Goal: Contribute content: Add original content to the website for others to see

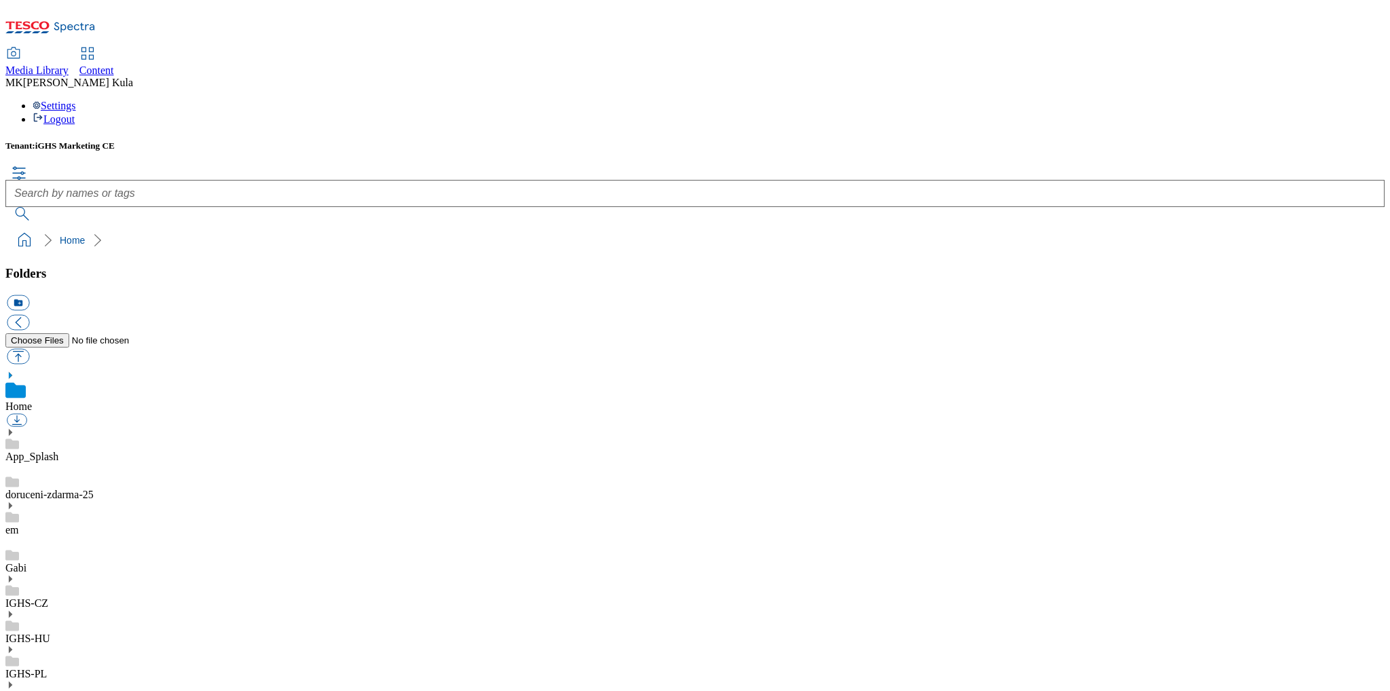
drag, startPoint x: 79, startPoint y: 381, endPoint x: 166, endPoint y: 397, distance: 89.1
click at [15, 665] on icon at bounding box center [10, 670] width 10 height 10
click at [12, 667] on use at bounding box center [10, 670] width 3 height 7
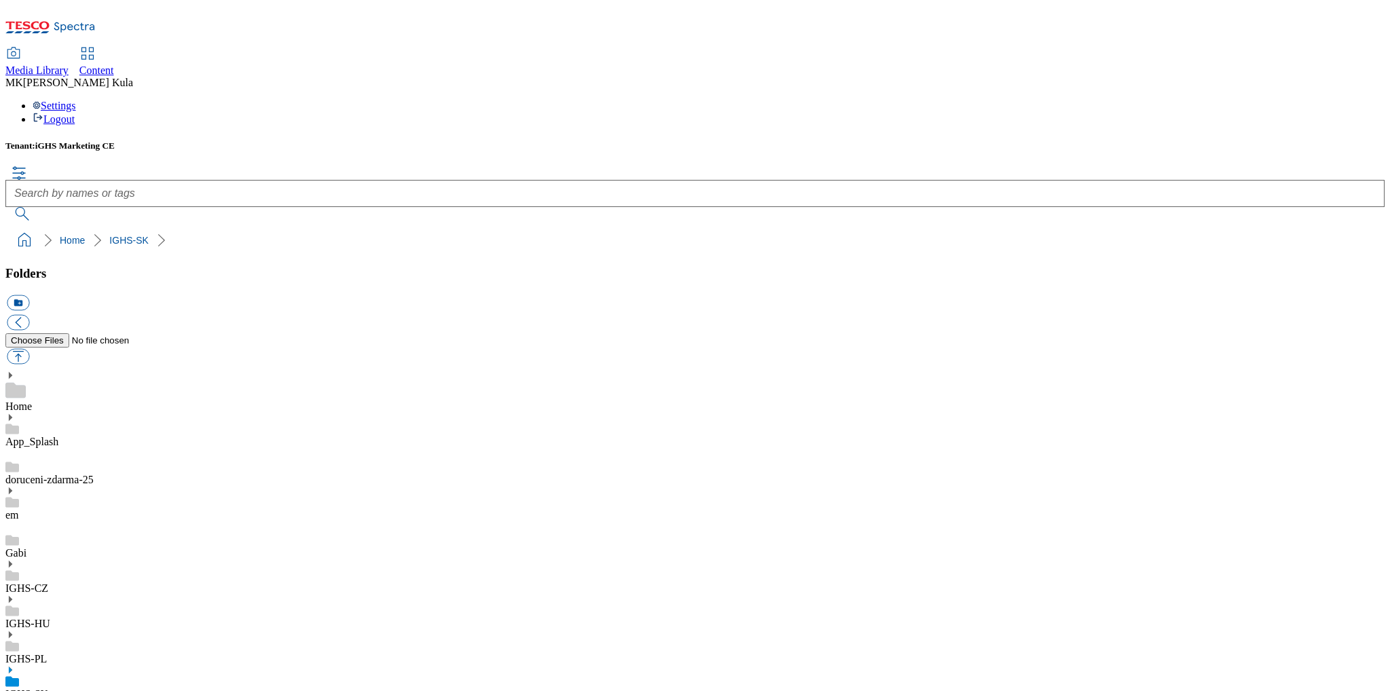
click at [12, 667] on use at bounding box center [10, 670] width 3 height 7
click at [48, 688] on link "IGHS-SK" at bounding box center [26, 694] width 43 height 12
click at [47, 653] on link "IGHS-PL" at bounding box center [25, 659] width 41 height 12
click at [12, 667] on use at bounding box center [10, 670] width 3 height 7
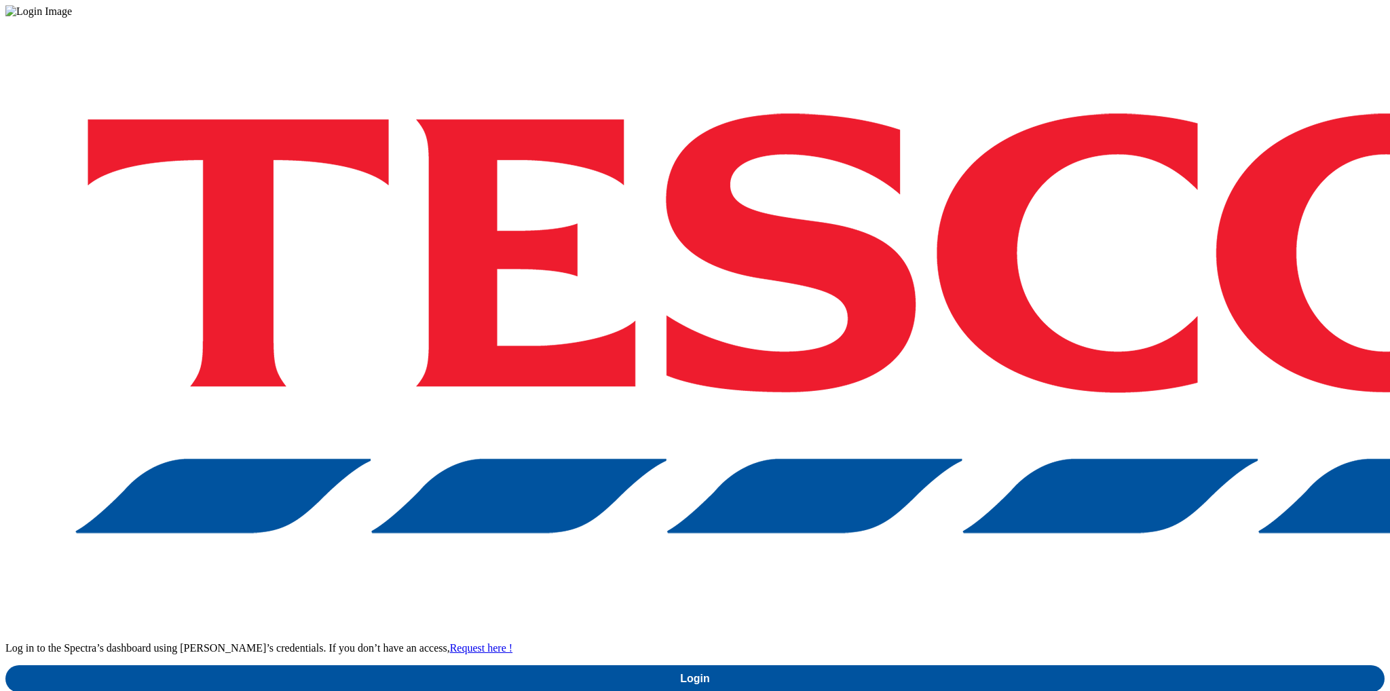
click at [1003, 375] on div "Log in to the Spectra’s dashboard using [PERSON_NAME]’s credentials. If you don…" at bounding box center [694, 355] width 1379 height 675
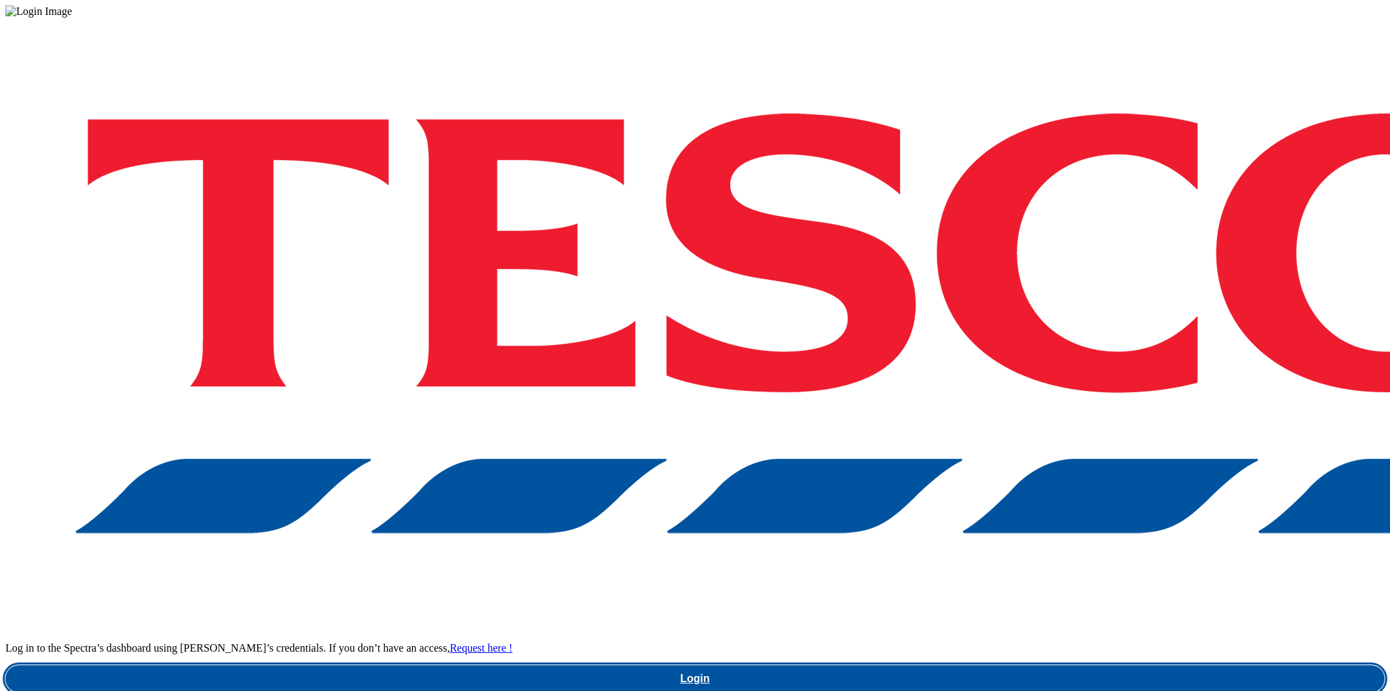
click at [1026, 665] on link "Login" at bounding box center [694, 678] width 1379 height 27
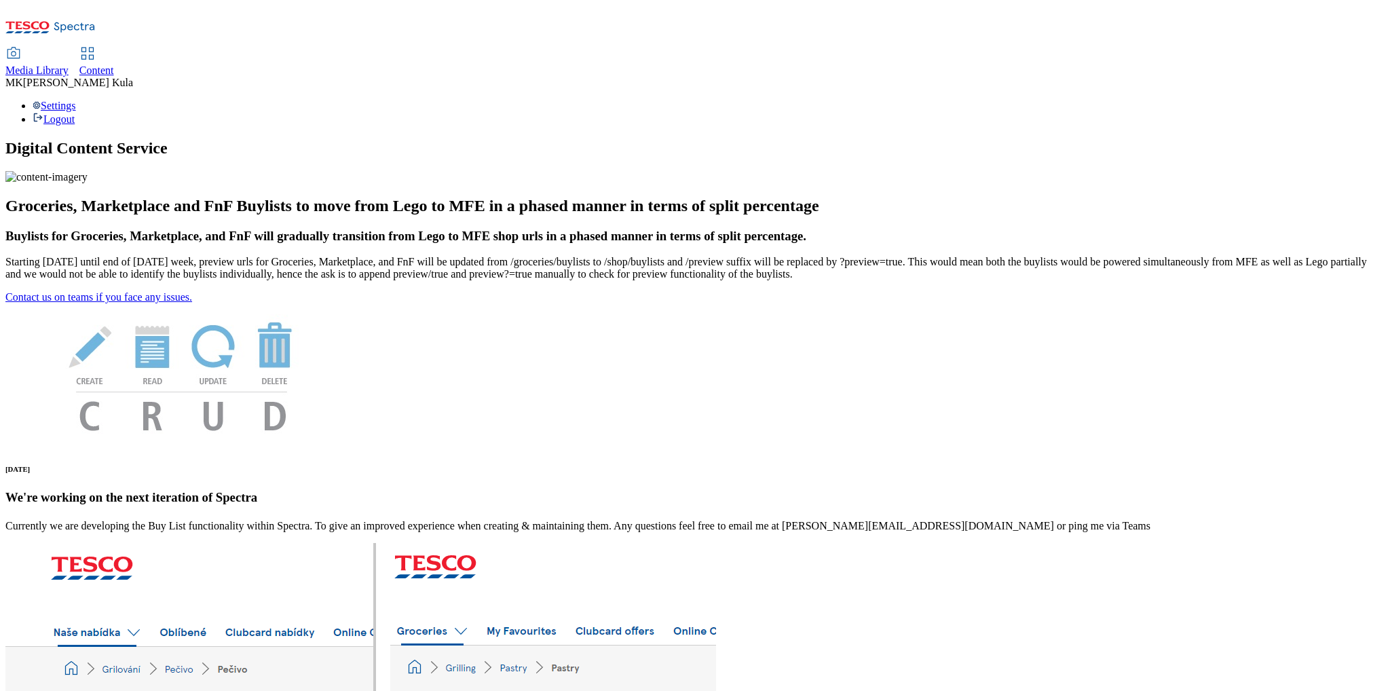
click at [114, 64] on span "Content" at bounding box center [96, 70] width 35 height 12
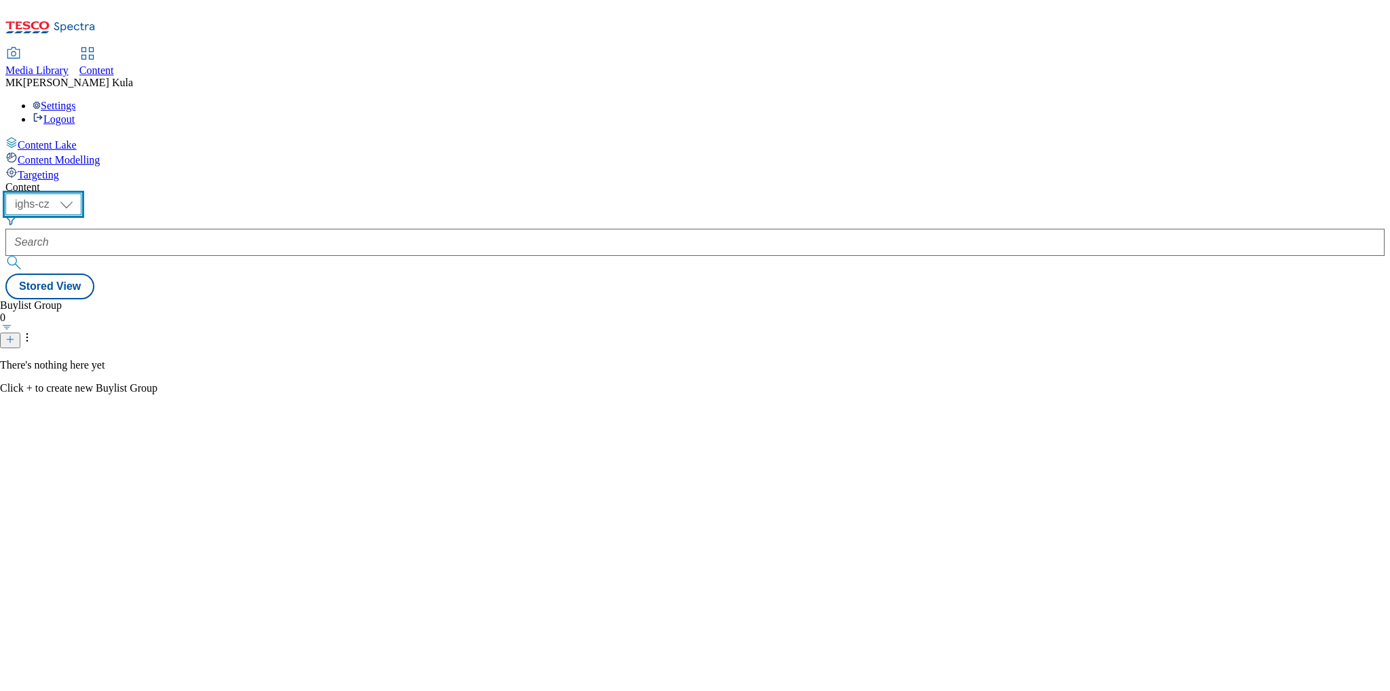
click at [81, 193] on select "ighs-cz ighs-hu ighs-sk" at bounding box center [43, 204] width 76 height 22
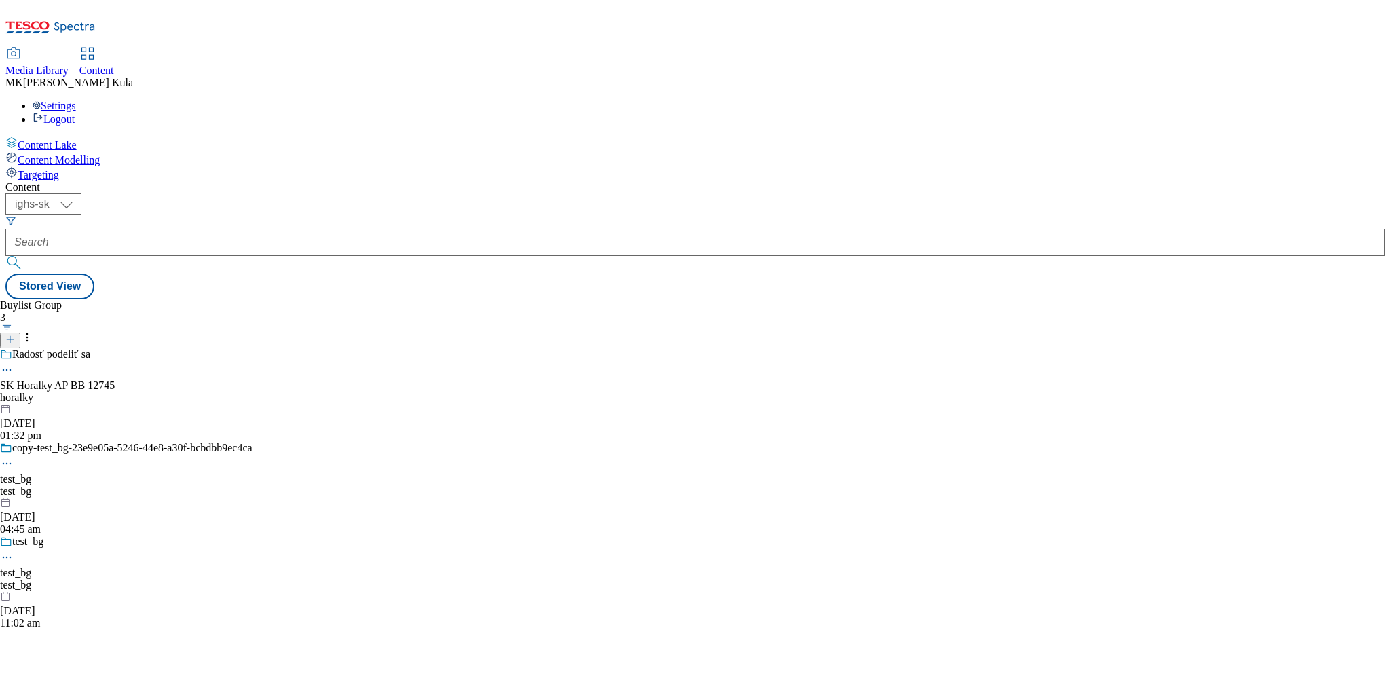
click at [575, 299] on div "Buylist Group 3 Radosť podeliť sa SK Horalky AP BB 12745 horalky 31 Jul 2025 01…" at bounding box center [694, 299] width 1379 height 0
click at [34, 331] on icon at bounding box center [27, 338] width 14 height 14
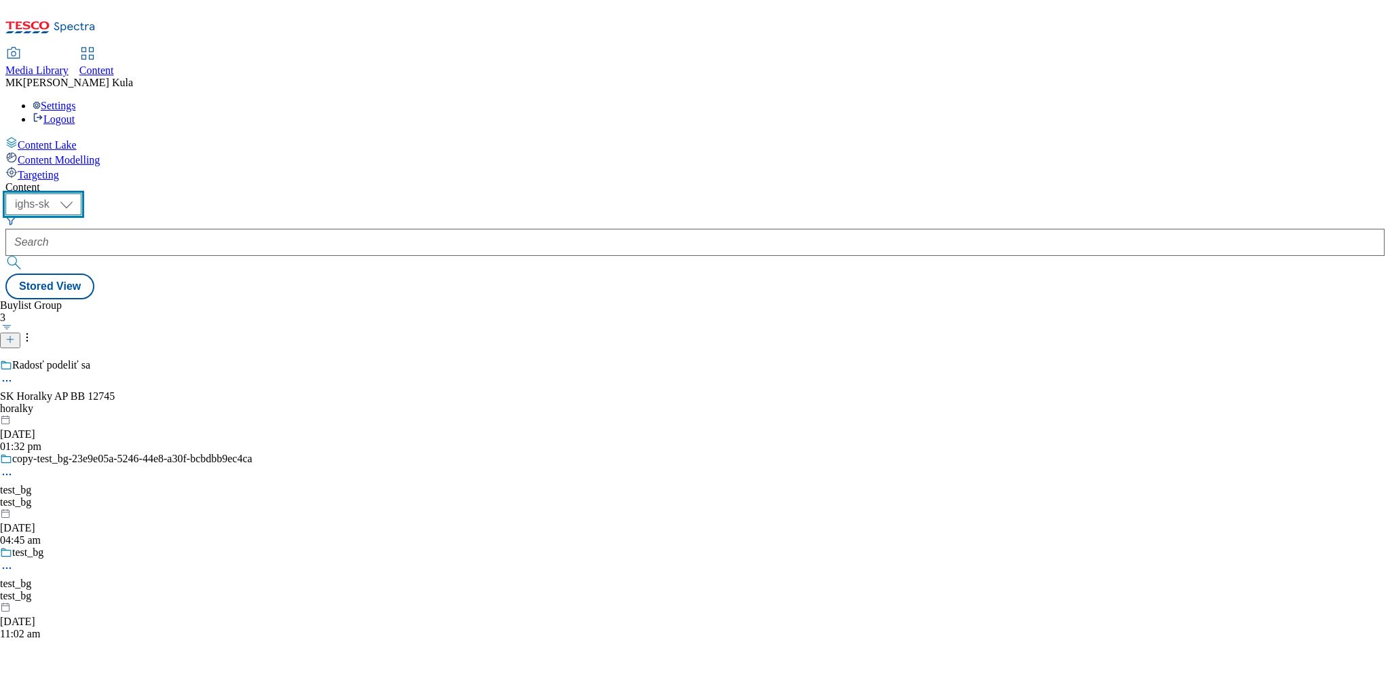
drag, startPoint x: 222, startPoint y: 94, endPoint x: 222, endPoint y: 105, distance: 10.9
click at [81, 193] on select "ighs-cz ighs-hu ighs-sk" at bounding box center [43, 204] width 76 height 22
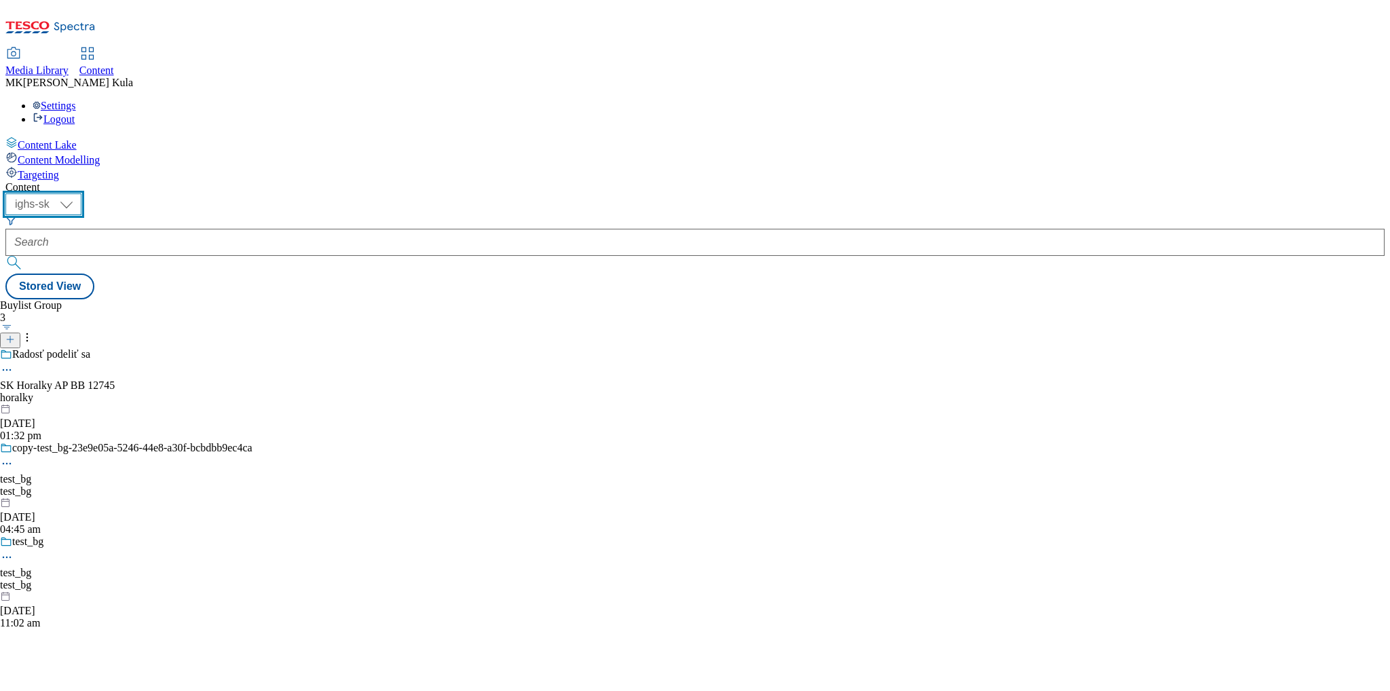
click at [81, 193] on select "ighs-cz ighs-hu ighs-sk" at bounding box center [43, 204] width 76 height 22
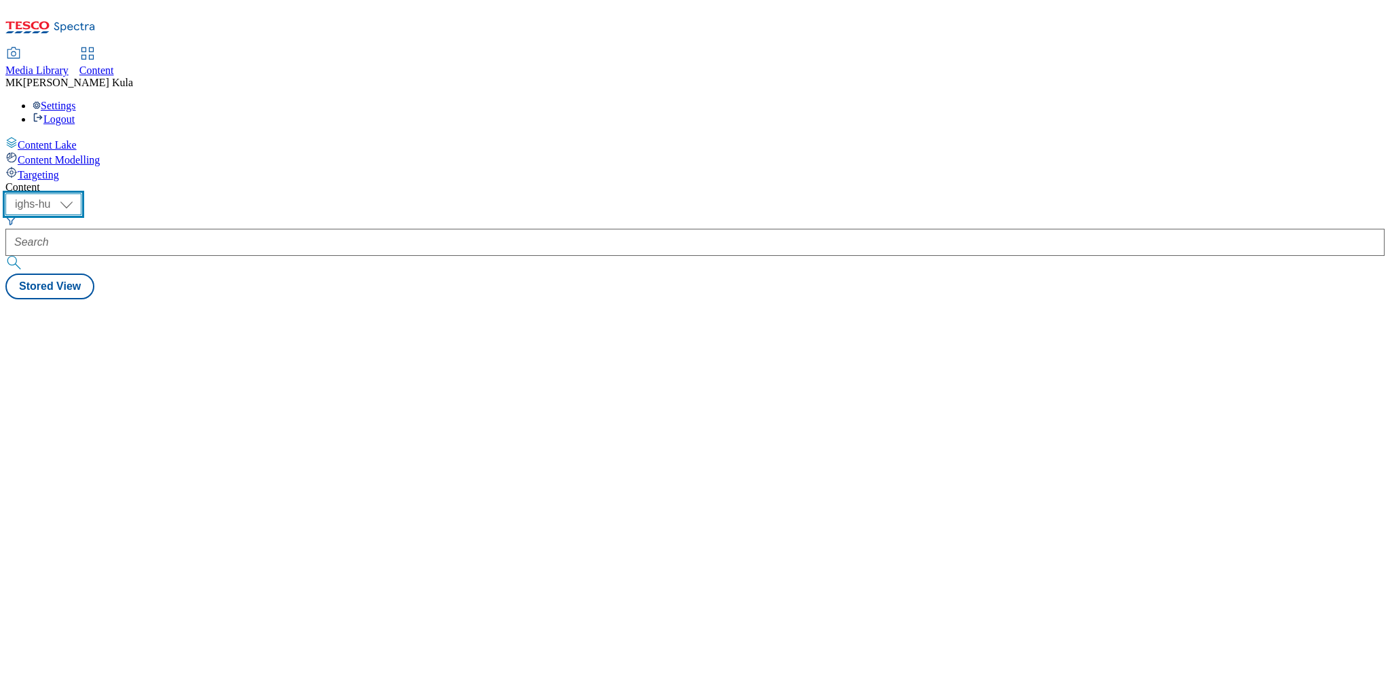
drag, startPoint x: 209, startPoint y: 103, endPoint x: 220, endPoint y: 114, distance: 15.4
click at [81, 193] on select "ighs-cz ighs-hu ighs-sk" at bounding box center [43, 204] width 76 height 22
select select "ighs-sk"
click at [81, 193] on select "ighs-cz ighs-hu ighs-sk" at bounding box center [43, 204] width 76 height 22
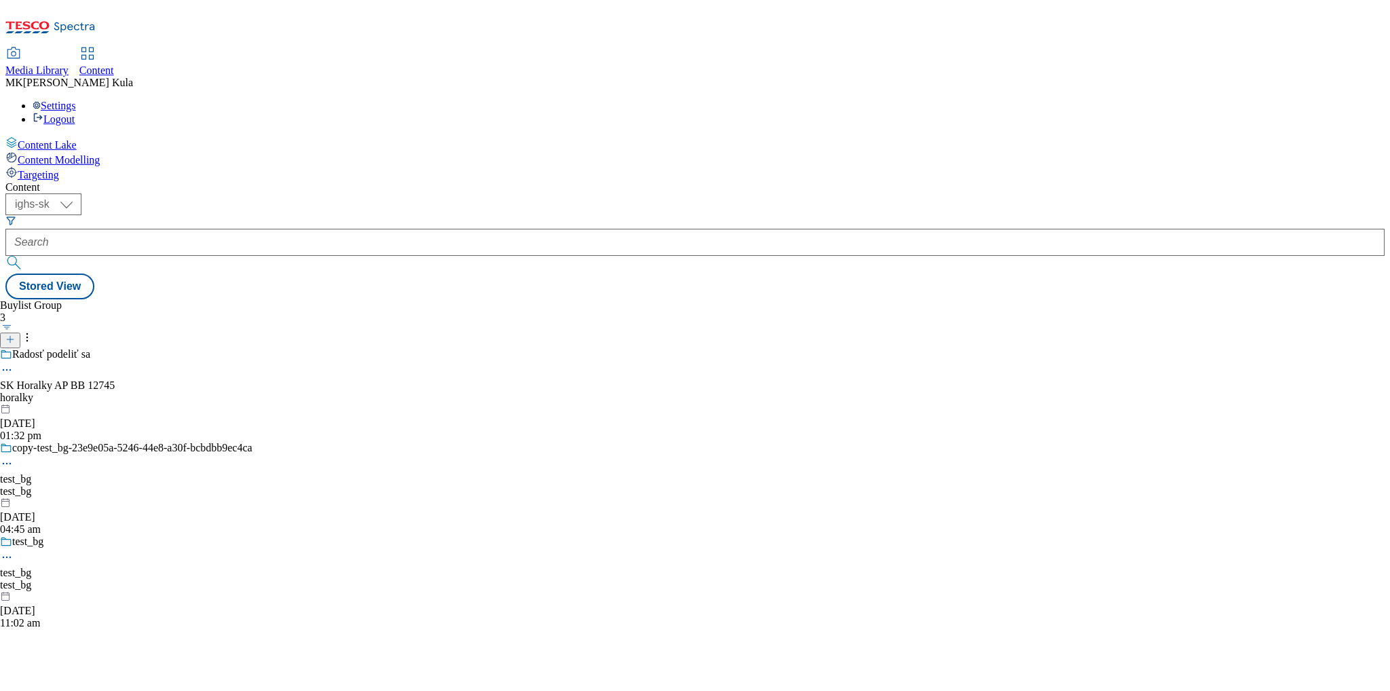
click at [10, 336] on line at bounding box center [10, 339] width 0 height 7
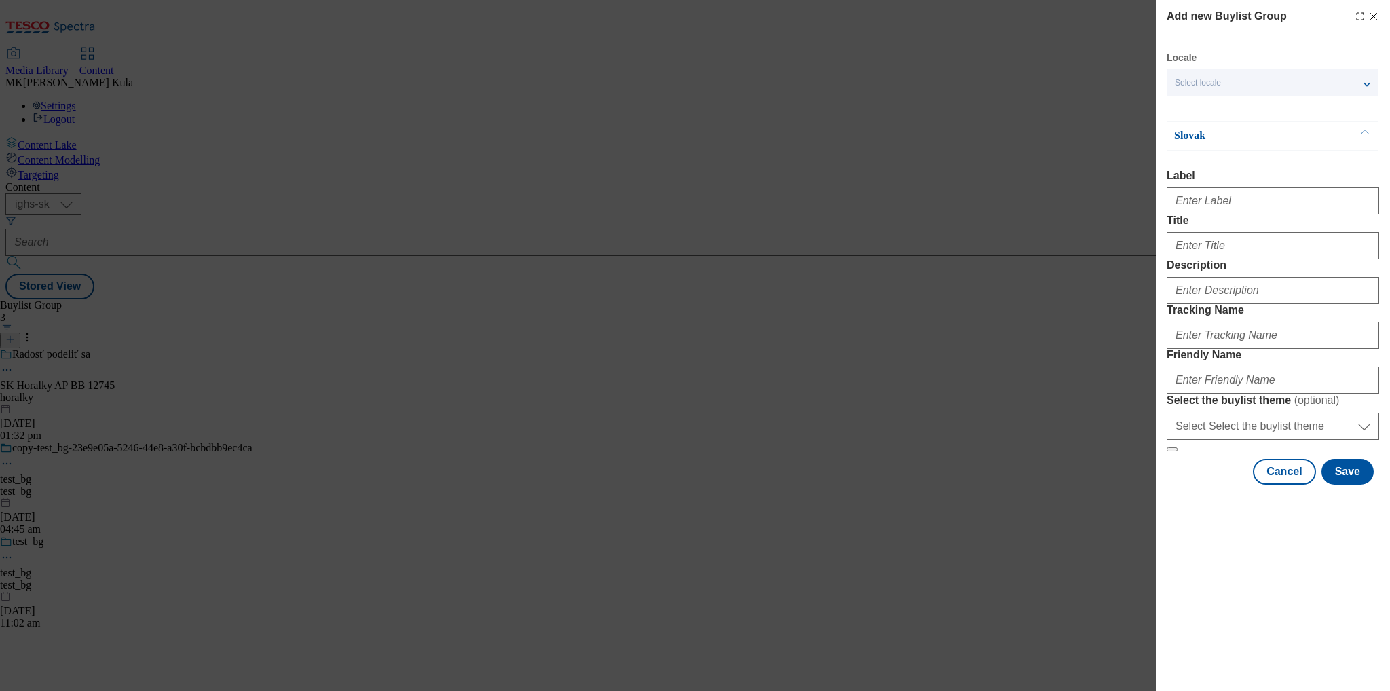
click at [1213, 85] on span "Select locale" at bounding box center [1198, 83] width 46 height 10
click at [1203, 138] on span "English" at bounding box center [1215, 137] width 31 height 7
click at [1191, 138] on input "English" at bounding box center [1183, 140] width 16 height 16
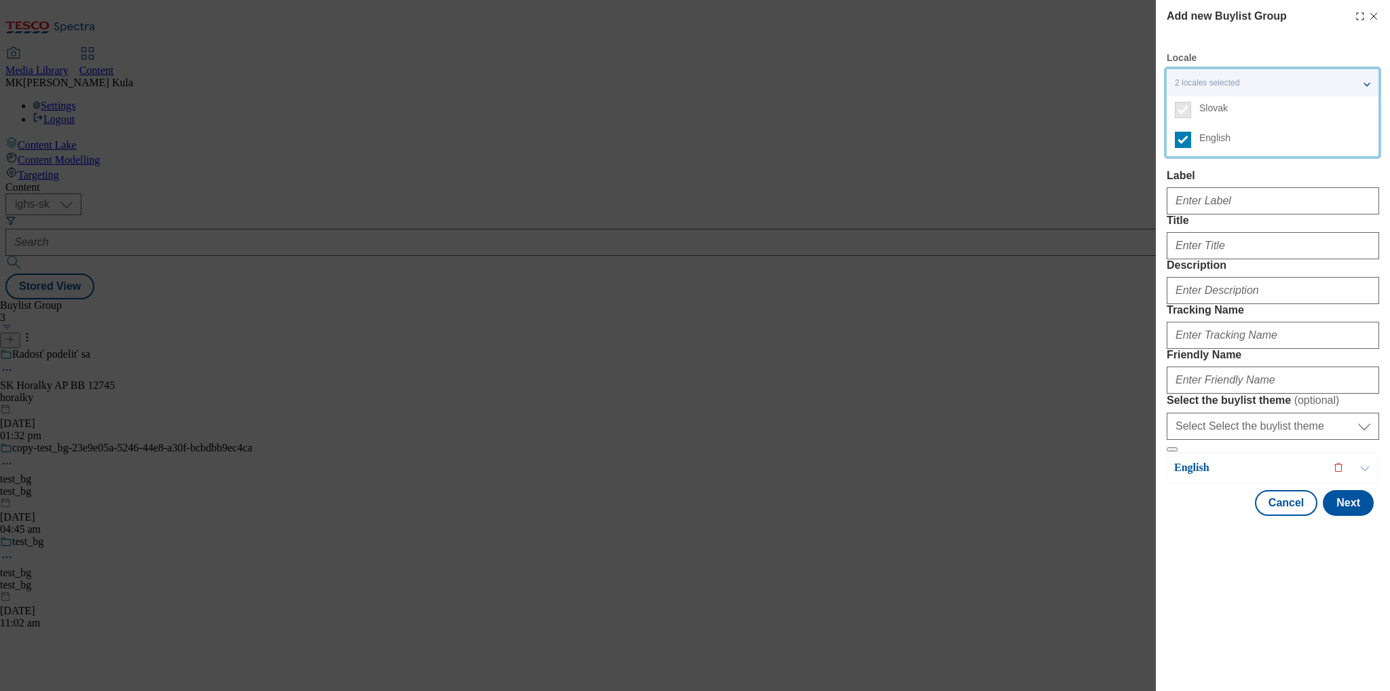
click at [1314, 231] on form "Label Title Description Tracking Name Friendly Name Select the buylist theme ( …" at bounding box center [1273, 311] width 212 height 282
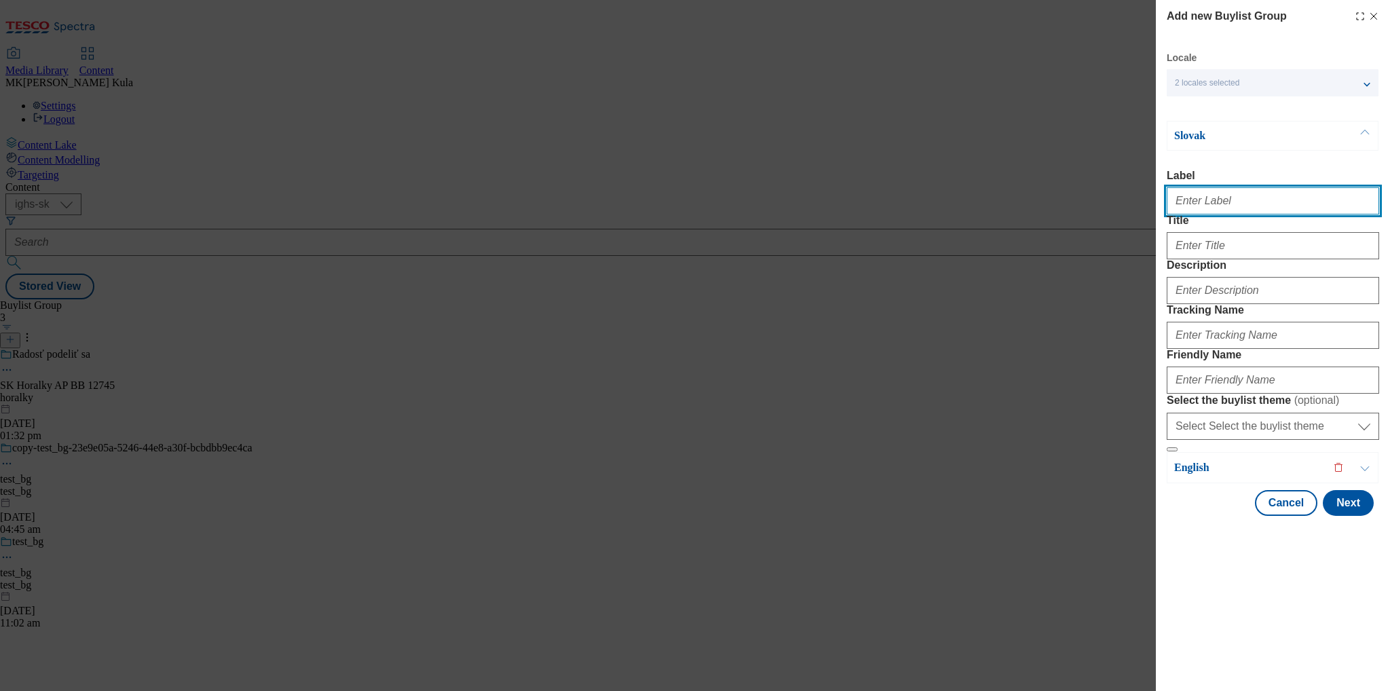
click at [1257, 191] on input "Label" at bounding box center [1273, 200] width 212 height 27
paste input "DH_WK29_AD12897"
type input "DH_WK29_AD12897"
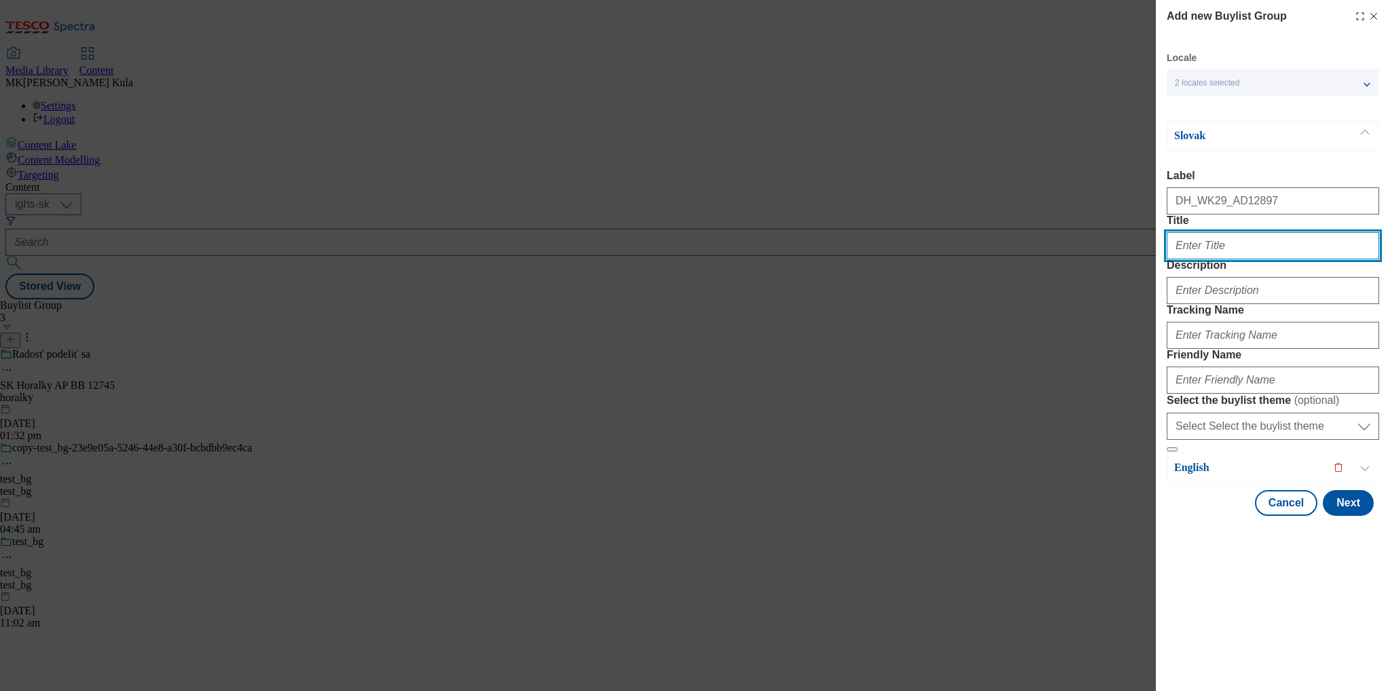
click at [1216, 259] on input "Title" at bounding box center [1273, 245] width 212 height 27
paste input "Skladaj slová, objavuj chute!"
type input "Skladaj slová, objavuj chute!"
click at [1230, 259] on input "Skladaj slová, objavuj chute!" at bounding box center [1273, 245] width 212 height 27
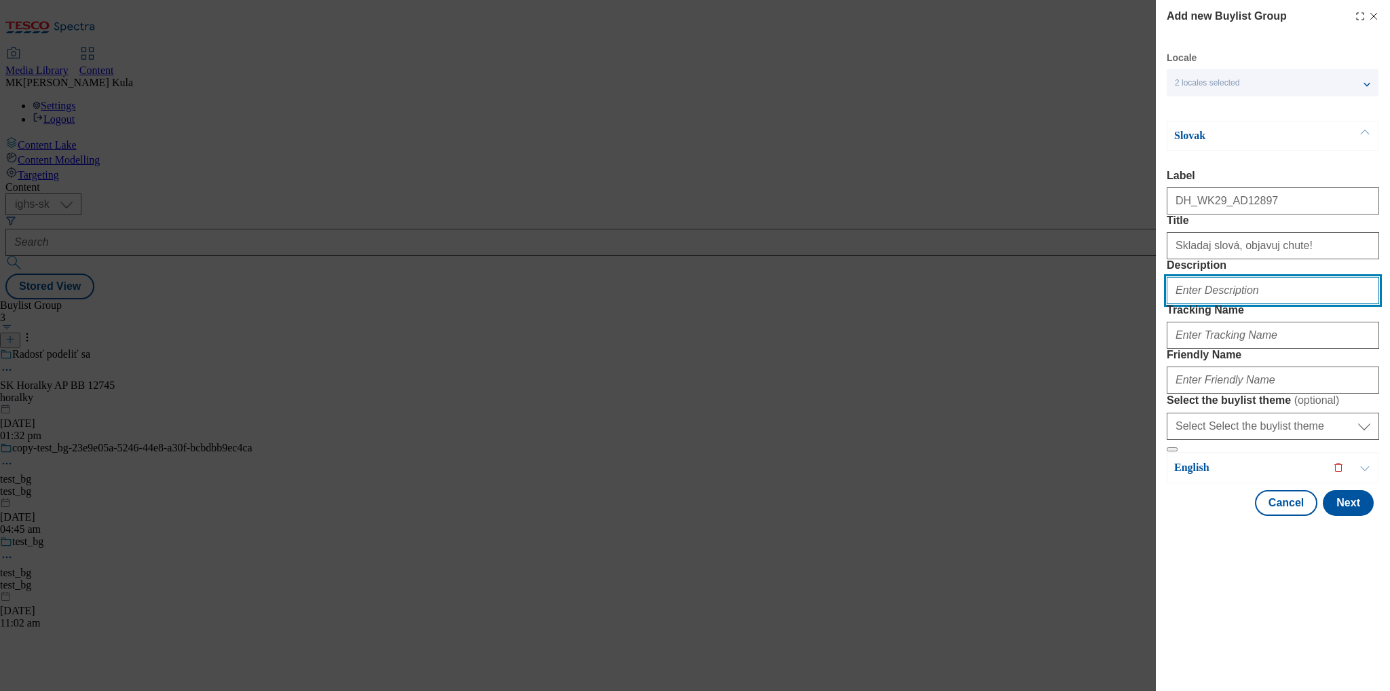
click at [1238, 304] on input "Description" at bounding box center [1273, 290] width 212 height 27
paste input "JOJO"
type input "JOJO"
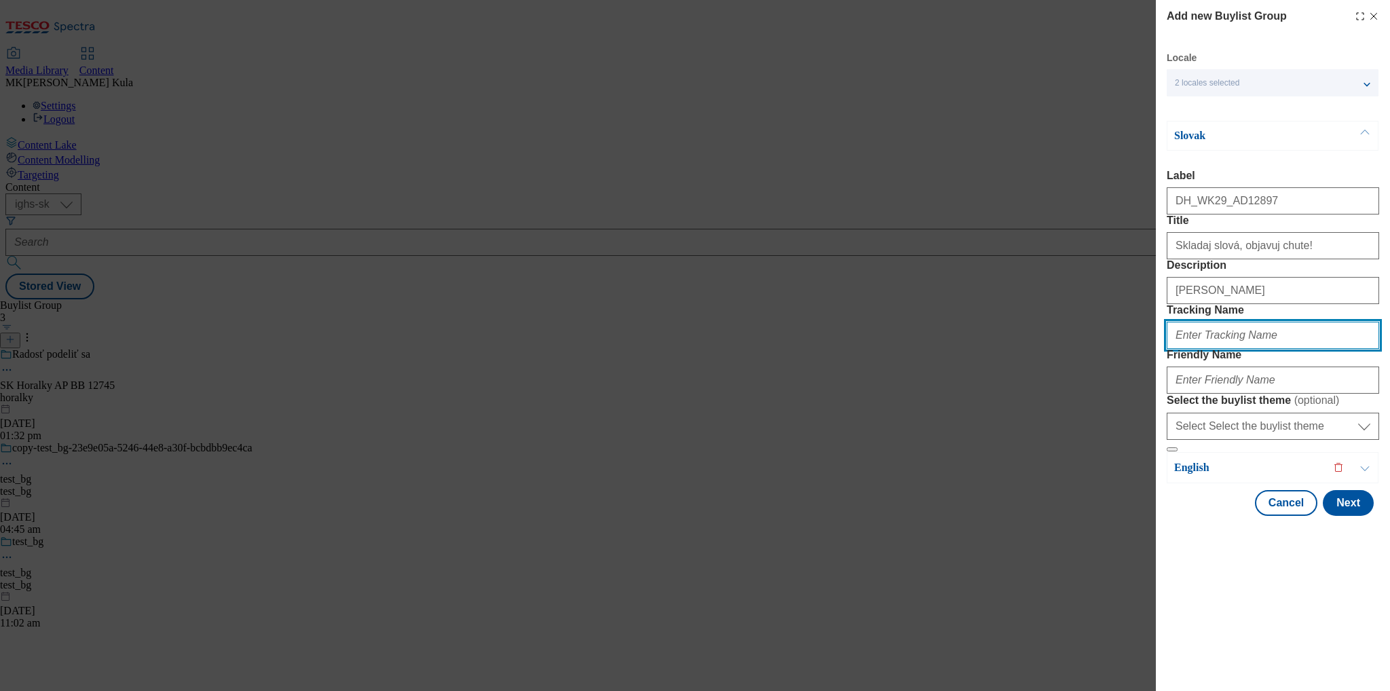
drag, startPoint x: 1252, startPoint y: 402, endPoint x: 1257, endPoint y: 407, distance: 7.2
click at [1252, 349] on input "Tracking Name" at bounding box center [1273, 335] width 212 height 27
paste input "DH_SK_AD12897_BH"
type input "DH_SK_AD12897_BH"
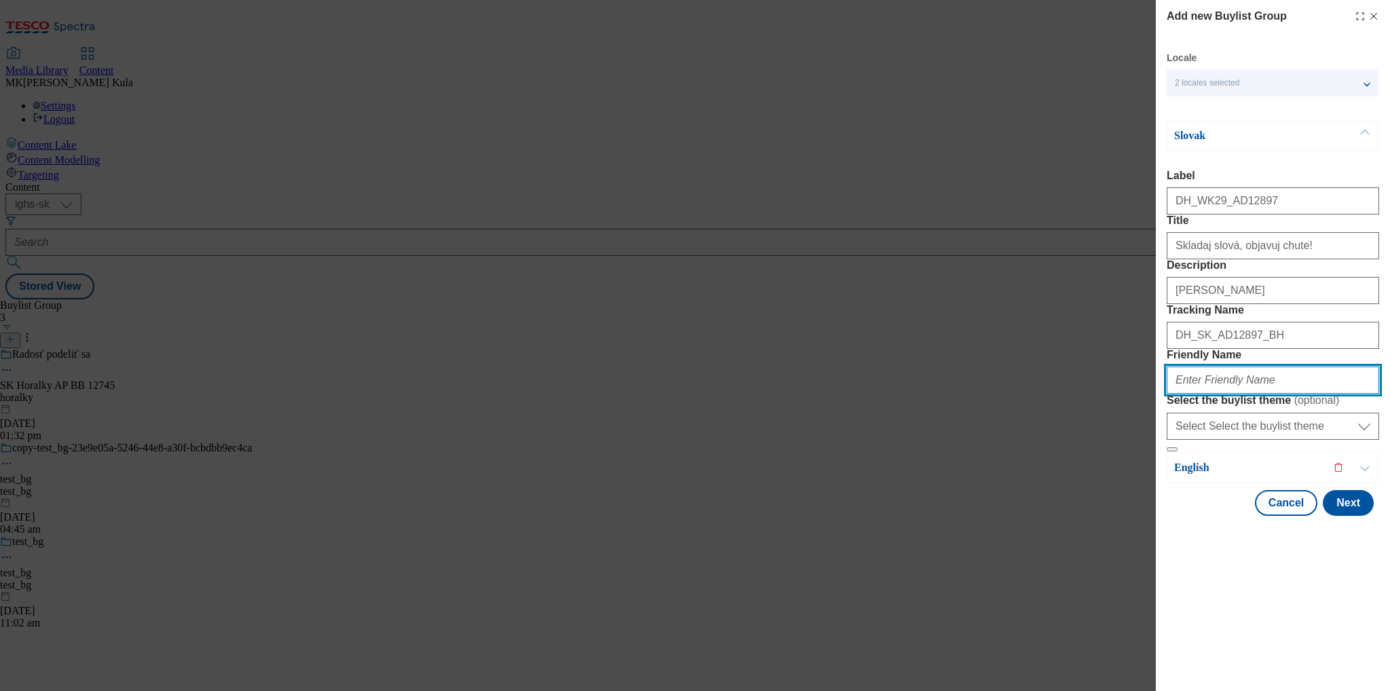
drag, startPoint x: 1203, startPoint y: 488, endPoint x: 1229, endPoint y: 489, distance: 26.5
click at [1203, 394] on input "Friendly Name" at bounding box center [1273, 380] width 212 height 27
paste input "nestle"
type input "nestle"
click at [1203, 475] on p "English" at bounding box center [1245, 468] width 143 height 14
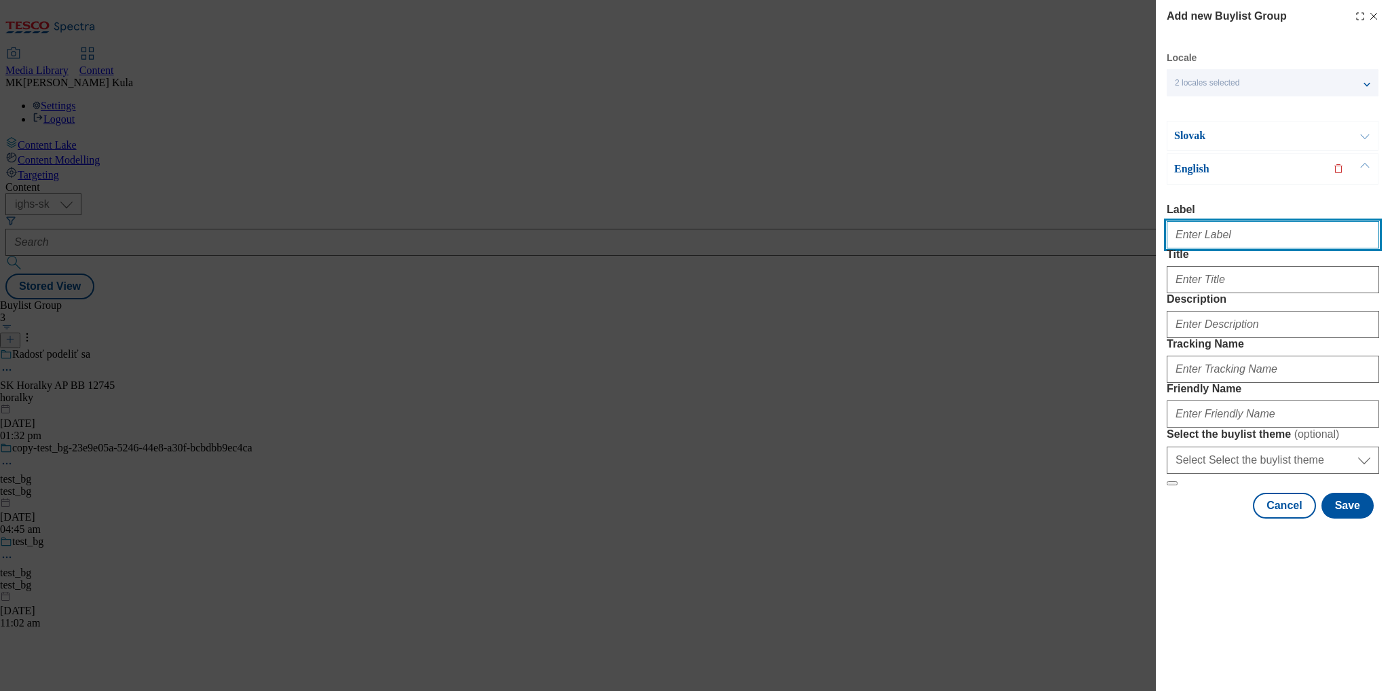
click at [1252, 225] on input "Label" at bounding box center [1273, 234] width 212 height 27
paste input "DH_WK29_AD12897"
type input "DH_WK29_AD12897"
click at [1228, 239] on input "DH_WK29_AD12897" at bounding box center [1273, 234] width 212 height 27
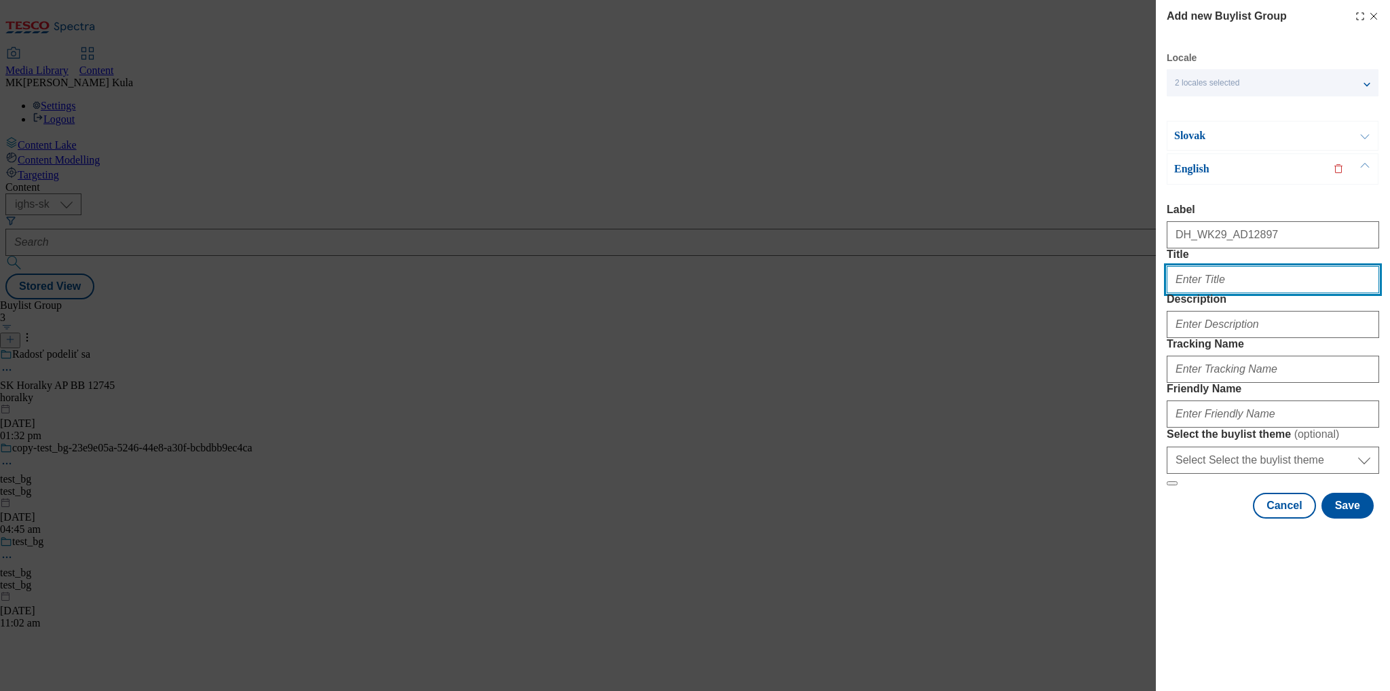
click at [1225, 293] on input "Title" at bounding box center [1273, 279] width 212 height 27
paste input "Compose words, discover flavours!"
type input "Compose words, discover flavours!"
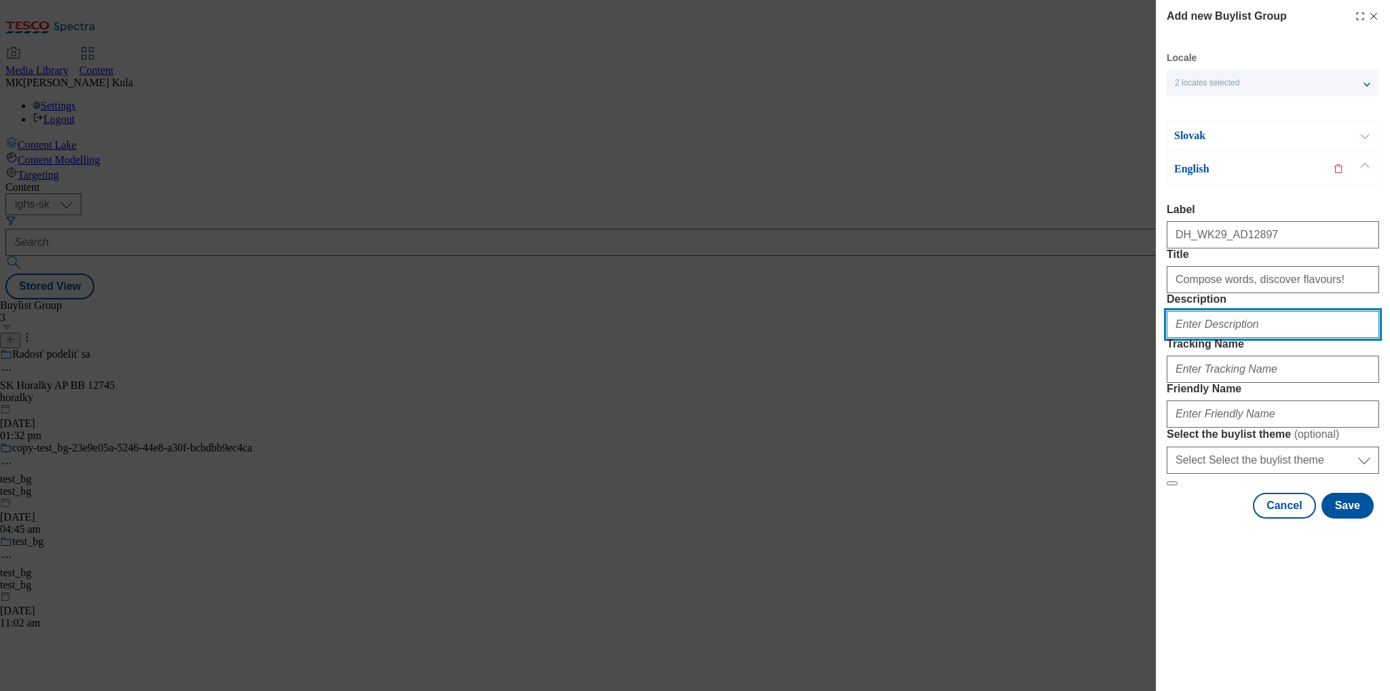
drag, startPoint x: 1241, startPoint y: 363, endPoint x: 1324, endPoint y: 367, distance: 82.9
click at [1241, 338] on input "Description" at bounding box center [1273, 324] width 212 height 27
paste input "JOJO"
type input "JOJO"
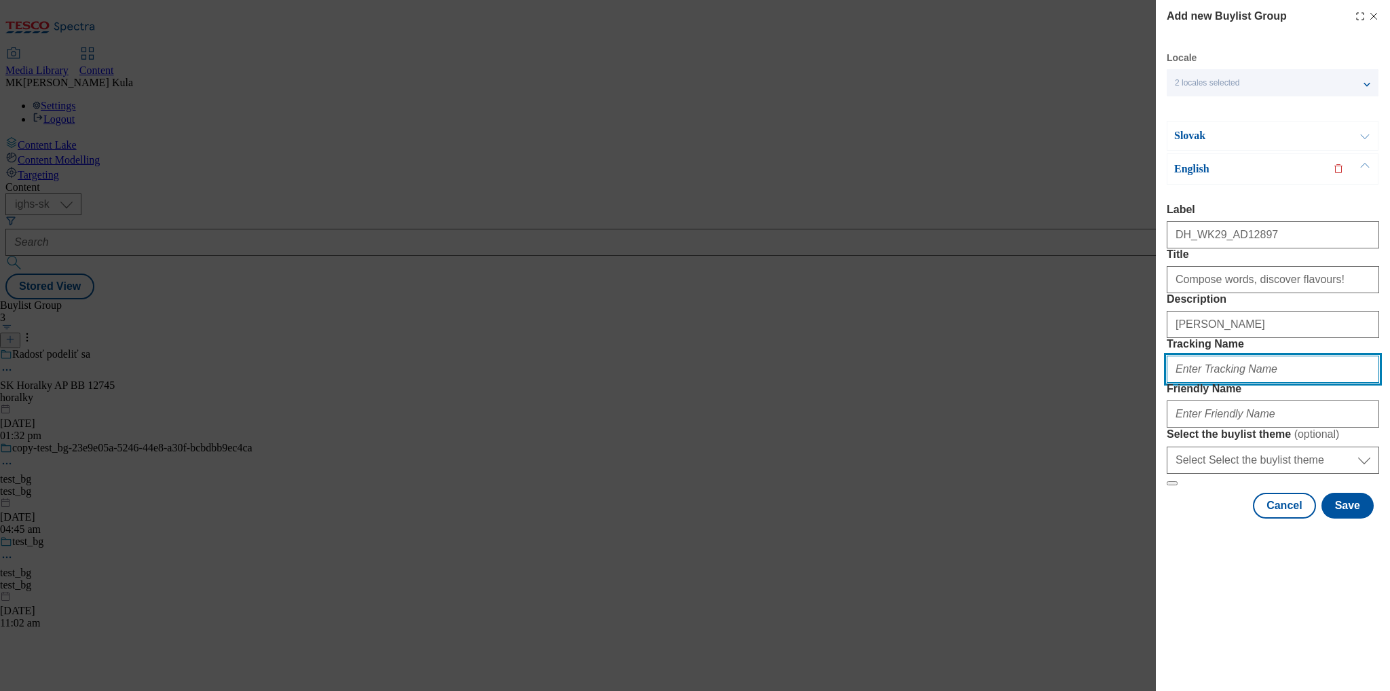
drag, startPoint x: 1212, startPoint y: 448, endPoint x: 1221, endPoint y: 449, distance: 9.6
click at [1212, 383] on input "Tracking Name" at bounding box center [1273, 369] width 212 height 27
paste input "DH_EN_AD12897_BH"
type input "DH_EN_AD12897_BH"
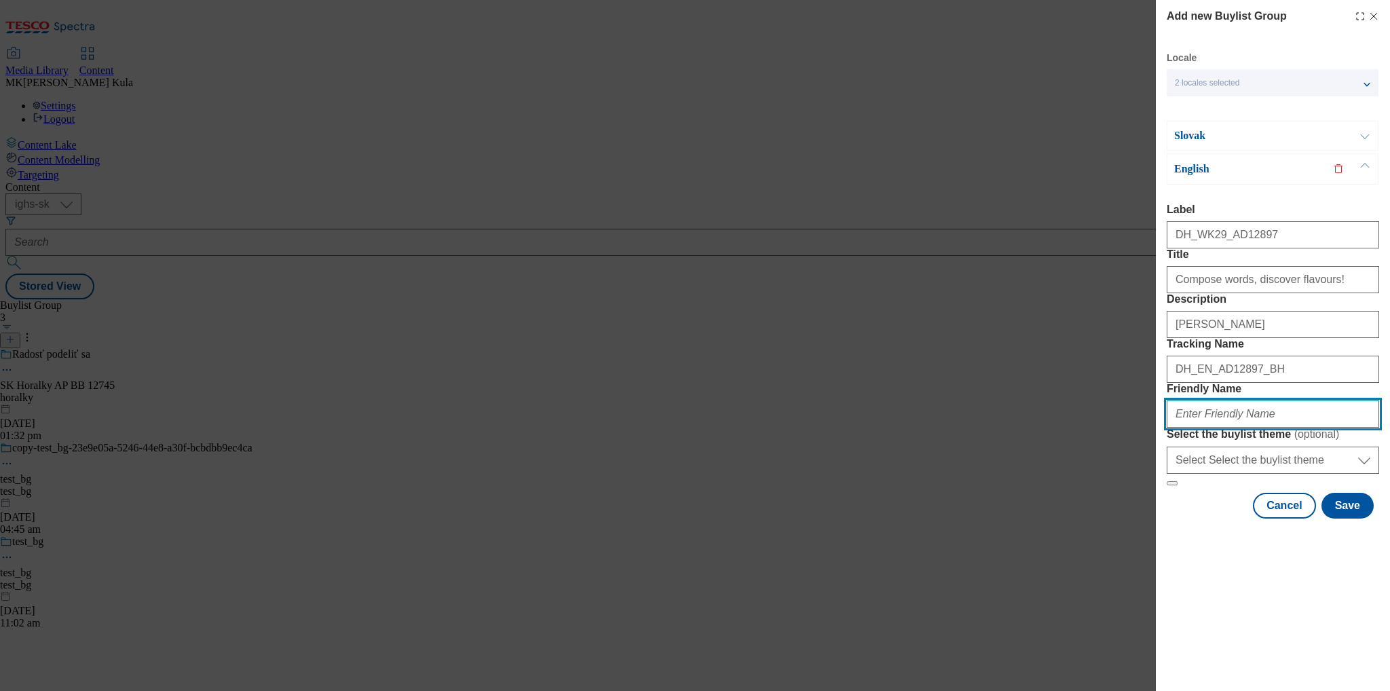
drag, startPoint x: 1219, startPoint y: 521, endPoint x: 1220, endPoint y: 512, distance: 8.9
click at [1219, 428] on input "Friendly Name" at bounding box center [1273, 414] width 212 height 27
paste input "nestle"
type input "nestle"
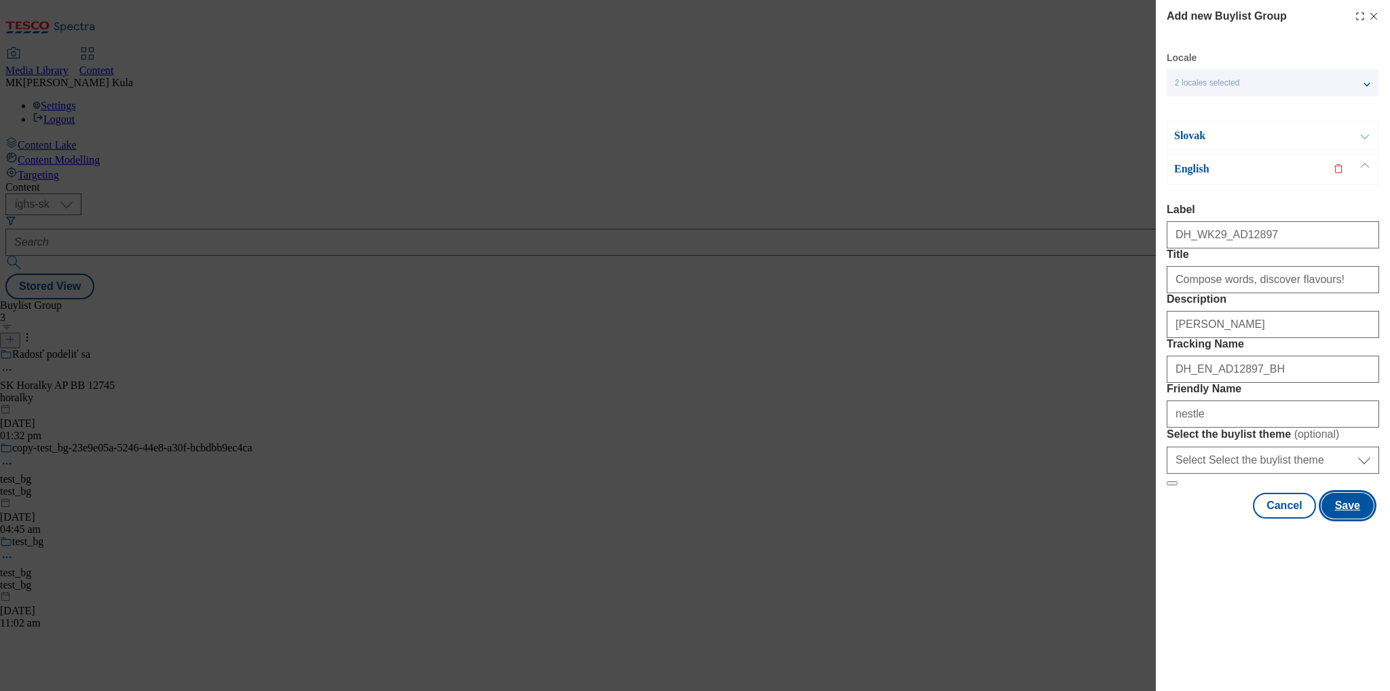
click at [1354, 519] on button "Save" at bounding box center [1348, 506] width 52 height 26
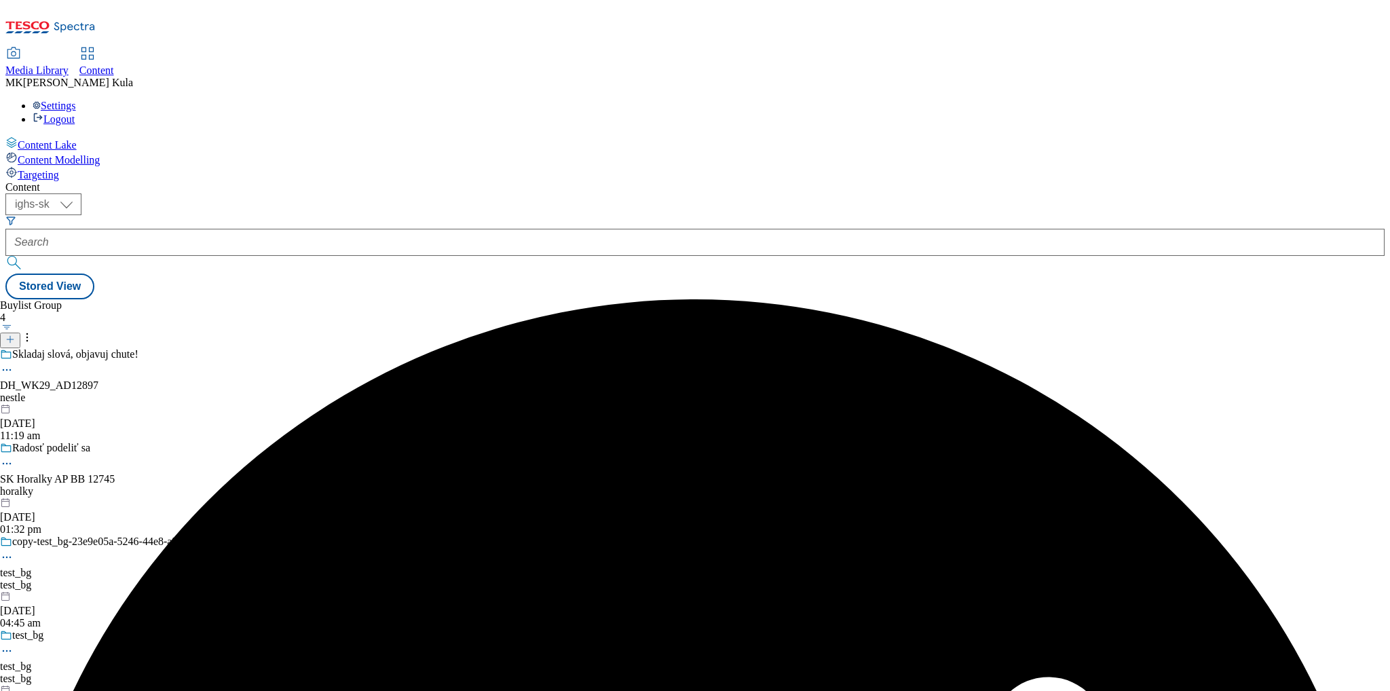
click at [14, 363] on icon at bounding box center [7, 370] width 14 height 14
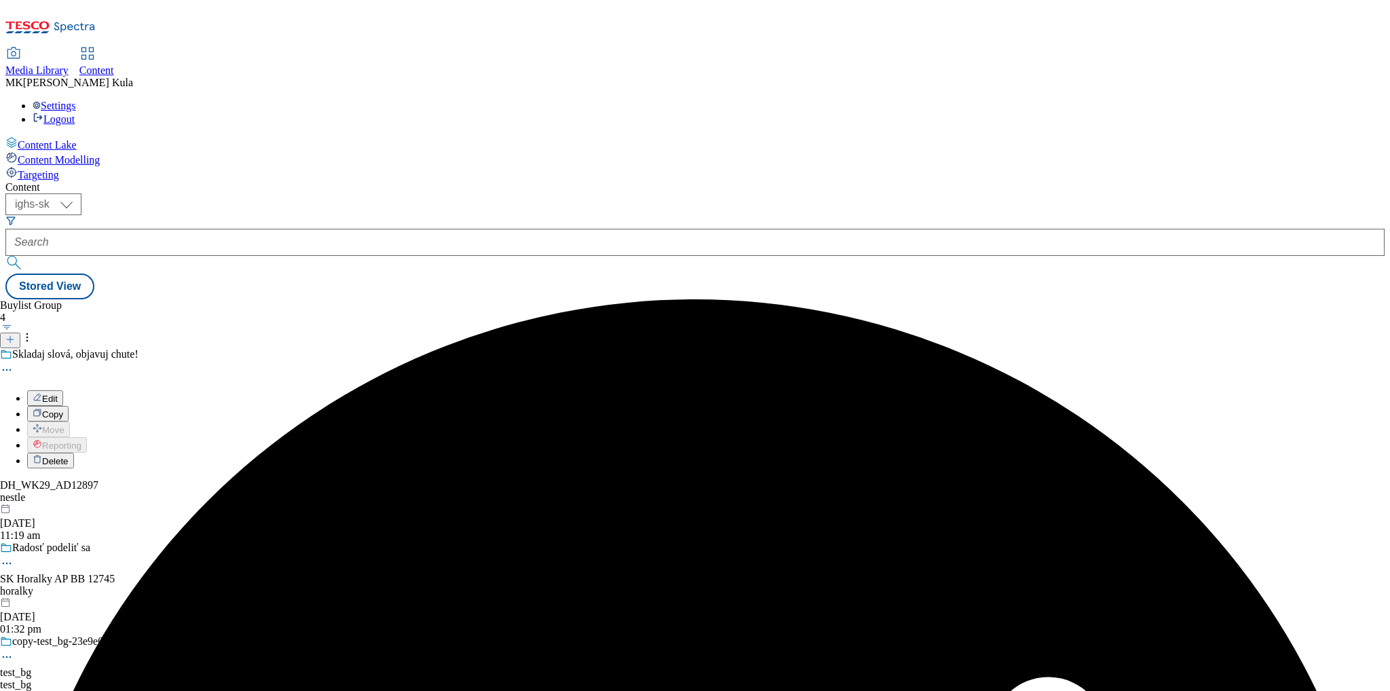
click at [253, 348] on div "Skladaj slová, objavuj chute! Edit Copy Move Reporting Delete" at bounding box center [126, 408] width 253 height 120
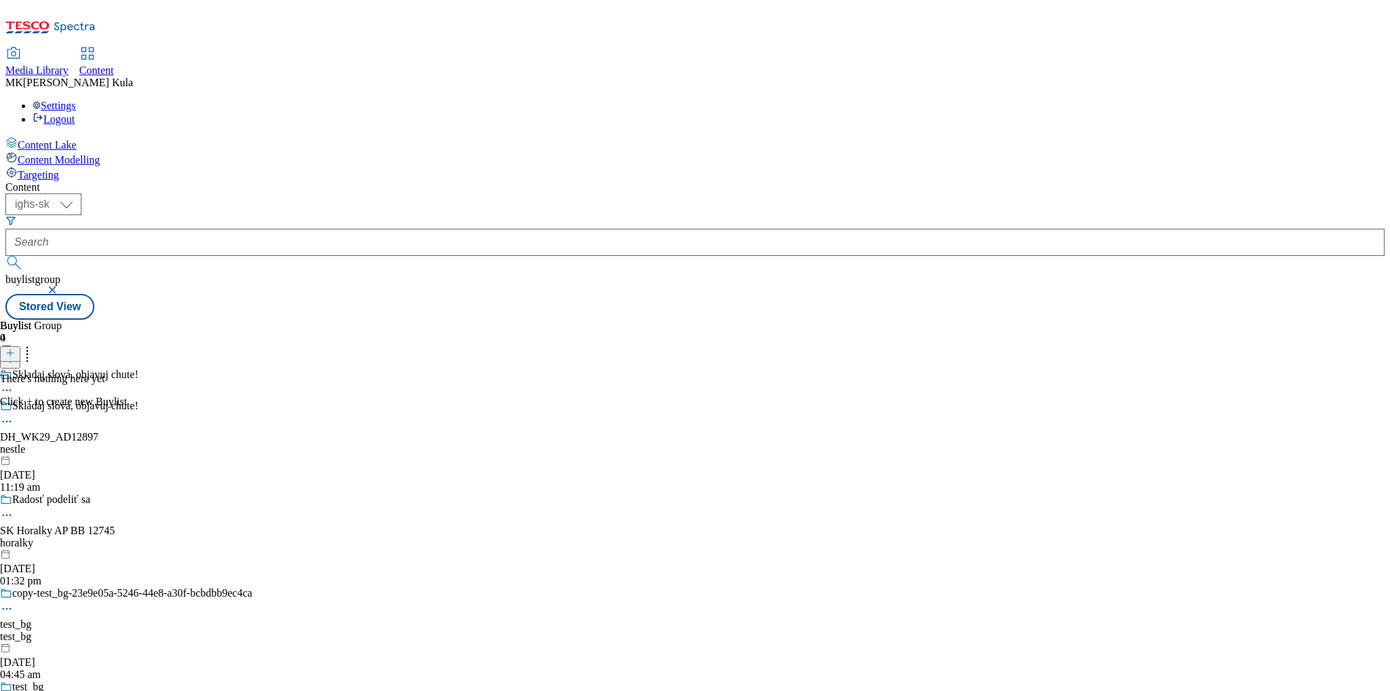
click at [15, 348] on icon at bounding box center [10, 353] width 10 height 10
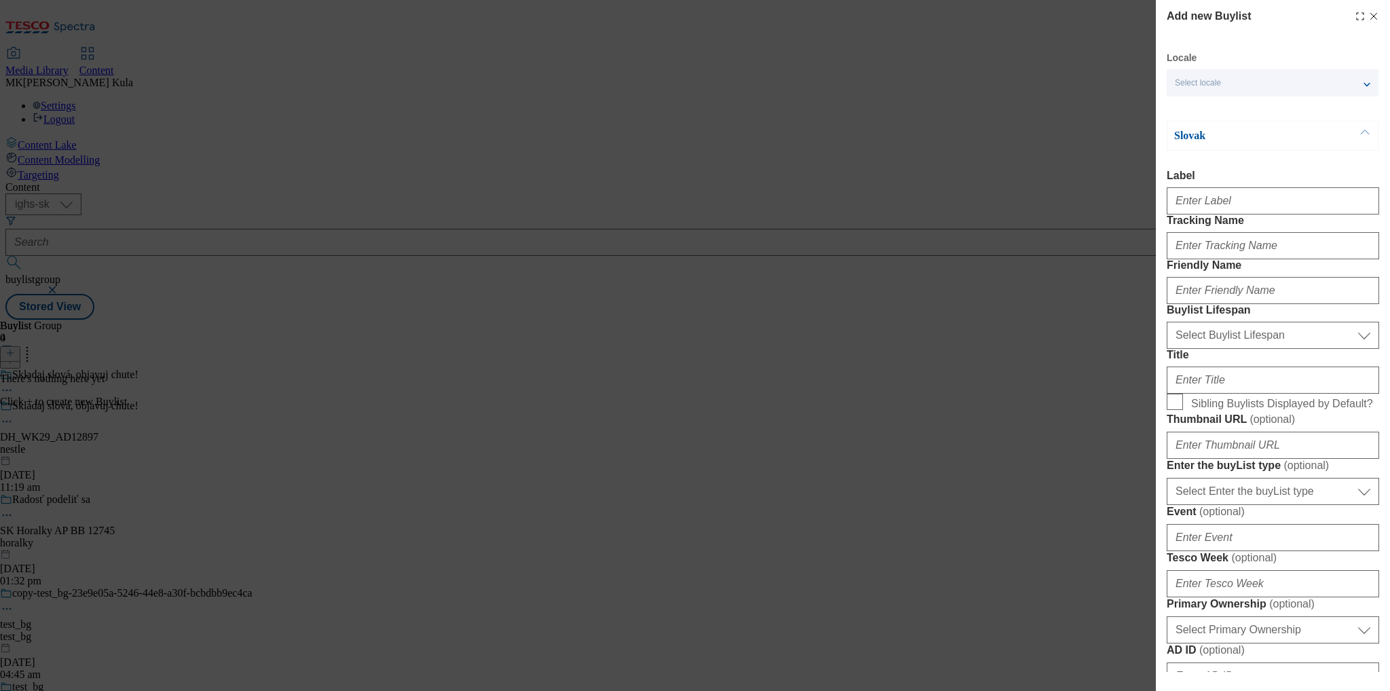
click at [1252, 64] on div "Locale Select locale Slovak English" at bounding box center [1273, 74] width 212 height 45
click at [1253, 85] on div "Select locale" at bounding box center [1273, 82] width 212 height 27
click at [1249, 145] on label "English" at bounding box center [1273, 141] width 212 height 30
click at [1191, 145] on input "English" at bounding box center [1183, 140] width 16 height 16
click at [1279, 183] on div "Label" at bounding box center [1273, 192] width 212 height 45
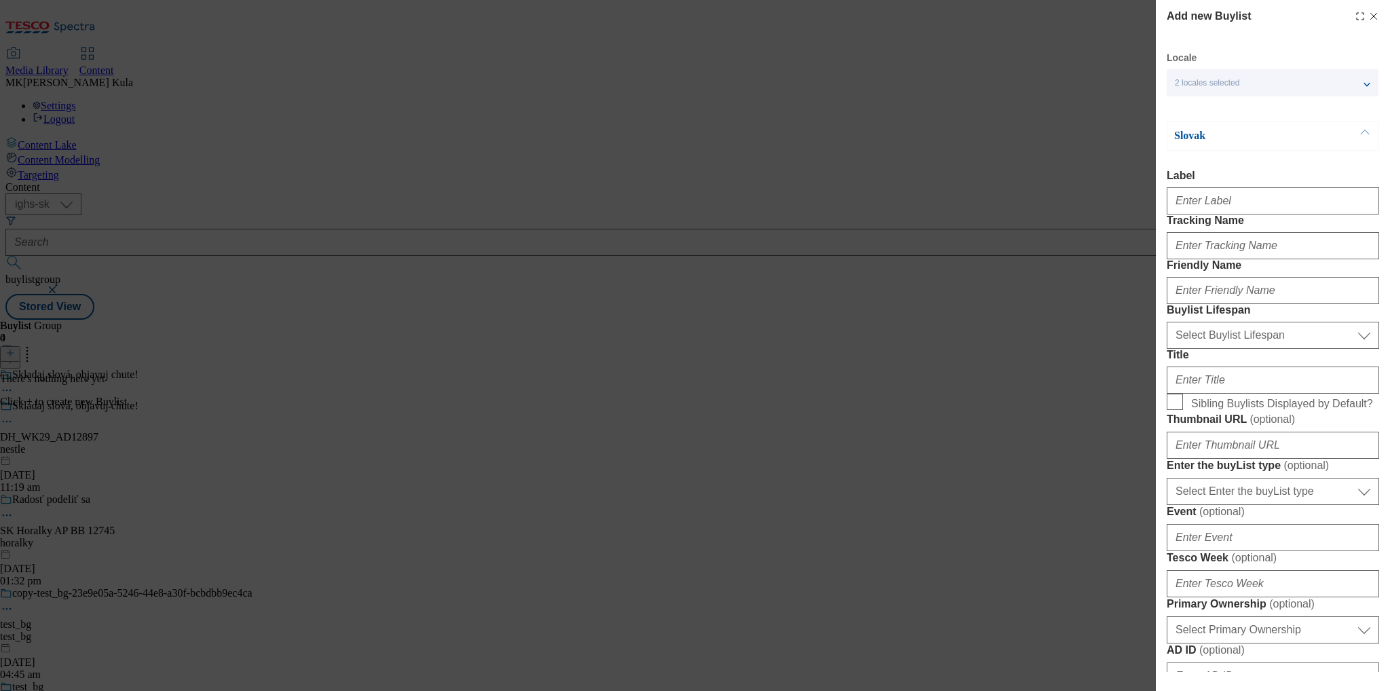
click at [1208, 215] on div "Modal" at bounding box center [1273, 198] width 212 height 33
drag, startPoint x: 1208, startPoint y: 208, endPoint x: 1221, endPoint y: 217, distance: 16.2
click at [1208, 208] on input "Label" at bounding box center [1273, 200] width 212 height 27
paste input "DH_WK29_AD12897"
type input "DH_WK29_AD12897"
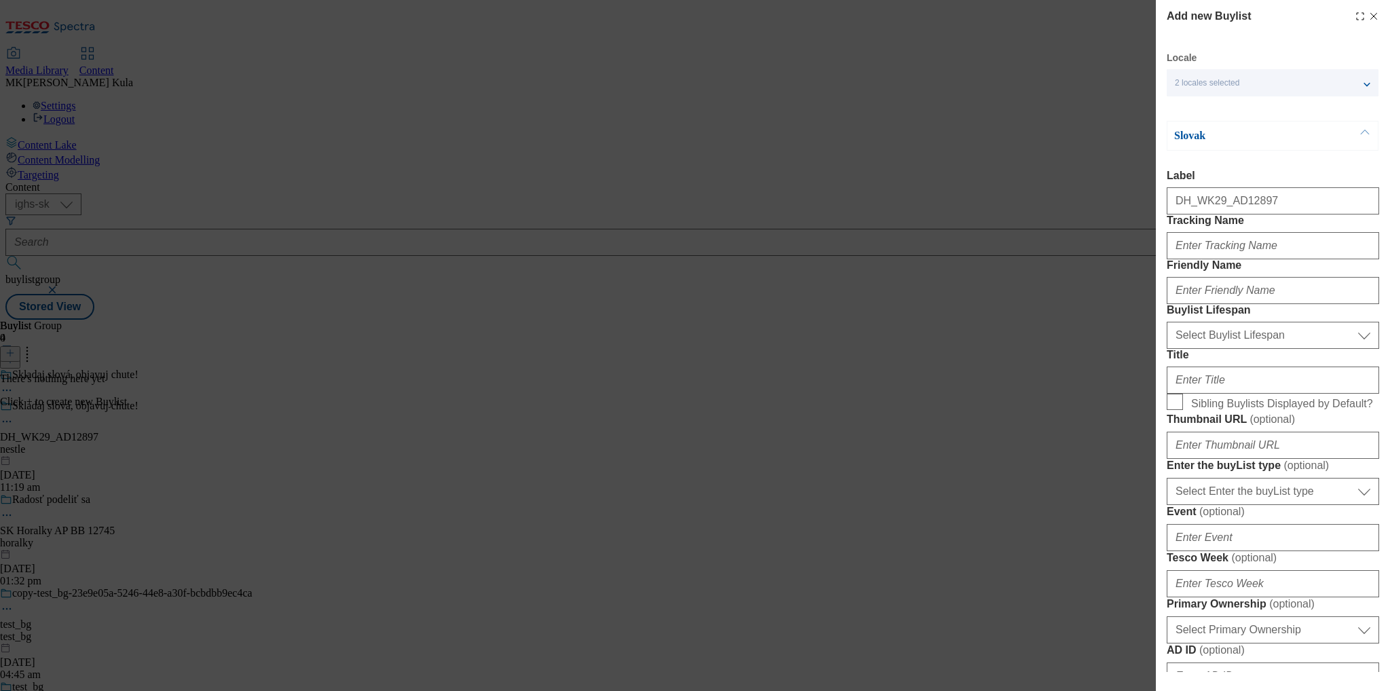
click at [1226, 291] on form "Label DH_WK29_AD12897 Tracking Name Friendly Name Buylist Lifespan Select Buyli…" at bounding box center [1273, 646] width 212 height 953
drag, startPoint x: 1231, startPoint y: 272, endPoint x: 1310, endPoint y: 278, distance: 78.9
click at [1231, 259] on input "Tracking Name" at bounding box center [1273, 245] width 212 height 27
paste input "DH_SK_AD12897_BH"
type input "DH_SK_AD12897_BH"
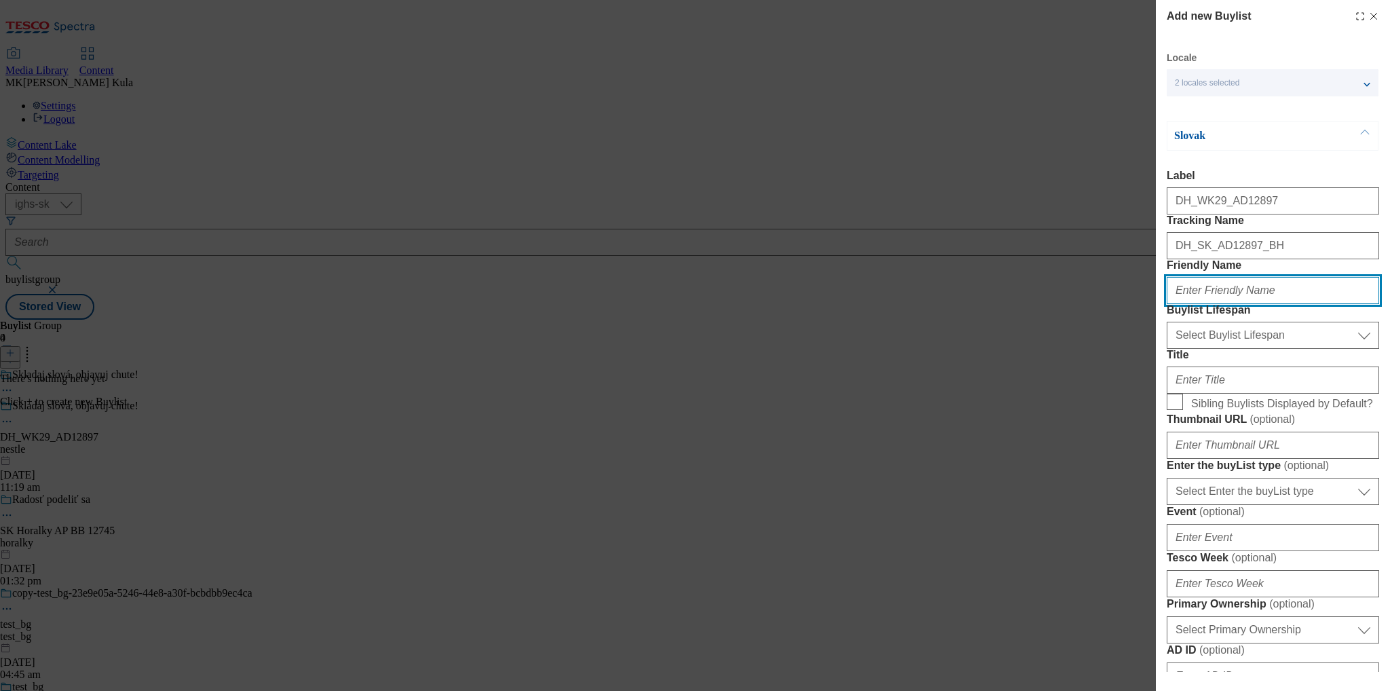
click at [1243, 304] on input "Friendly Name" at bounding box center [1273, 290] width 212 height 27
paste input "jojo"
type input "jojo"
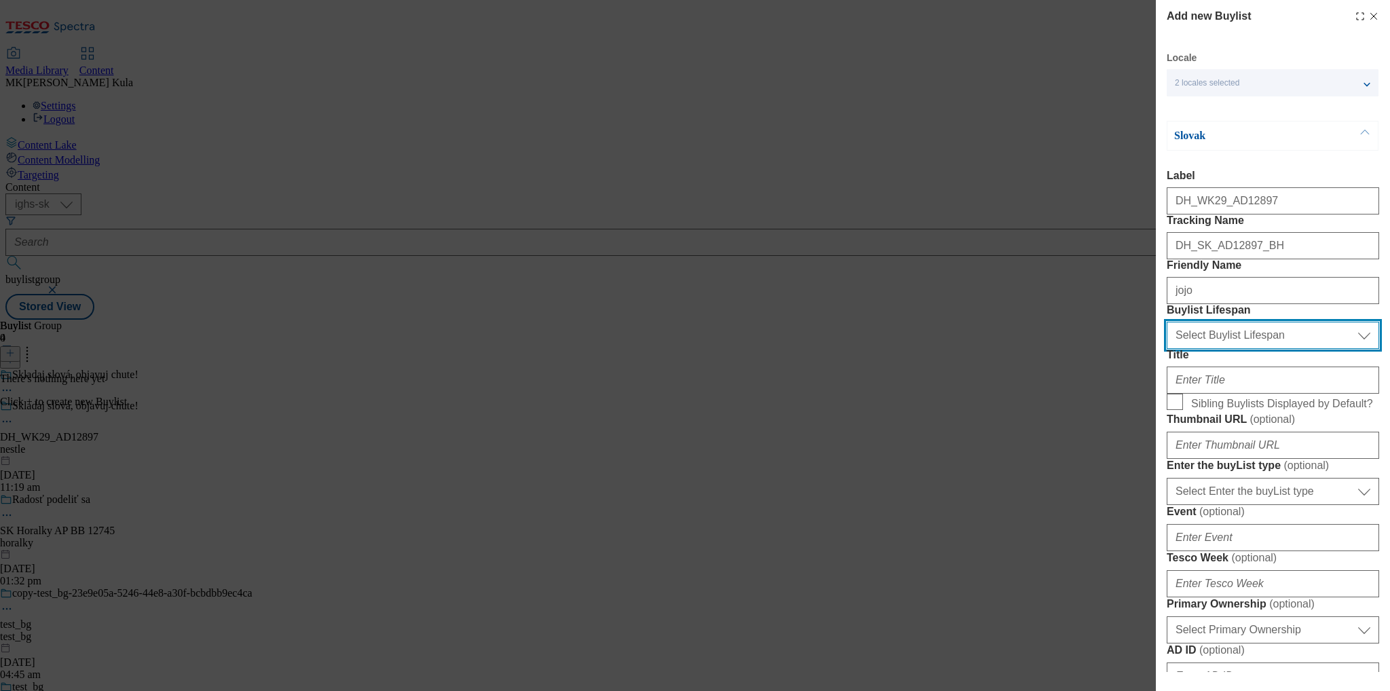
click at [1225, 349] on select "Select Buylist Lifespan evergreen seasonal tactical" at bounding box center [1273, 335] width 212 height 27
select select "evergreen"
click at [1167, 349] on select "Select Buylist Lifespan evergreen seasonal tactical" at bounding box center [1273, 335] width 212 height 27
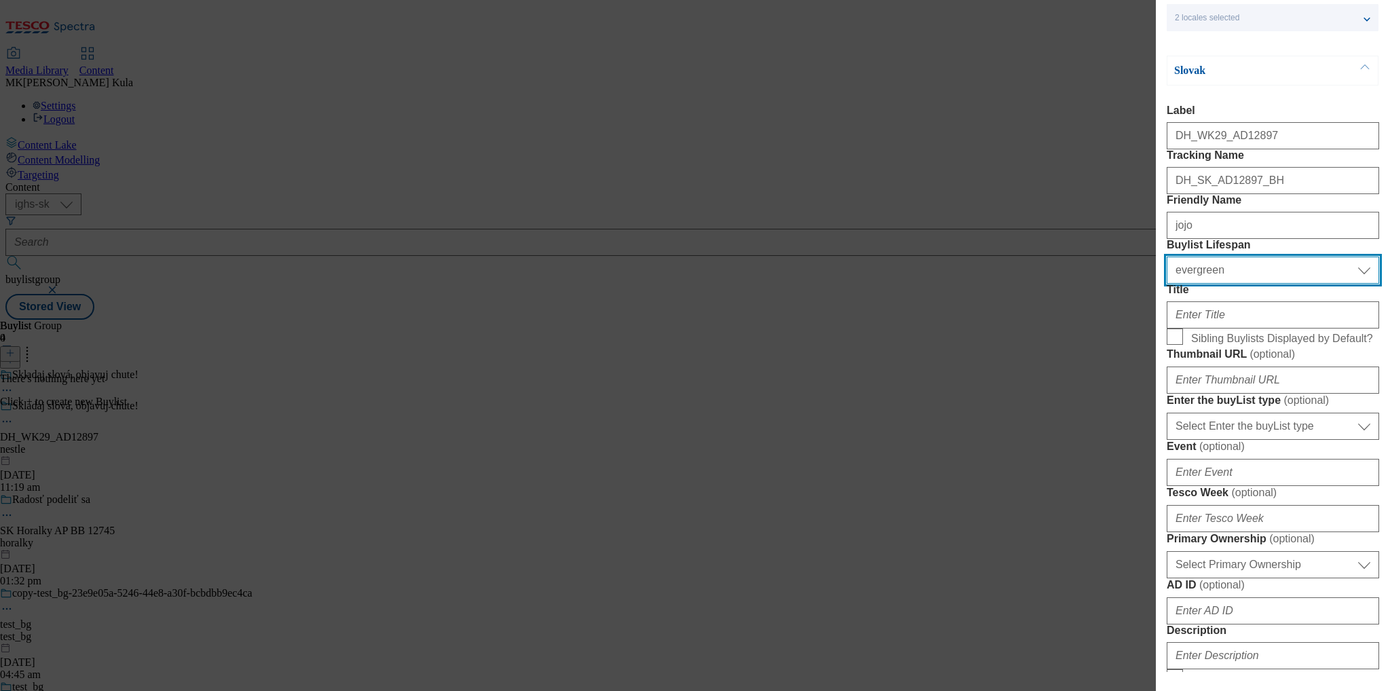
scroll to position [136, 0]
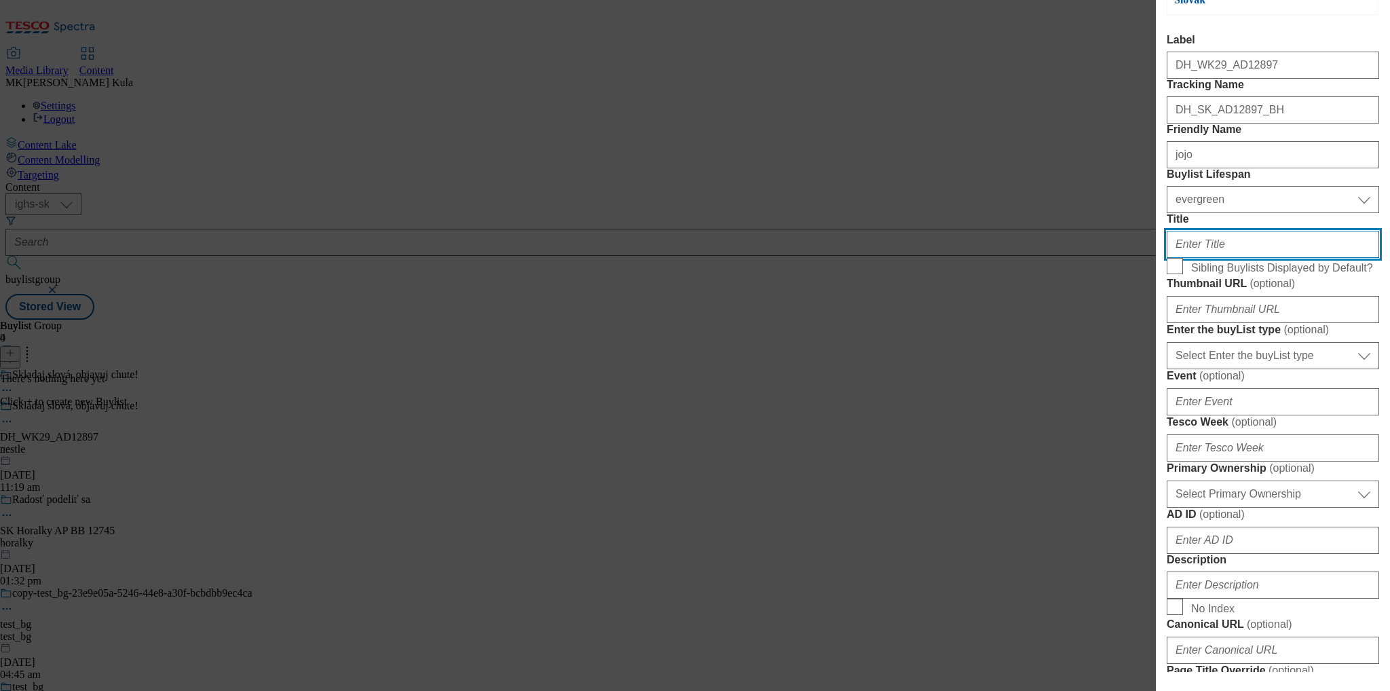
click at [1250, 258] on input "Title" at bounding box center [1273, 244] width 212 height 27
paste input "Oslaďte si život novými cukríkmi JOJO Abeceda. V tejto novinke môžete ochutnať …"
type input "Oslaďte si život novými cukríkmi JOJO Abeceda. V tejto novinke môžete ochutnať …"
click at [1369, 370] on form "Label DH_WK29_AD12897 Tracking Name DH_SK_AD12897_BH Friendly Name jojo Buylist…" at bounding box center [1273, 510] width 212 height 953
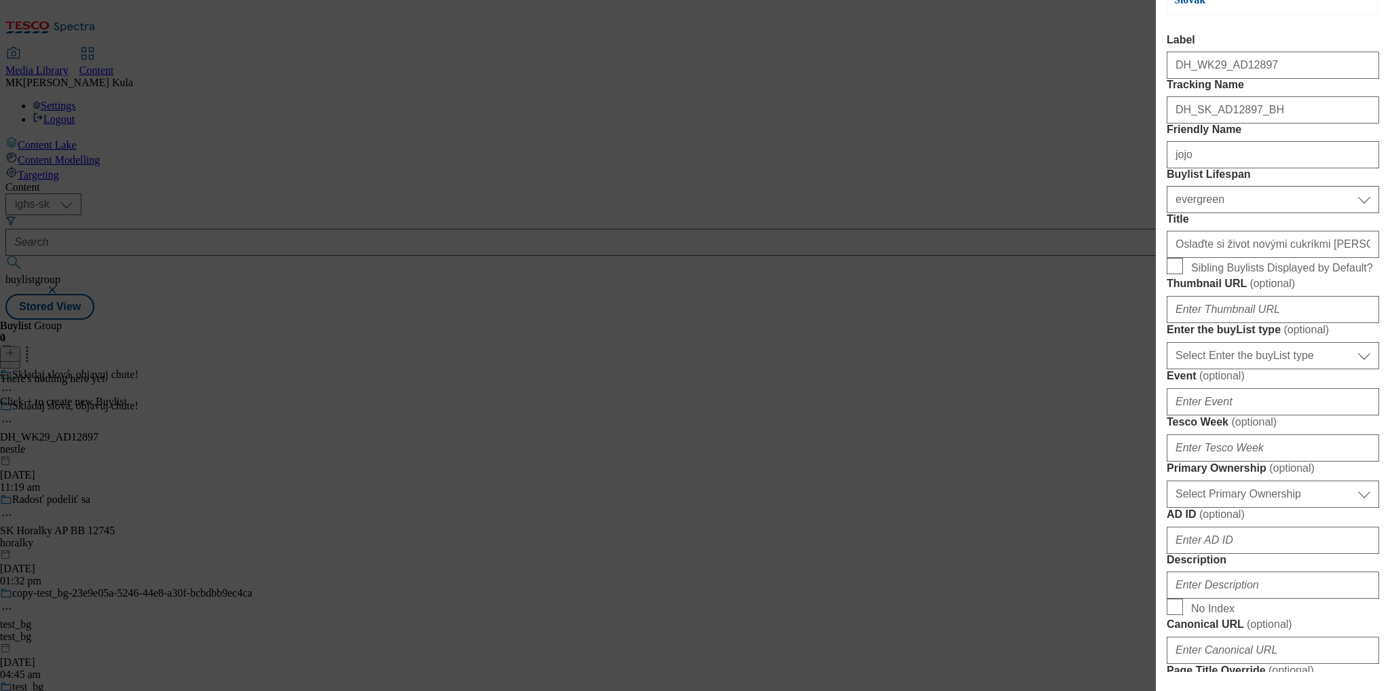
scroll to position [204, 0]
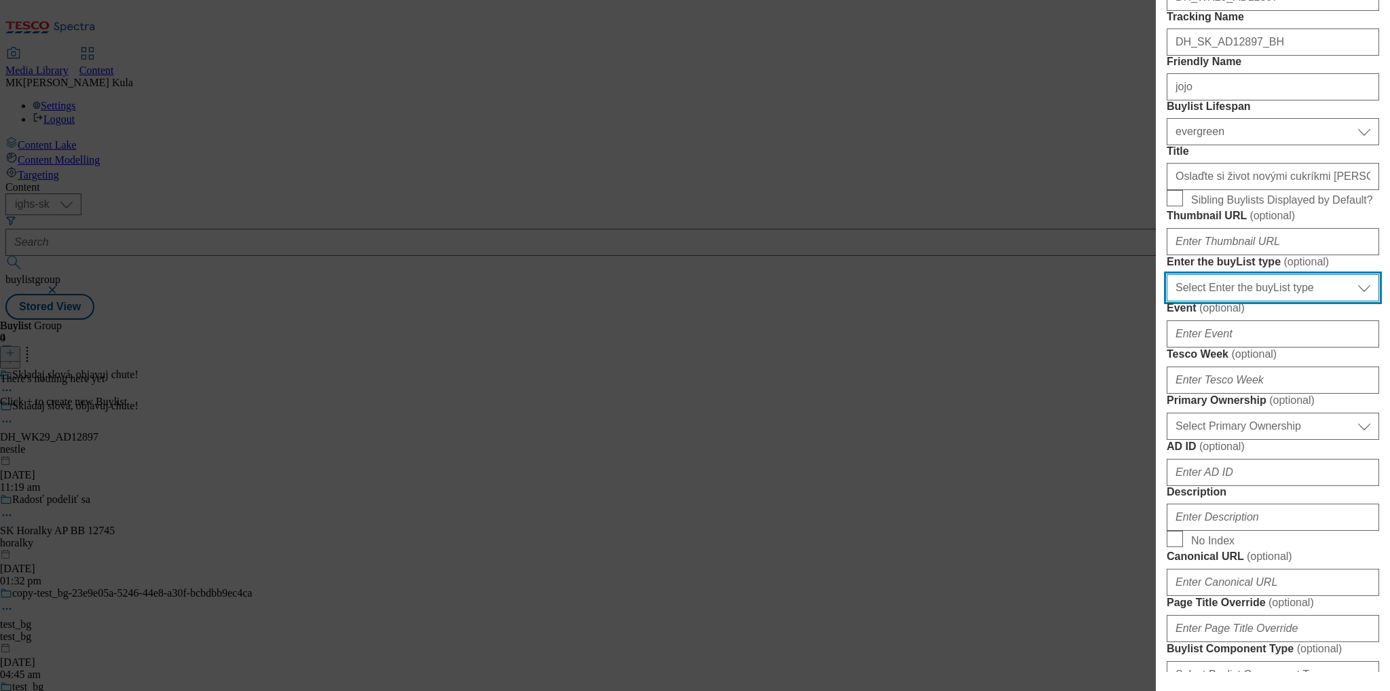
click at [1242, 301] on select "Select Enter the buyList type event supplier funded long term >4 weeks supplier…" at bounding box center [1273, 287] width 212 height 27
click at [1316, 269] on label "Enter the buyList type ( optional )" at bounding box center [1273, 262] width 212 height 14
click at [1316, 301] on select "Select Enter the buyList type event supplier funded long term >4 weeks supplier…" at bounding box center [1273, 287] width 212 height 27
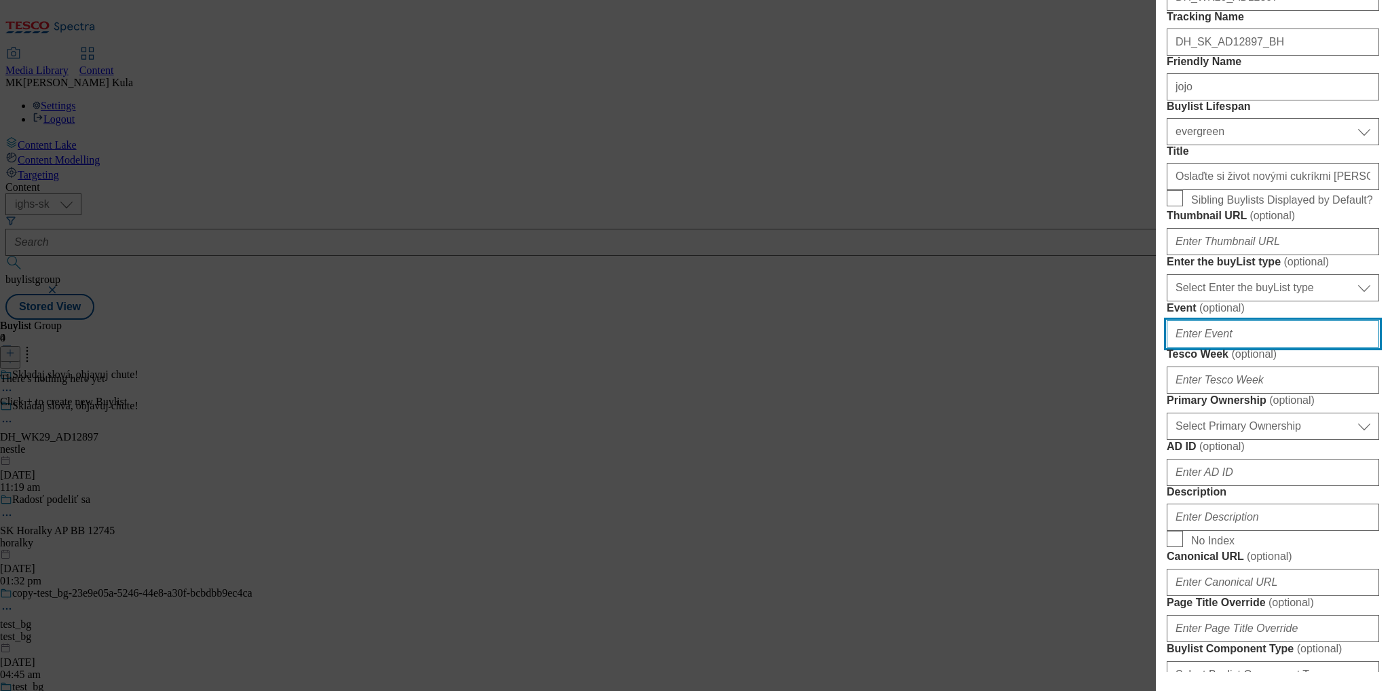
click at [1233, 348] on input "Event ( optional )" at bounding box center [1273, 333] width 212 height 27
click at [1282, 466] on form "Label DH_WK29_AD12897 Tracking Name DH_SK_AD12897_BH Friendly Name jojo Buylist…" at bounding box center [1273, 442] width 212 height 953
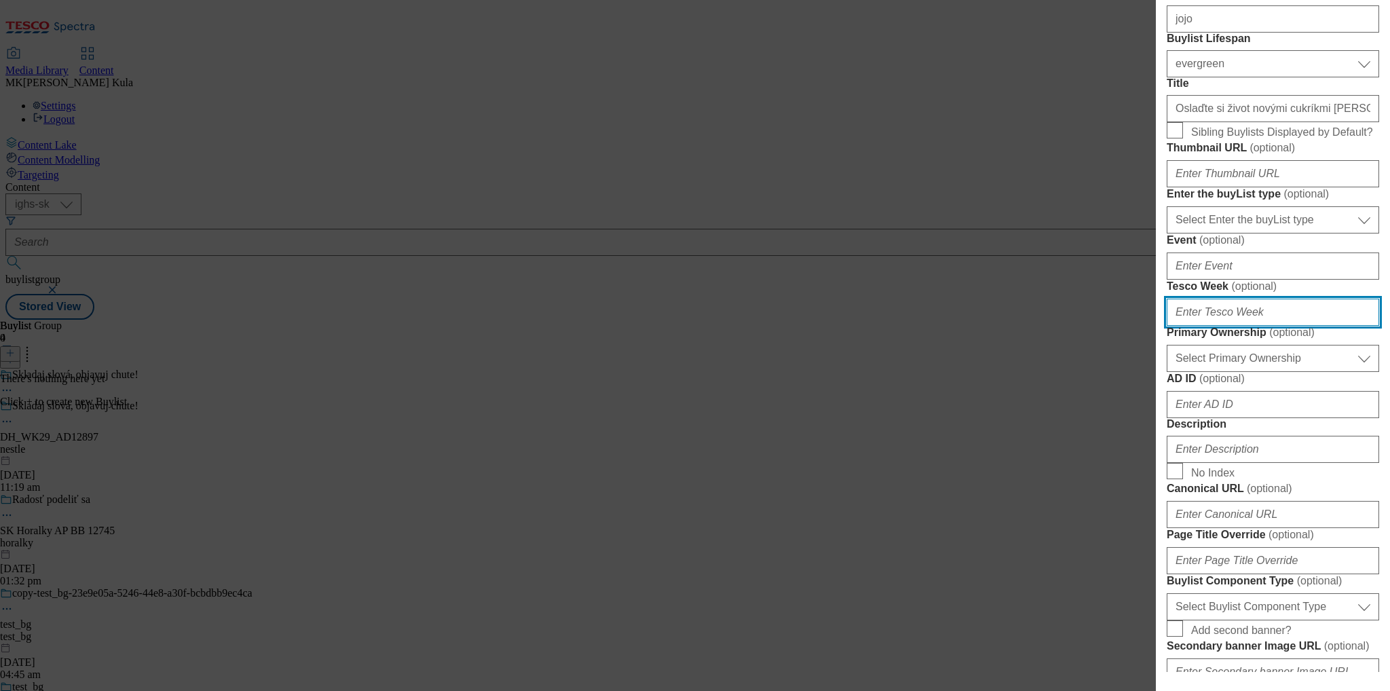
click at [1244, 326] on input "Tesco Week ( optional )" at bounding box center [1273, 312] width 212 height 27
click at [1182, 545] on form "Label DH_WK29_AD12897 Tracking Name DH_SK_AD12897_BH Friendly Name jojo Buylist…" at bounding box center [1273, 374] width 212 height 953
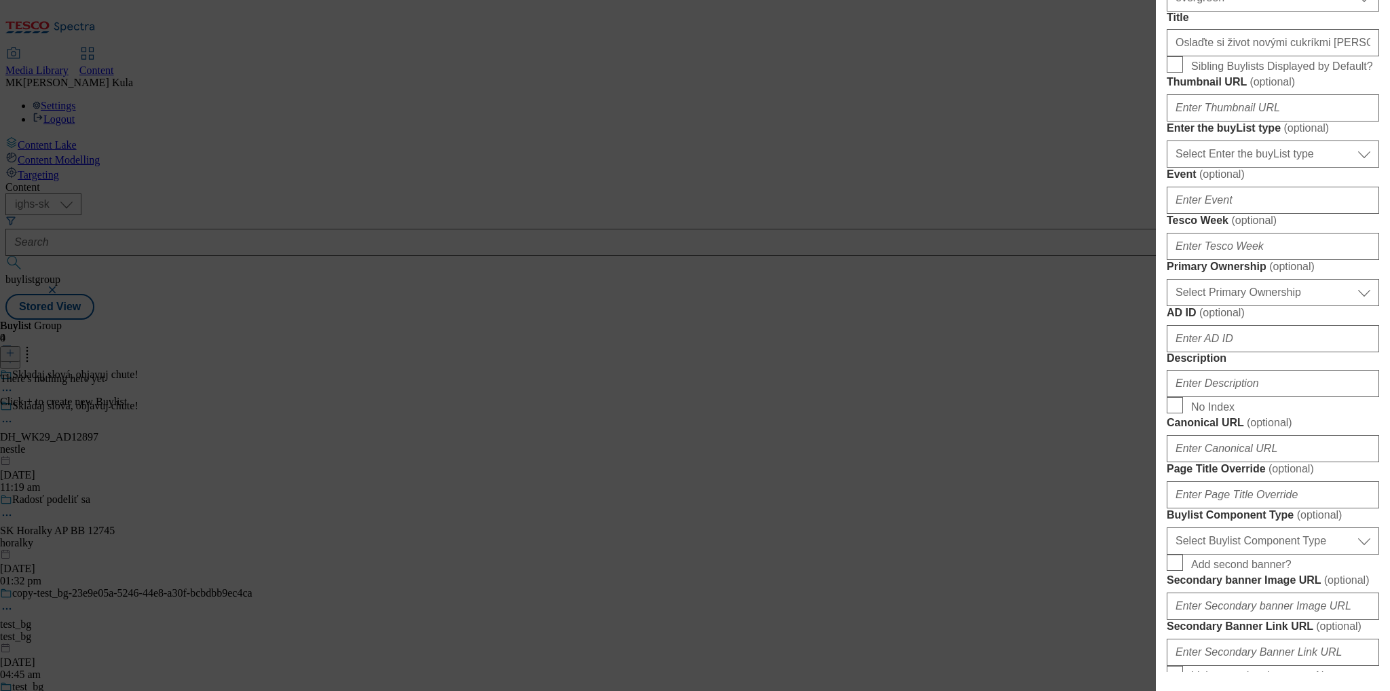
scroll to position [407, 0]
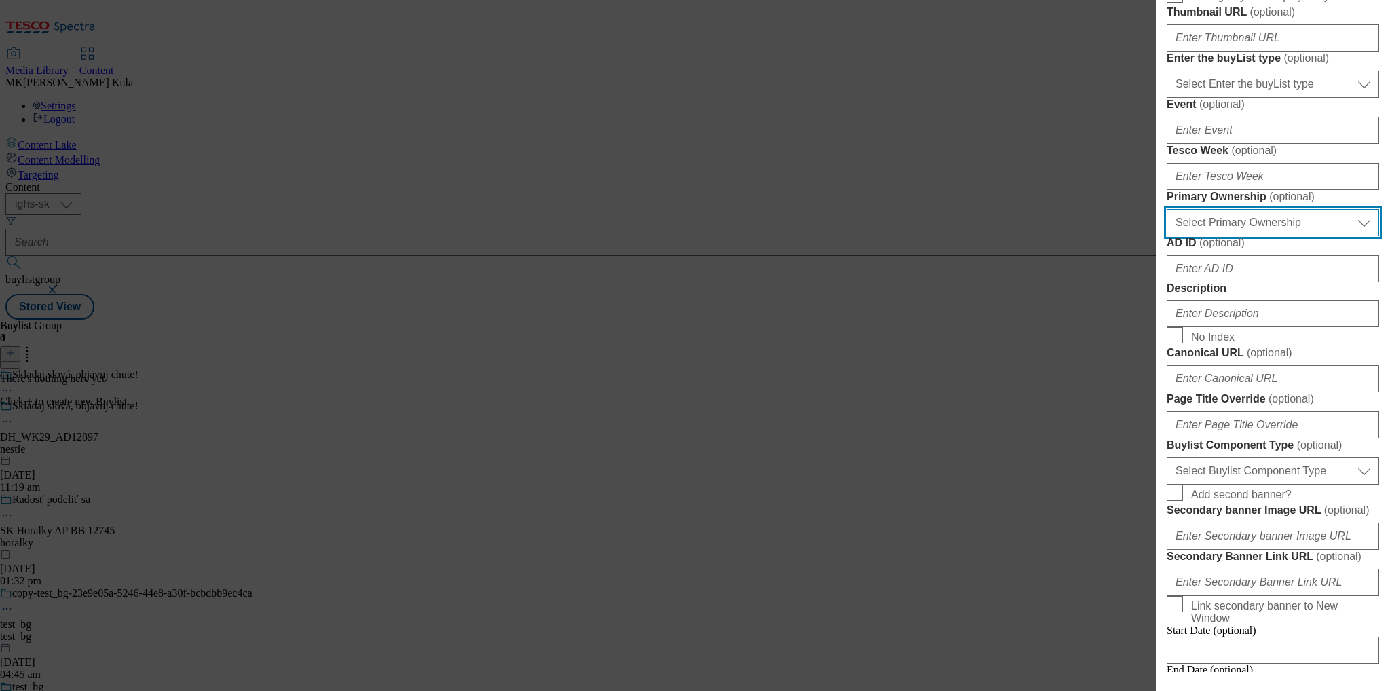
click at [1210, 236] on select "Select Primary Ownership tesco dunnhumby" at bounding box center [1273, 222] width 212 height 27
select select "dunnhumby"
click at [1167, 236] on select "Select Primary Ownership tesco dunnhumby" at bounding box center [1273, 222] width 212 height 27
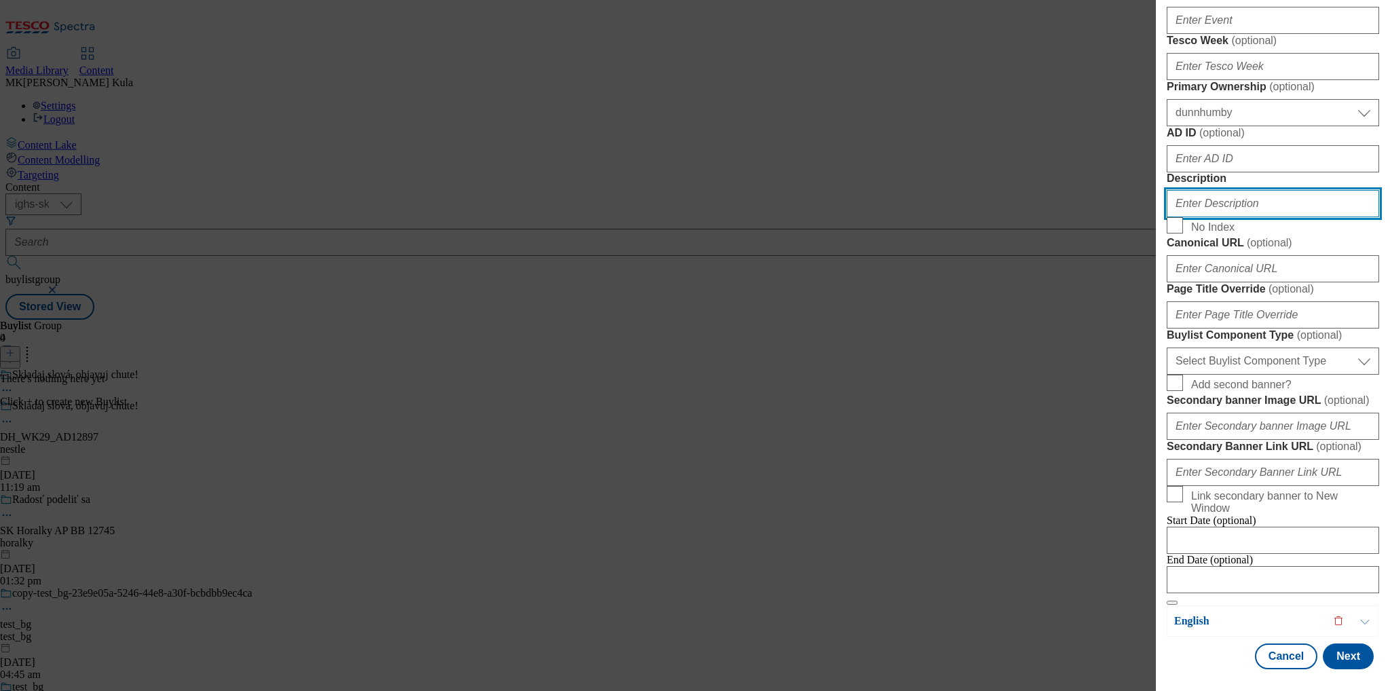
click at [1246, 217] on input "Description" at bounding box center [1273, 203] width 212 height 27
paste input "JOJO"
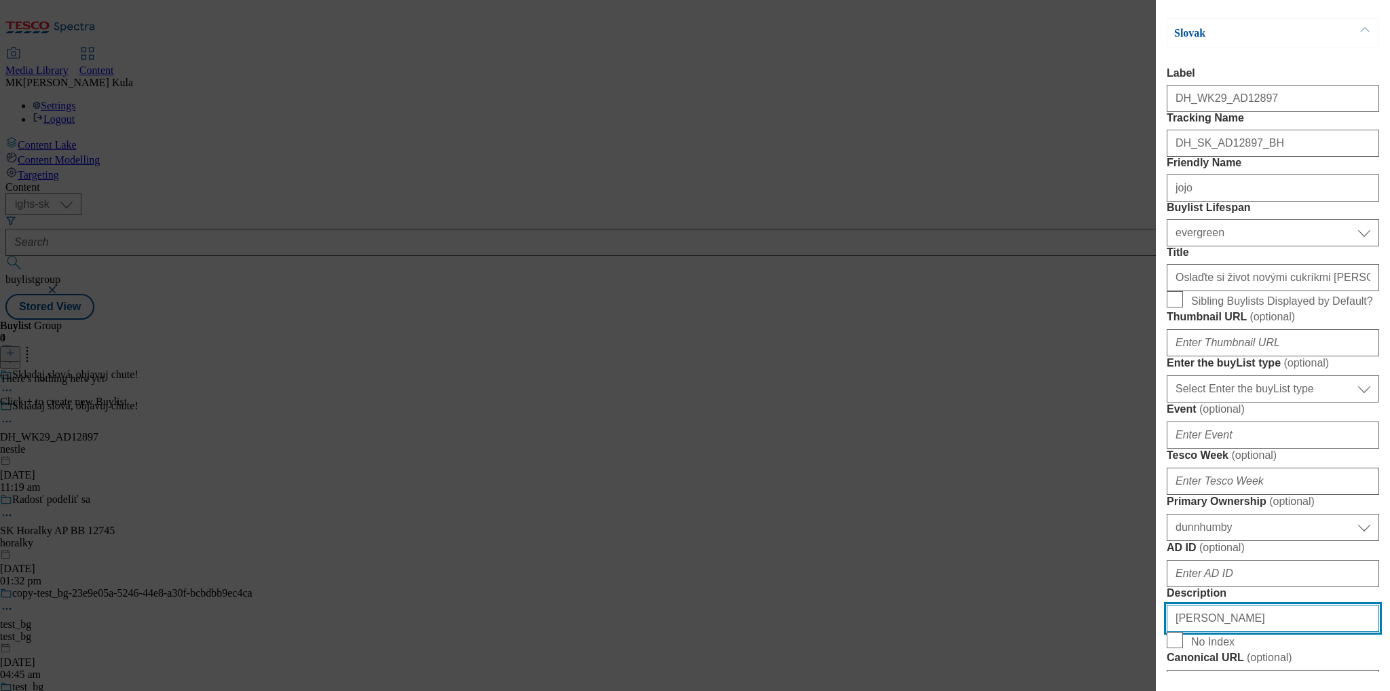
scroll to position [0, 0]
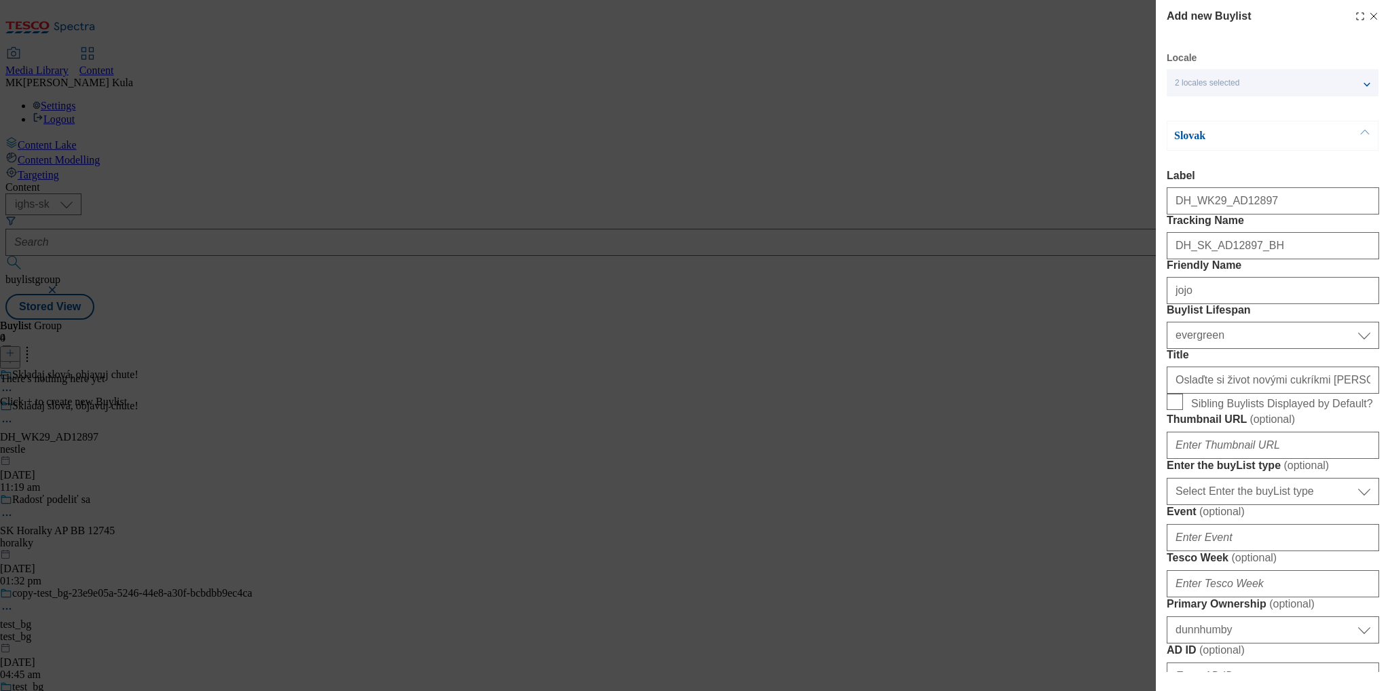
type input "JOJO"
click at [1238, 140] on p "Slovak" at bounding box center [1245, 136] width 143 height 14
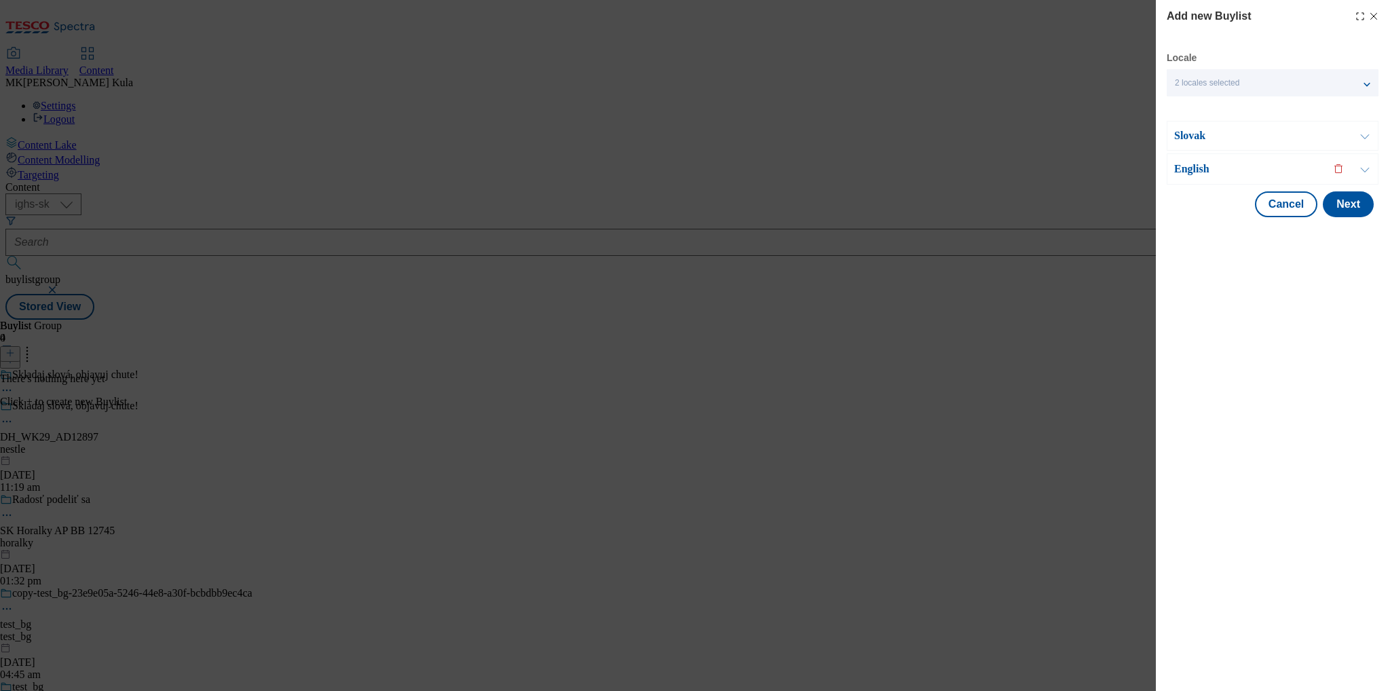
click at [1235, 141] on p "Slovak" at bounding box center [1245, 136] width 143 height 14
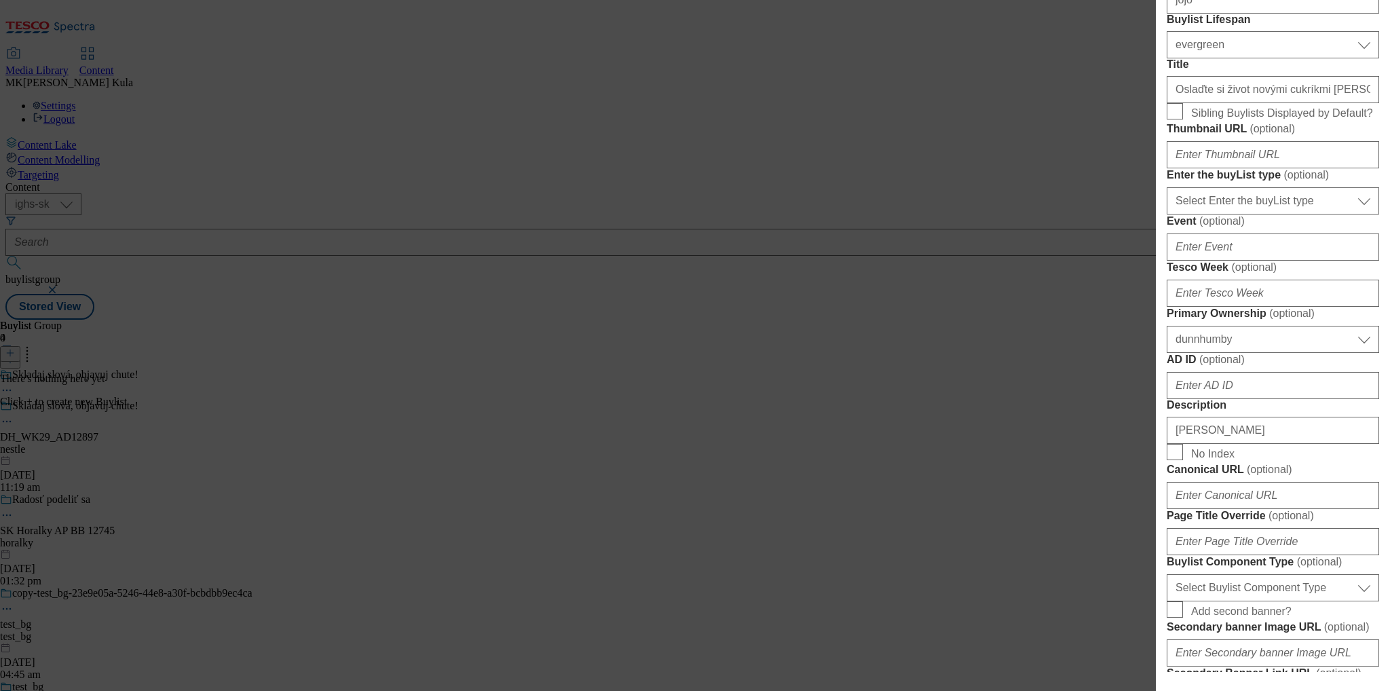
scroll to position [339, 0]
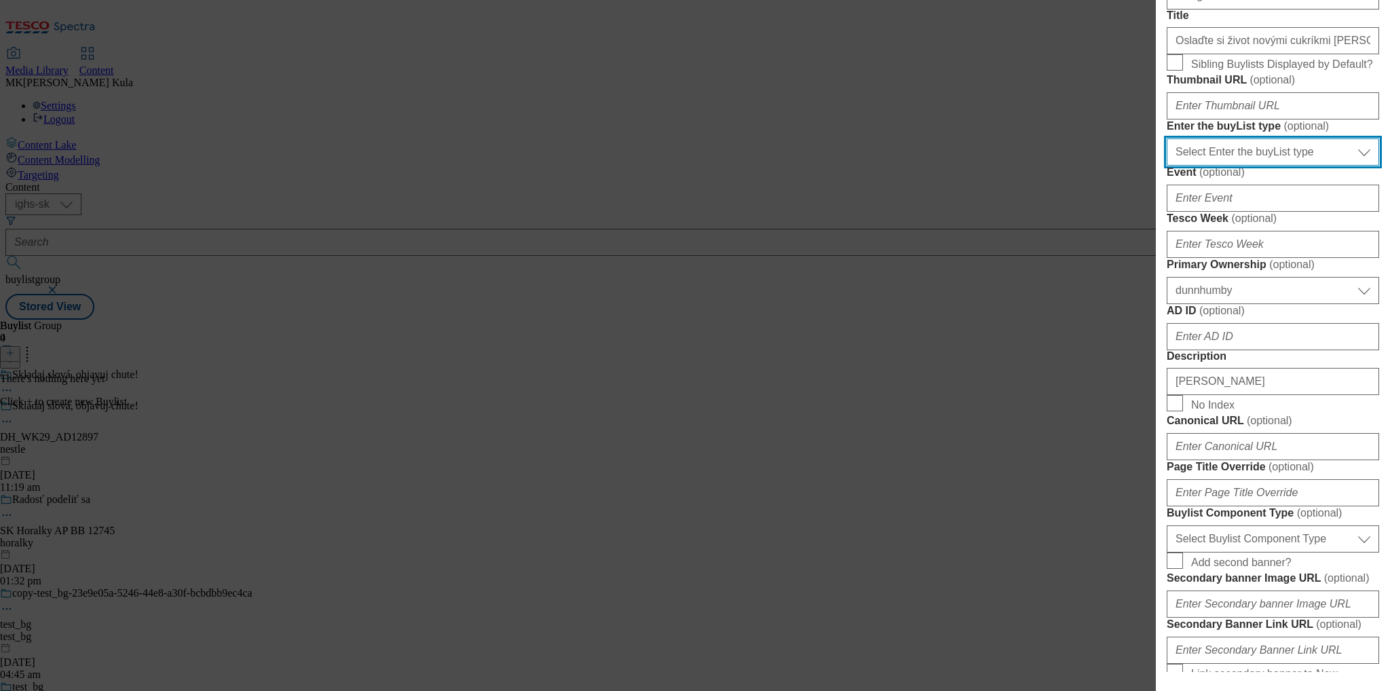
click at [1257, 166] on select "Select Enter the buyList type event supplier funded long term >4 weeks supplier…" at bounding box center [1273, 151] width 212 height 27
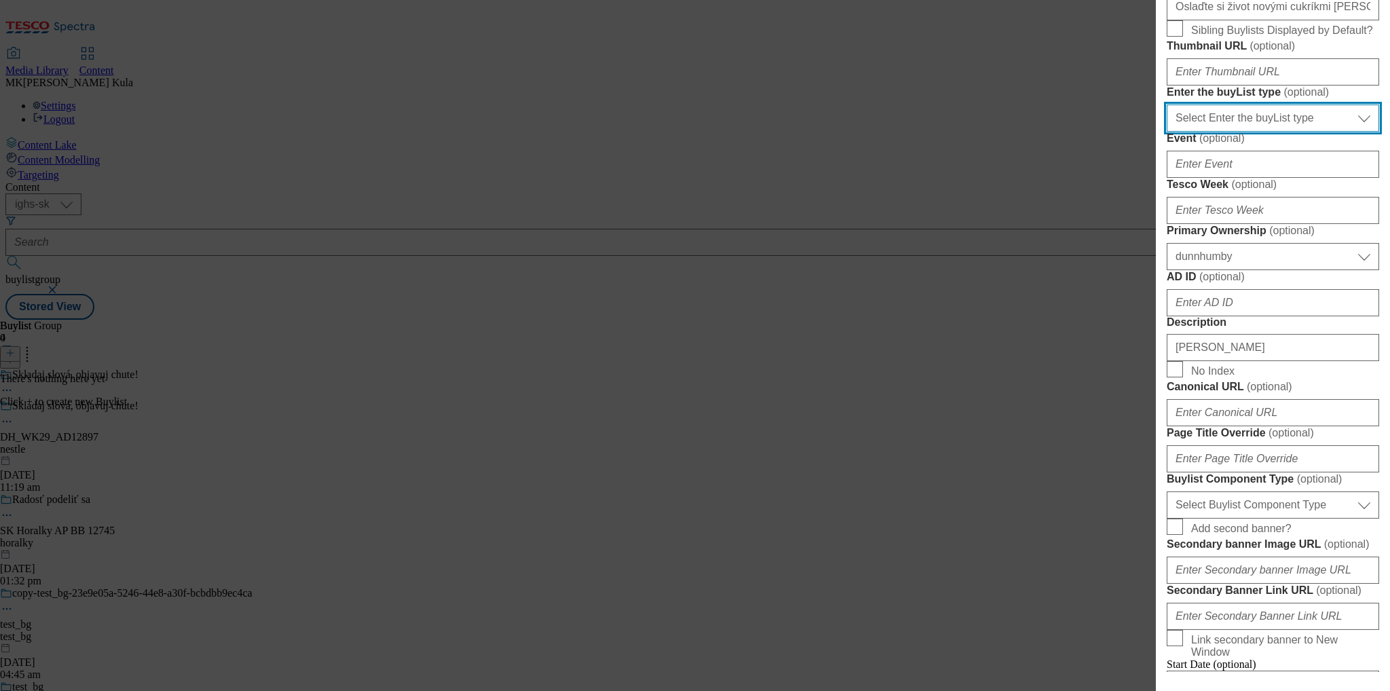
scroll to position [407, 0]
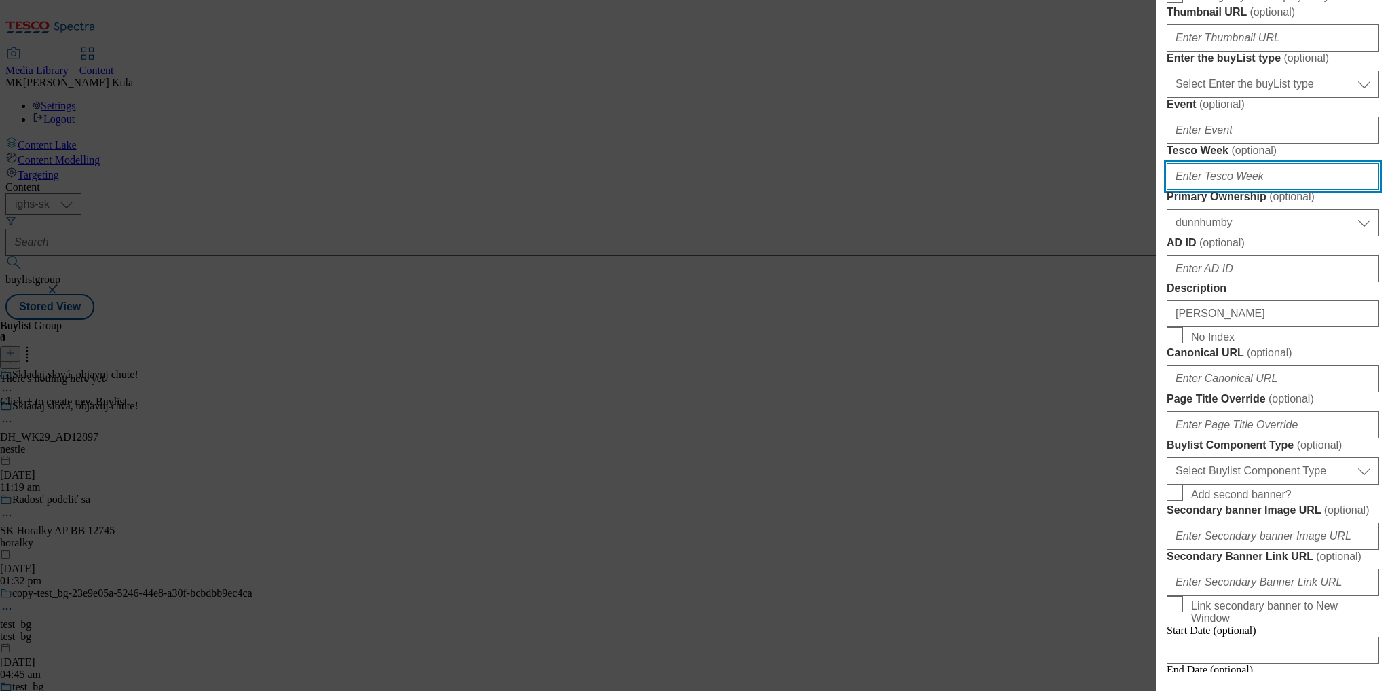
click at [1238, 190] on input "Tesco Week ( optional )" at bounding box center [1273, 176] width 212 height 27
click at [1281, 329] on form "Label DH_WK29_AD12897 Tracking Name DH_SK_AD12897_BH Friendly Name jojo Buylist…" at bounding box center [1273, 238] width 212 height 953
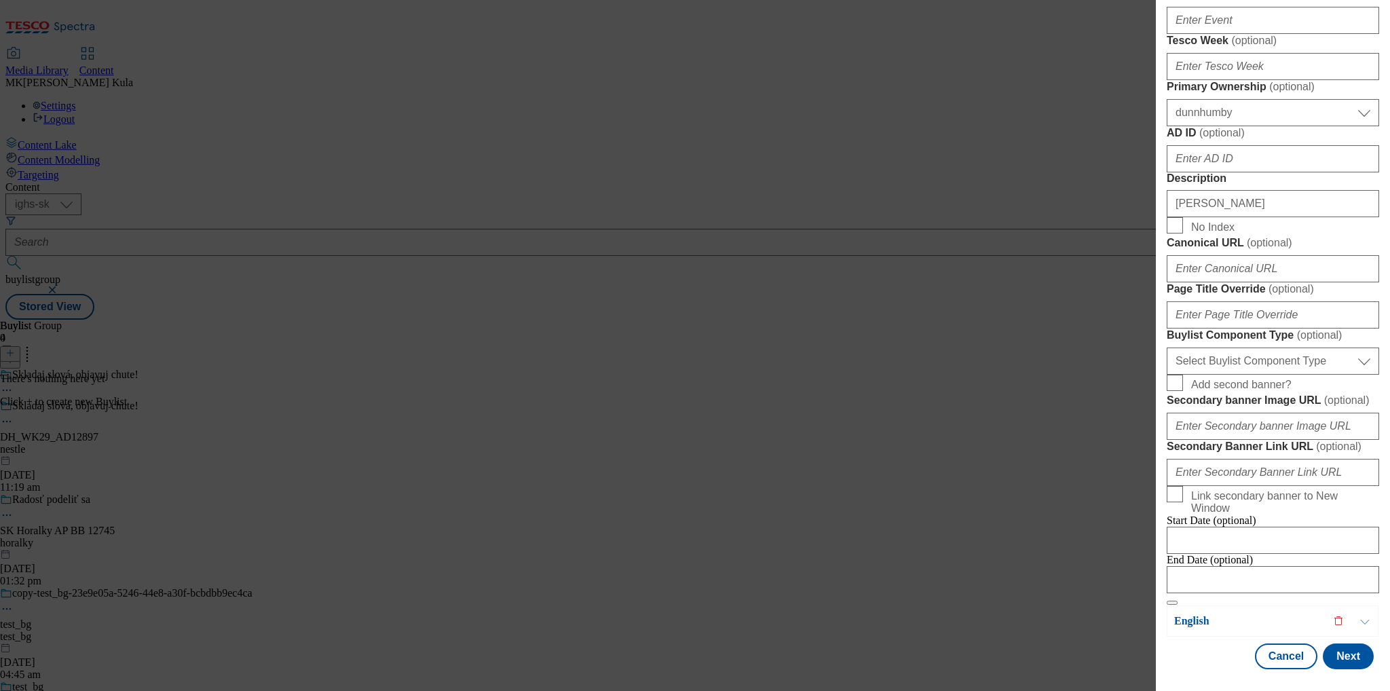
scroll to position [815, 0]
click at [1235, 375] on div "Select Buylist Component Type Banner Competition Header Meal Select Buylist Com…" at bounding box center [1273, 358] width 212 height 33
click at [1231, 375] on select "Select Buylist Component Type Banner Competition Header Meal" at bounding box center [1273, 361] width 212 height 27
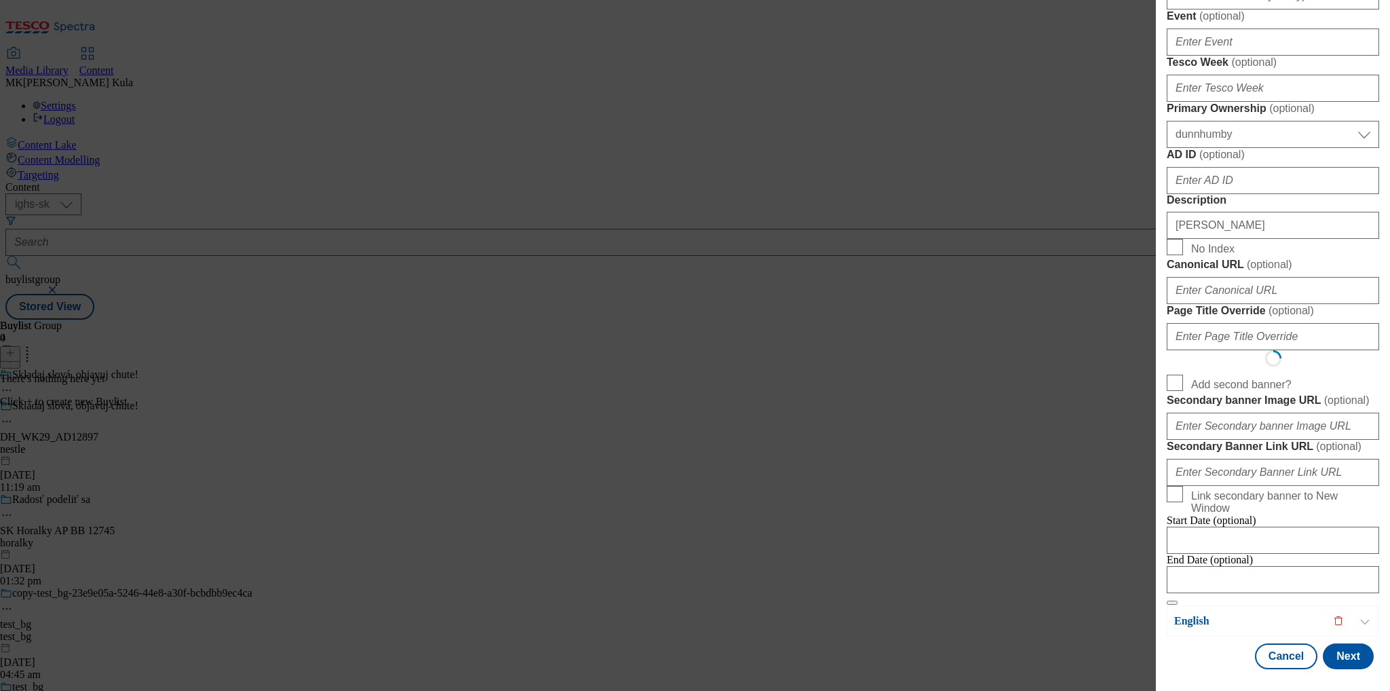
select select "Banner"
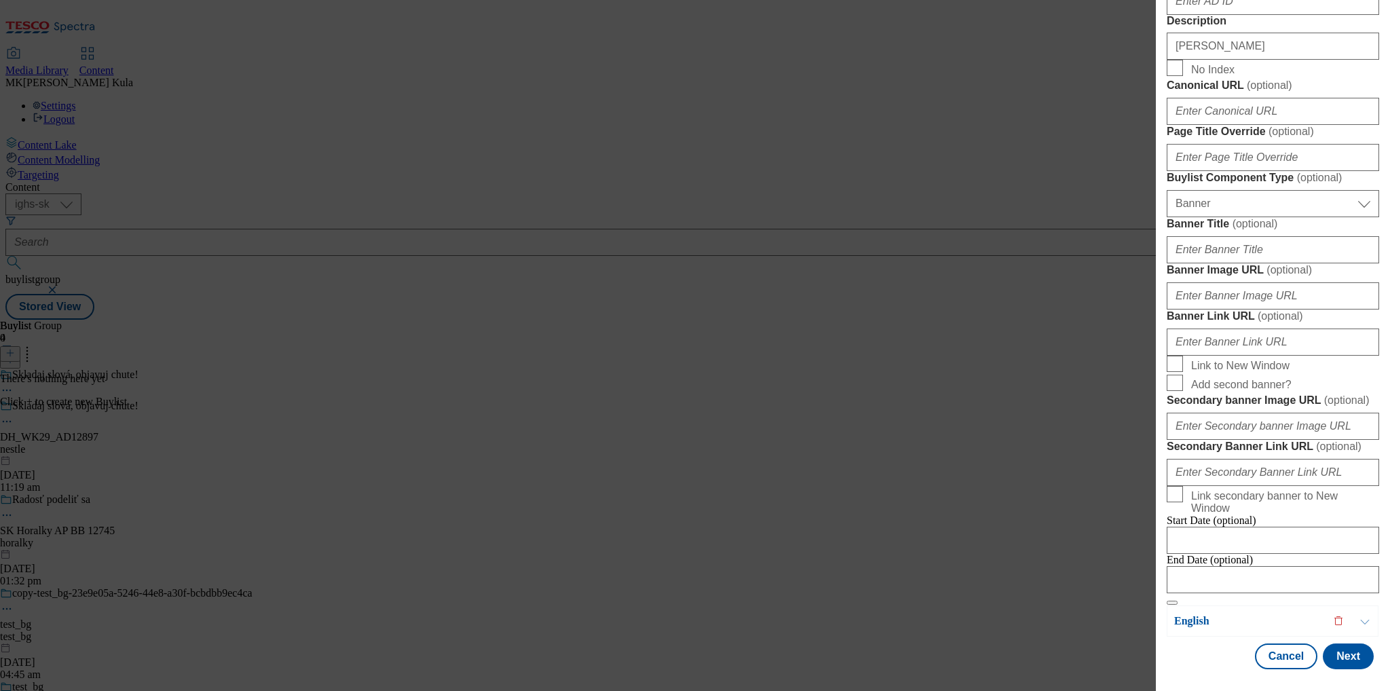
scroll to position [950, 0]
click at [1242, 310] on input "Banner Image URL ( optional )" at bounding box center [1273, 295] width 212 height 27
paste input "https://digitalcontent.api.tesco.com/v2/media/ighs-ce-mktg/5f9a3692-a066-4999-9…"
type input "https://digitalcontent.api.tesco.com/v2/media/ighs-ce-mktg/5f9a3692-a066-4999-9…"
click at [1360, 277] on label "Banner Image URL ( optional )" at bounding box center [1273, 270] width 212 height 14
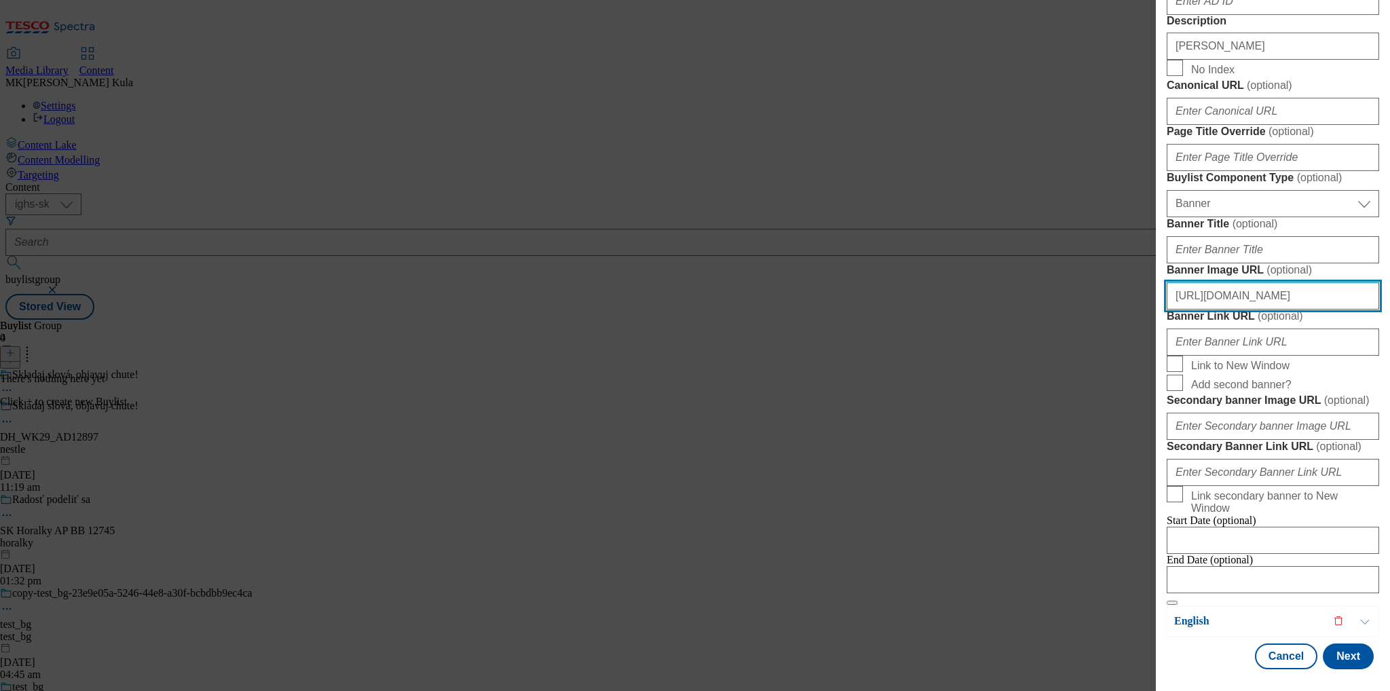
click at [1360, 310] on input "https://digitalcontent.api.tesco.com/v2/media/ighs-ce-mktg/5f9a3692-a066-4999-9…" at bounding box center [1273, 295] width 212 height 27
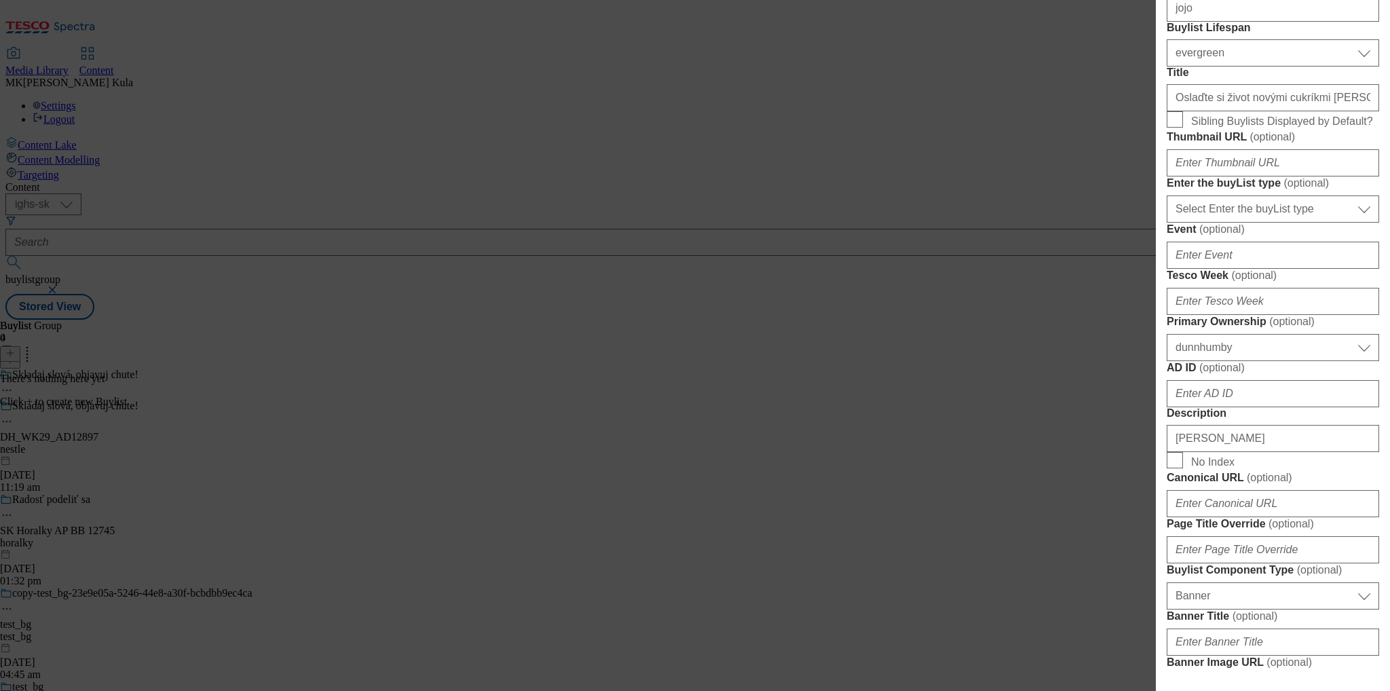
scroll to position [0, 0]
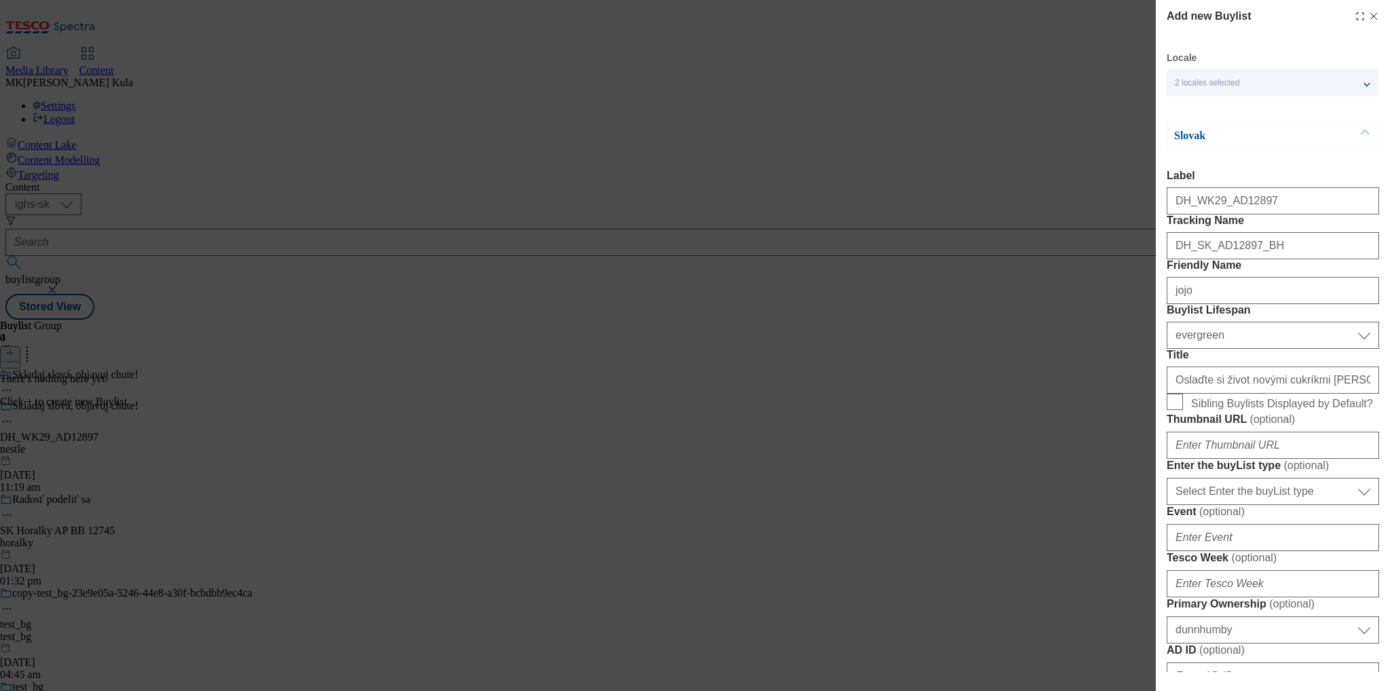
click at [1203, 134] on p "Slovak" at bounding box center [1245, 136] width 143 height 14
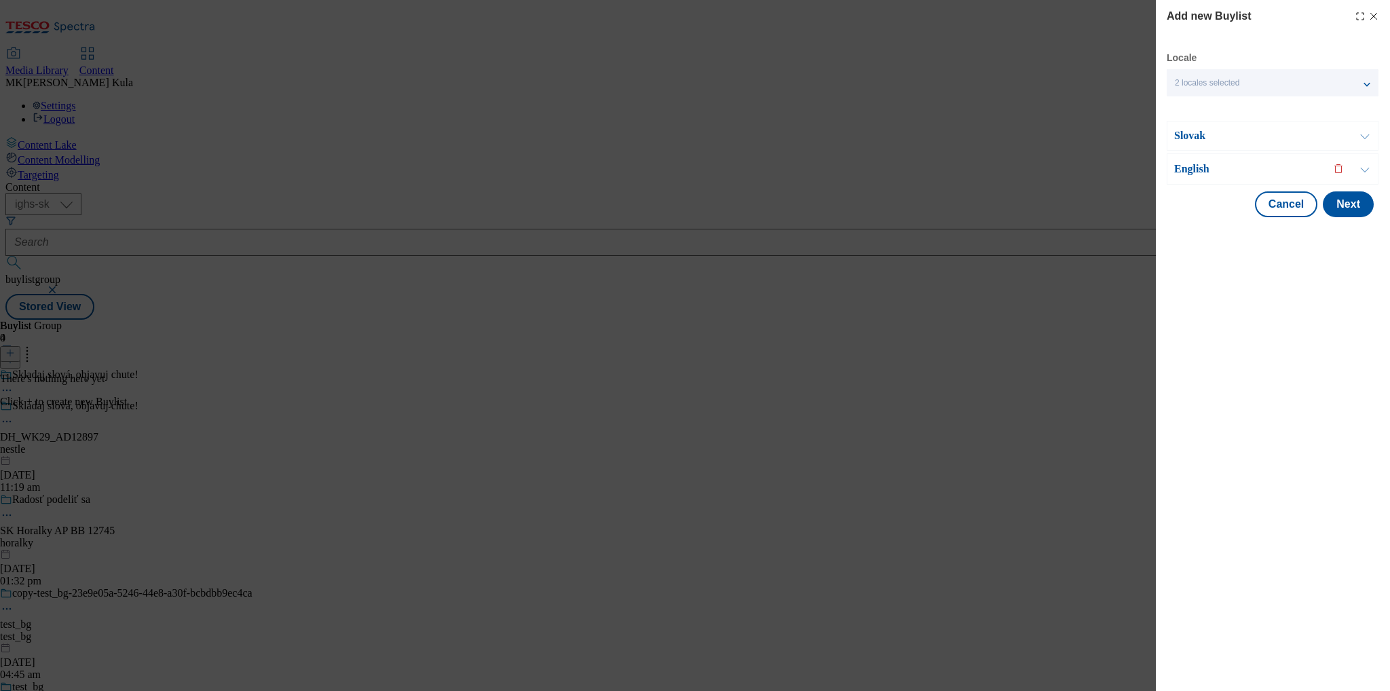
click at [1210, 169] on p "English" at bounding box center [1245, 169] width 143 height 14
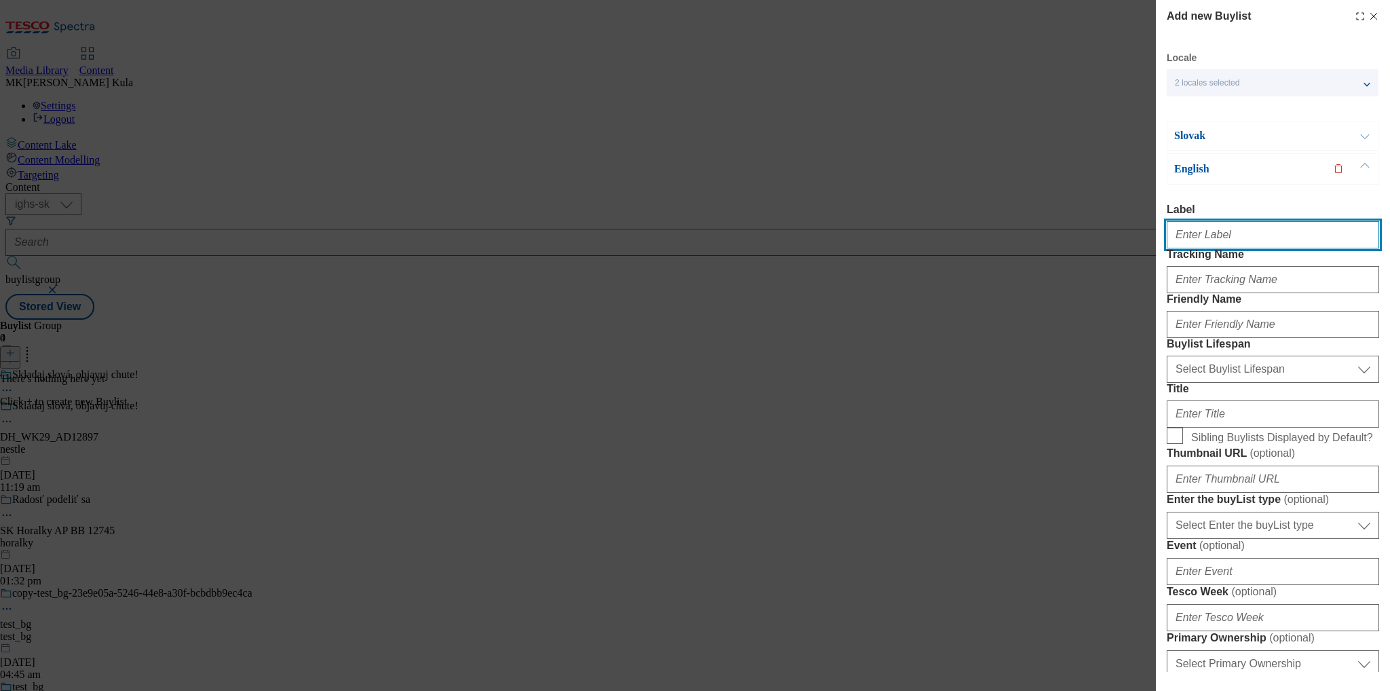
click at [1227, 234] on input "Label" at bounding box center [1273, 234] width 212 height 27
click at [1253, 193] on div "English Label Tracking Name Friendly Name Buylist Lifespan Select Buylist Lifes…" at bounding box center [1273, 654] width 212 height 1003
click at [1249, 236] on input "Label" at bounding box center [1273, 234] width 212 height 27
paste input "DH_WK29_AD12897"
type input "DH_WK29_AD12897"
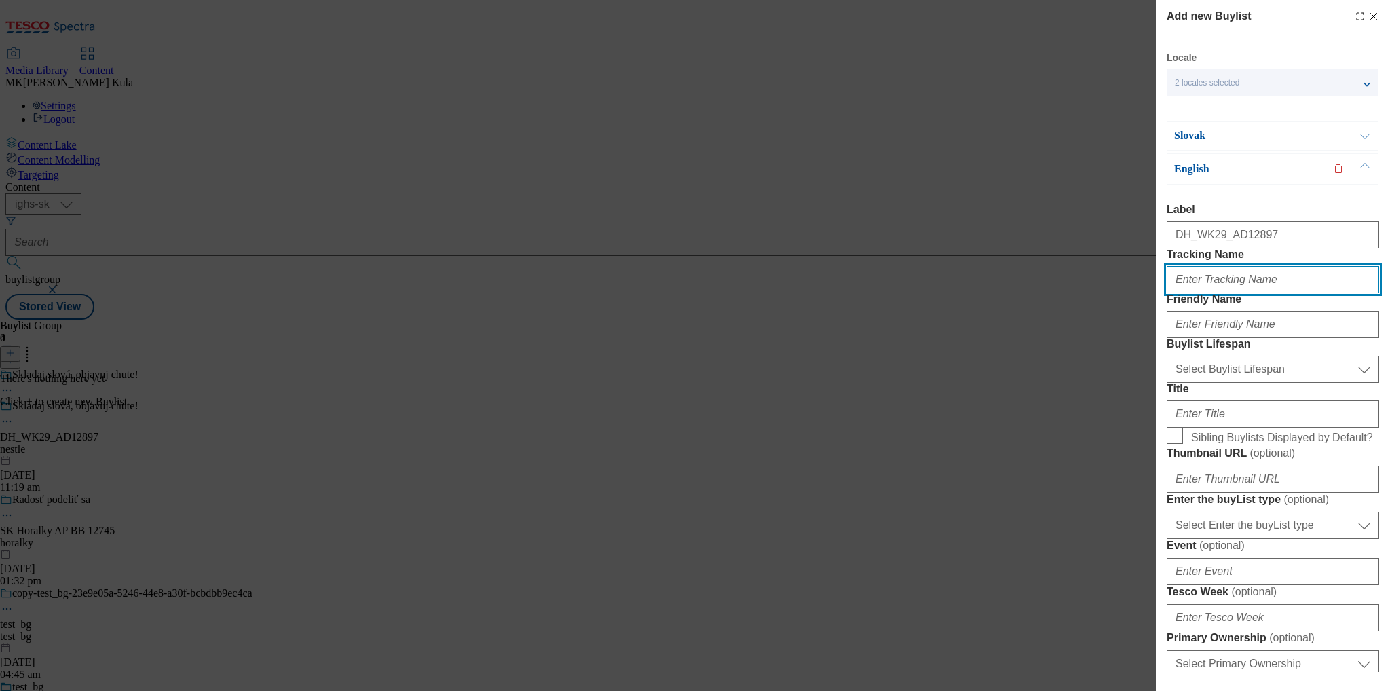
click at [1214, 293] on input "Tracking Name" at bounding box center [1273, 279] width 212 height 27
paste input "DH_EN_AD12897_BH"
type input "DH_EN_AD12897_BH"
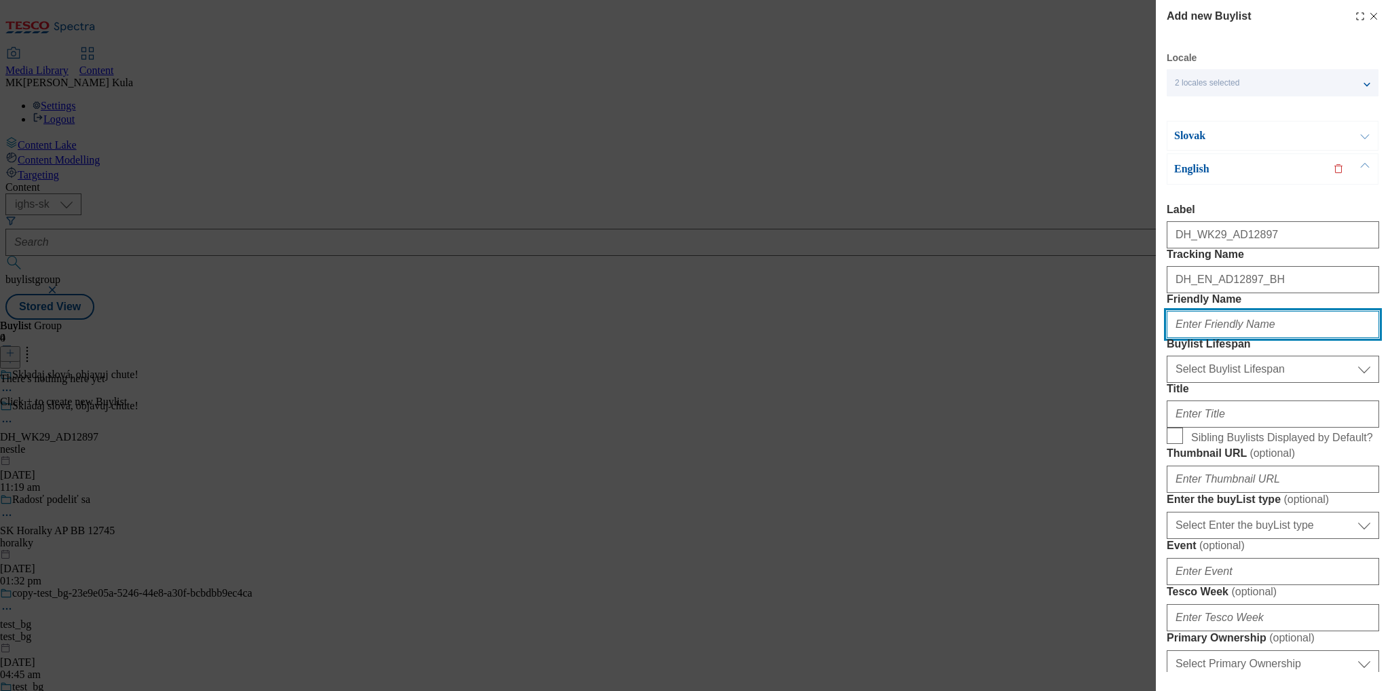
drag, startPoint x: 1211, startPoint y: 373, endPoint x: 1231, endPoint y: 373, distance: 20.4
click at [1211, 338] on input "Friendly Name" at bounding box center [1273, 324] width 212 height 27
paste input "jojo"
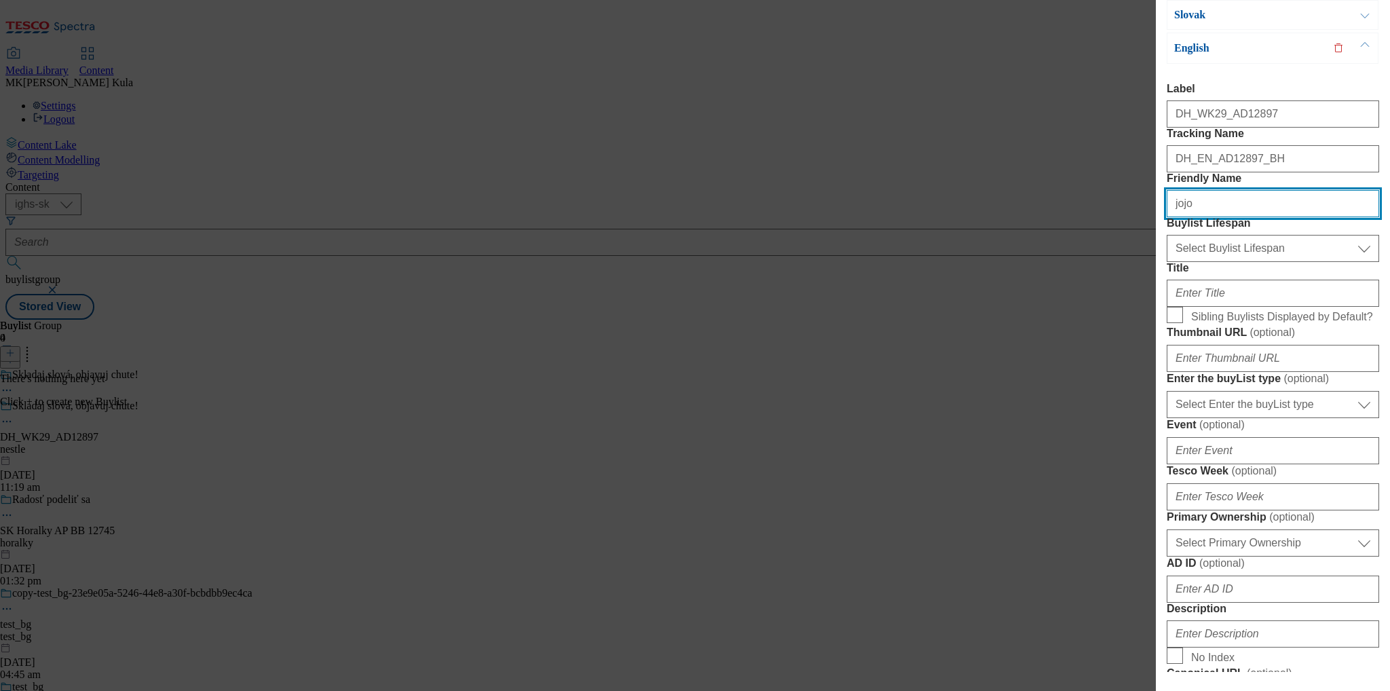
scroll to position [136, 0]
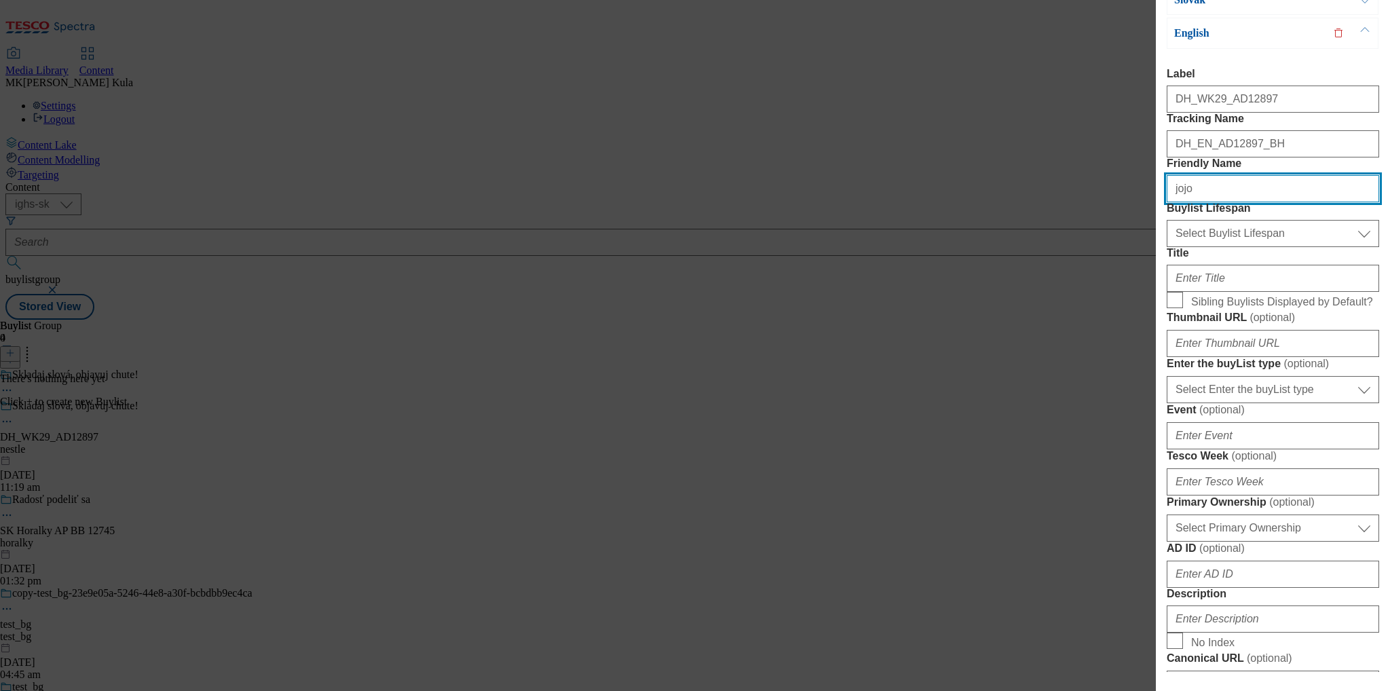
type input "jojo"
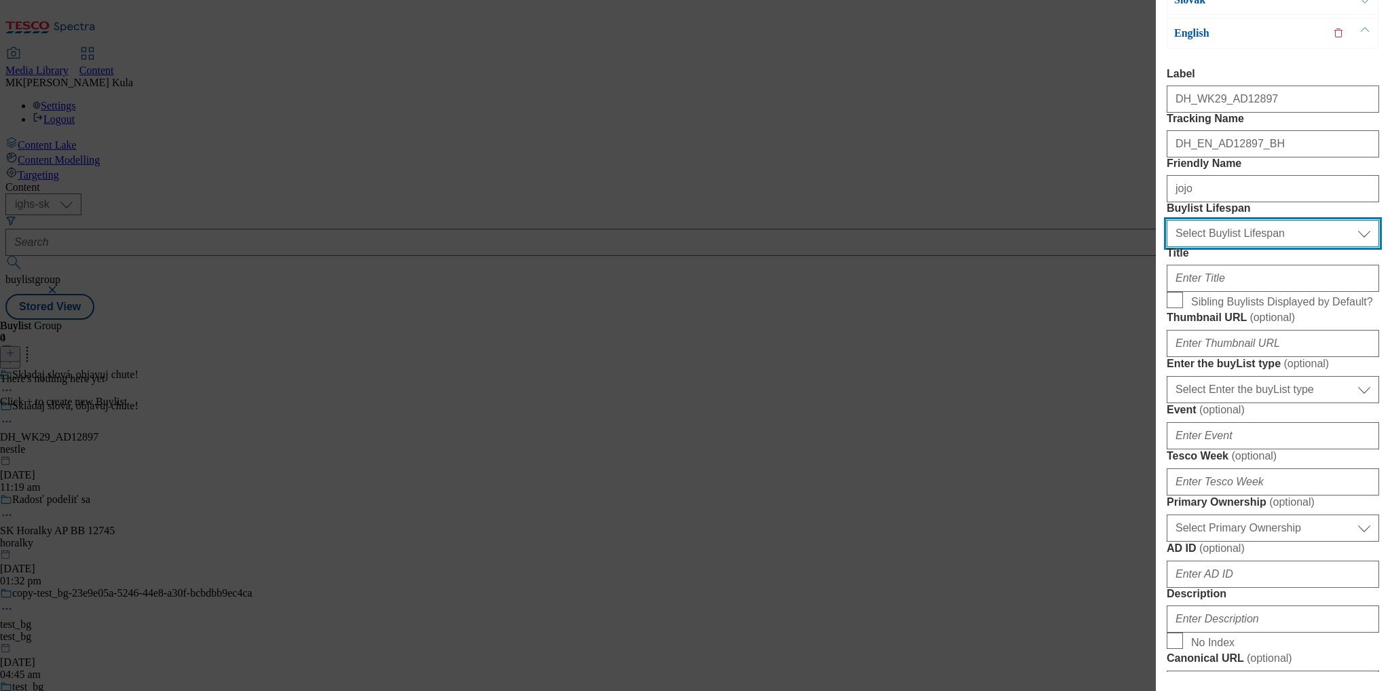
click at [1230, 247] on select "Select Buylist Lifespan evergreen seasonal tactical" at bounding box center [1273, 233] width 212 height 27
select select "evergreen"
click at [1167, 247] on select "Select Buylist Lifespan evergreen seasonal tactical" at bounding box center [1273, 233] width 212 height 27
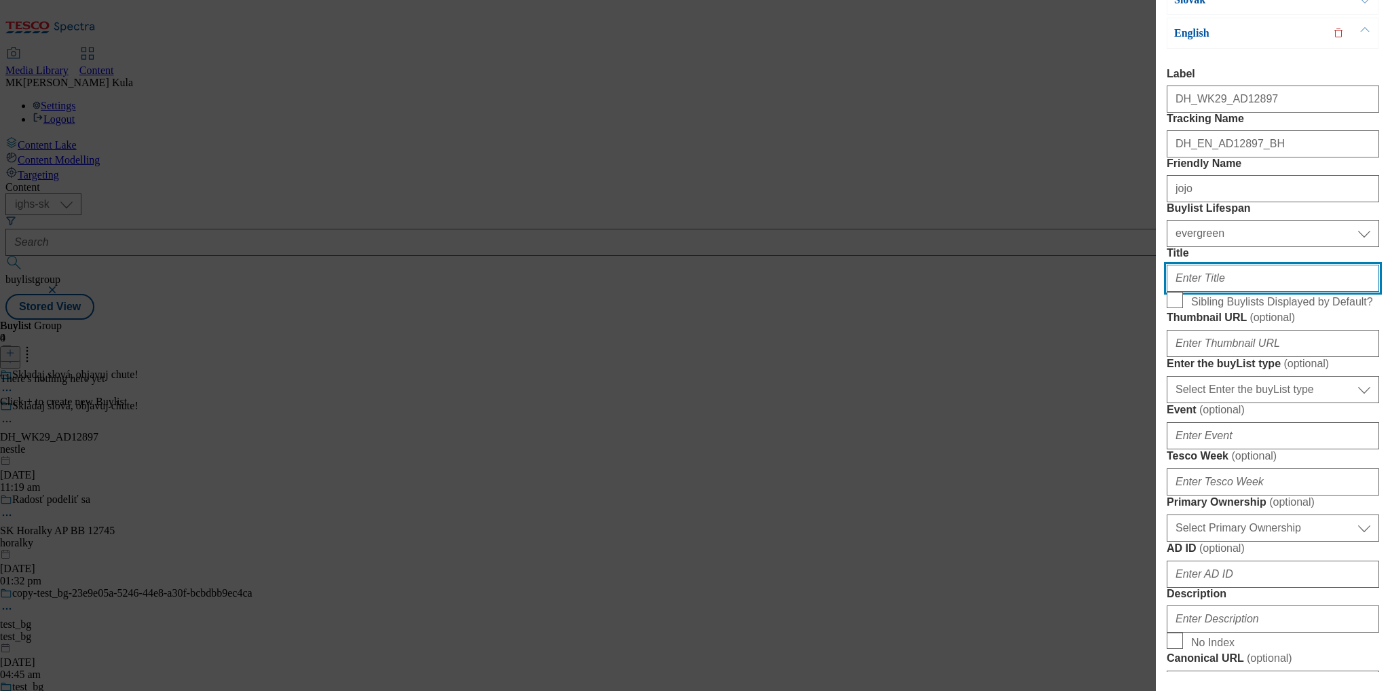
click at [1201, 292] on input "Title" at bounding box center [1273, 278] width 212 height 27
paste input "Sweeten your life with the new JOJO Alphabet candies. In this new jelly treat, …"
drag, startPoint x: 1166, startPoint y: 366, endPoint x: 1101, endPoint y: 366, distance: 65.2
click at [1101, 366] on div "Add new Buylist Locale 2 locales selected Slovak English Slovak Label DH_WK29_A…" at bounding box center [695, 345] width 1390 height 691
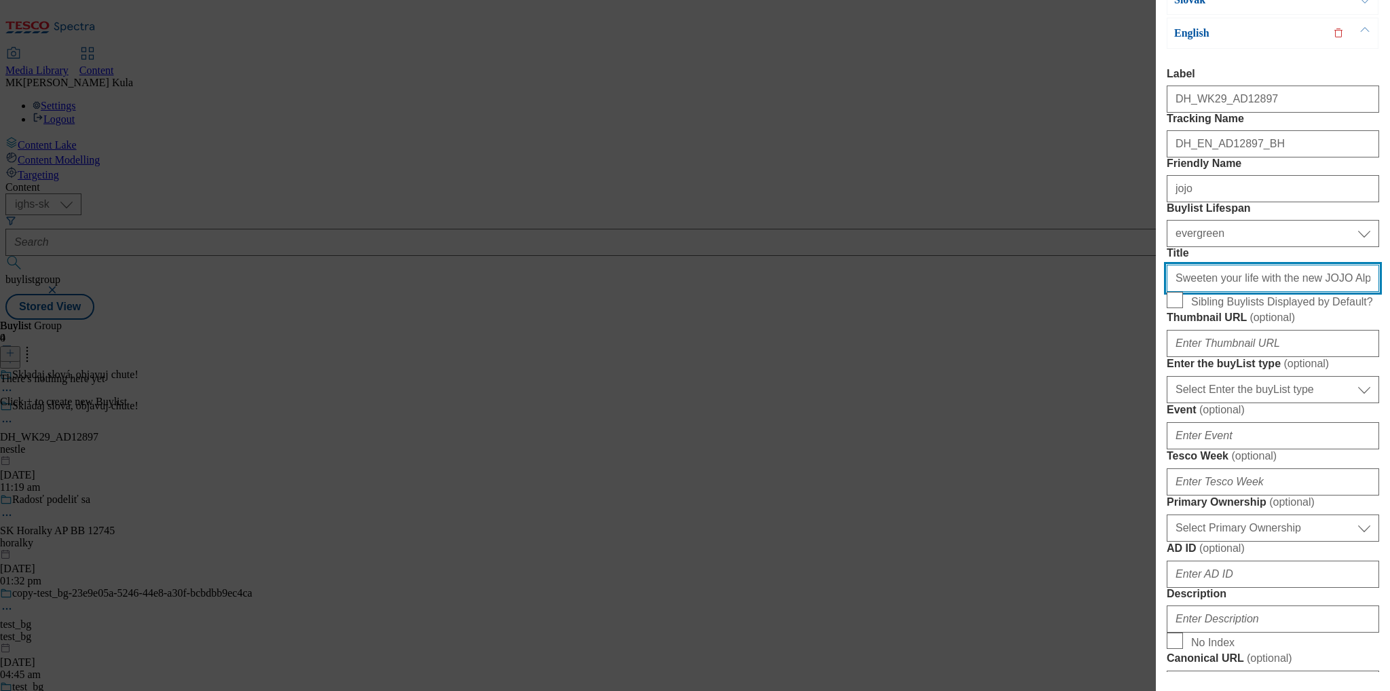
type input "Sweeten your life with the new JOJO Alphabet candies. In this new jelly treat, …"
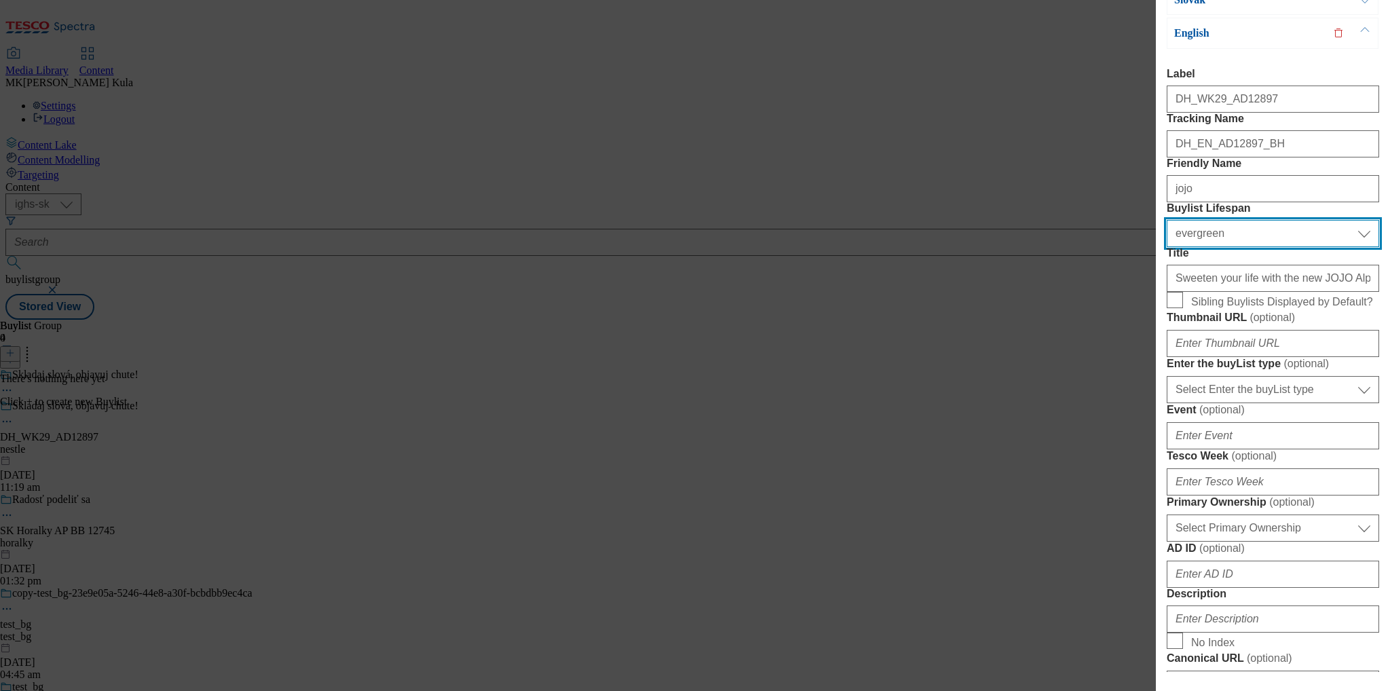
click at [1234, 247] on select "Select Buylist Lifespan evergreen seasonal tactical" at bounding box center [1273, 233] width 212 height 27
click at [1167, 247] on select "Select Buylist Lifespan evergreen seasonal tactical" at bounding box center [1273, 233] width 212 height 27
click at [1295, 261] on form "Label DH_WK29_AD12897 Tracking Name DH_EN_AD12897_BH Friendly Name jojo Buylist…" at bounding box center [1273, 544] width 212 height 953
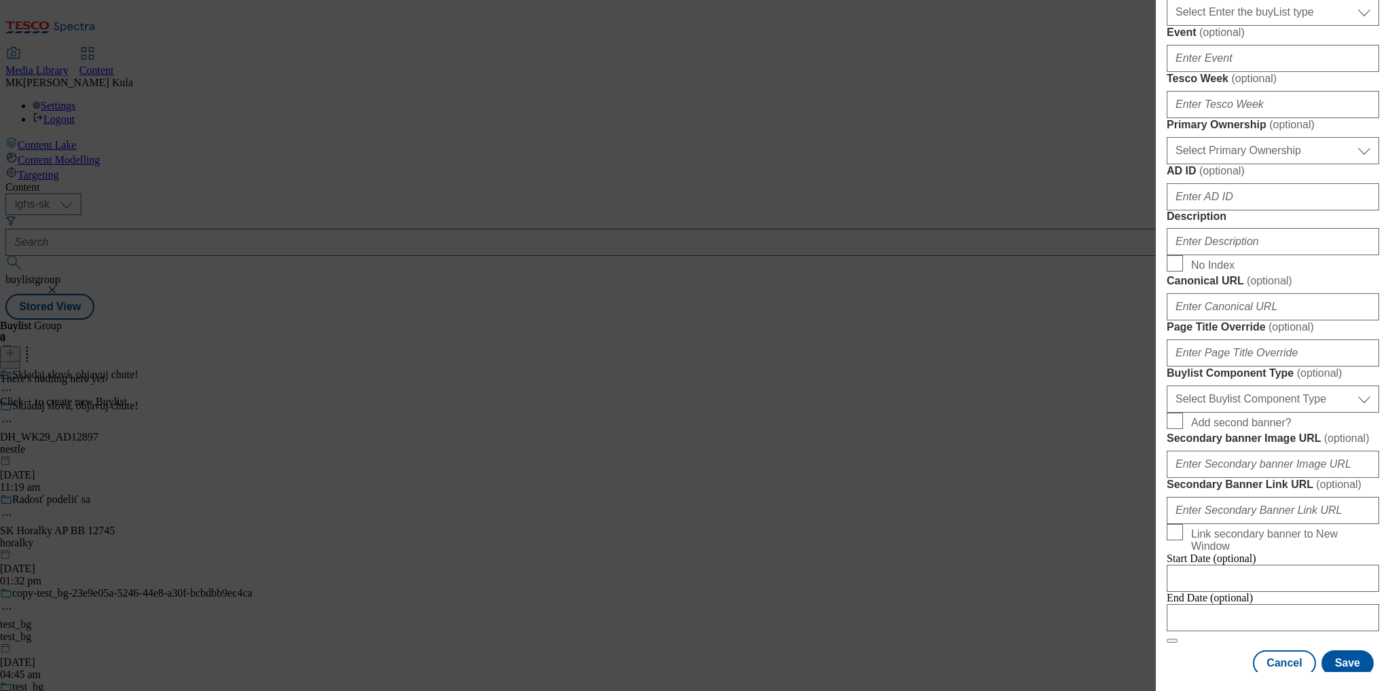
scroll to position [543, 0]
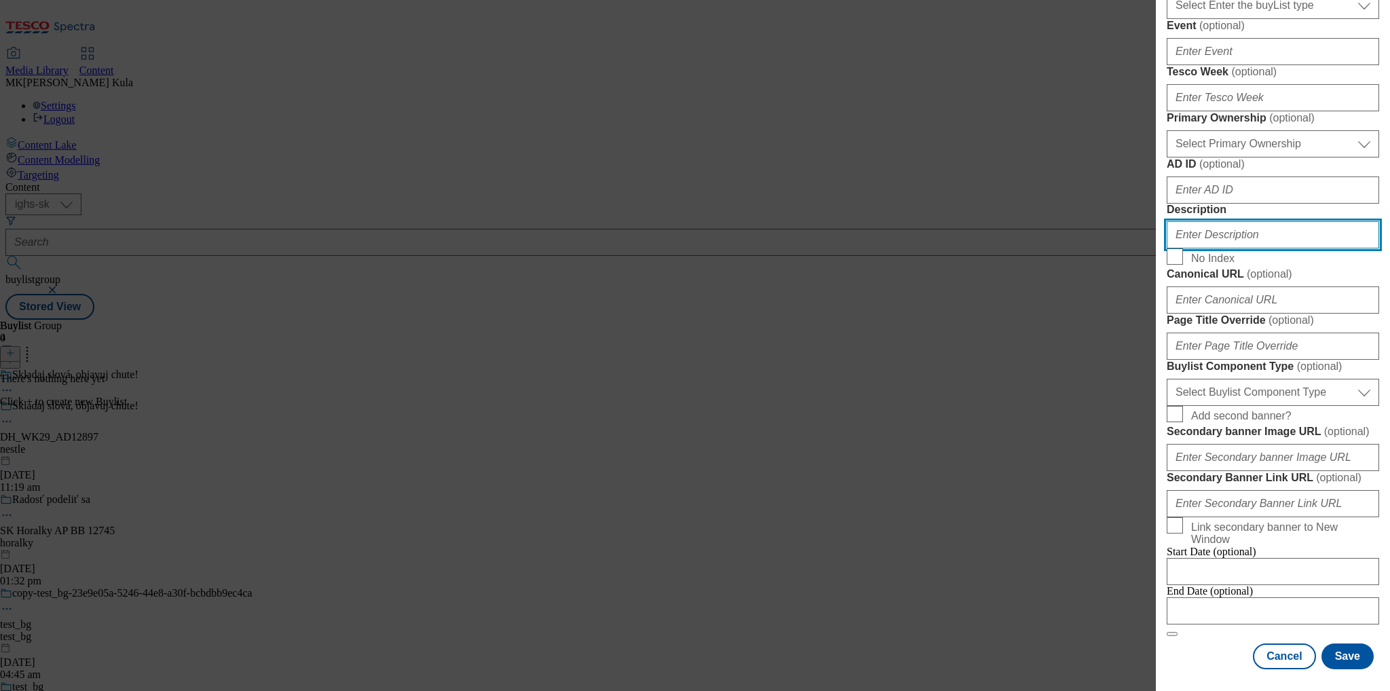
click at [1235, 248] on input "Description" at bounding box center [1273, 234] width 212 height 27
paste input "JOJO"
type input "JOJO"
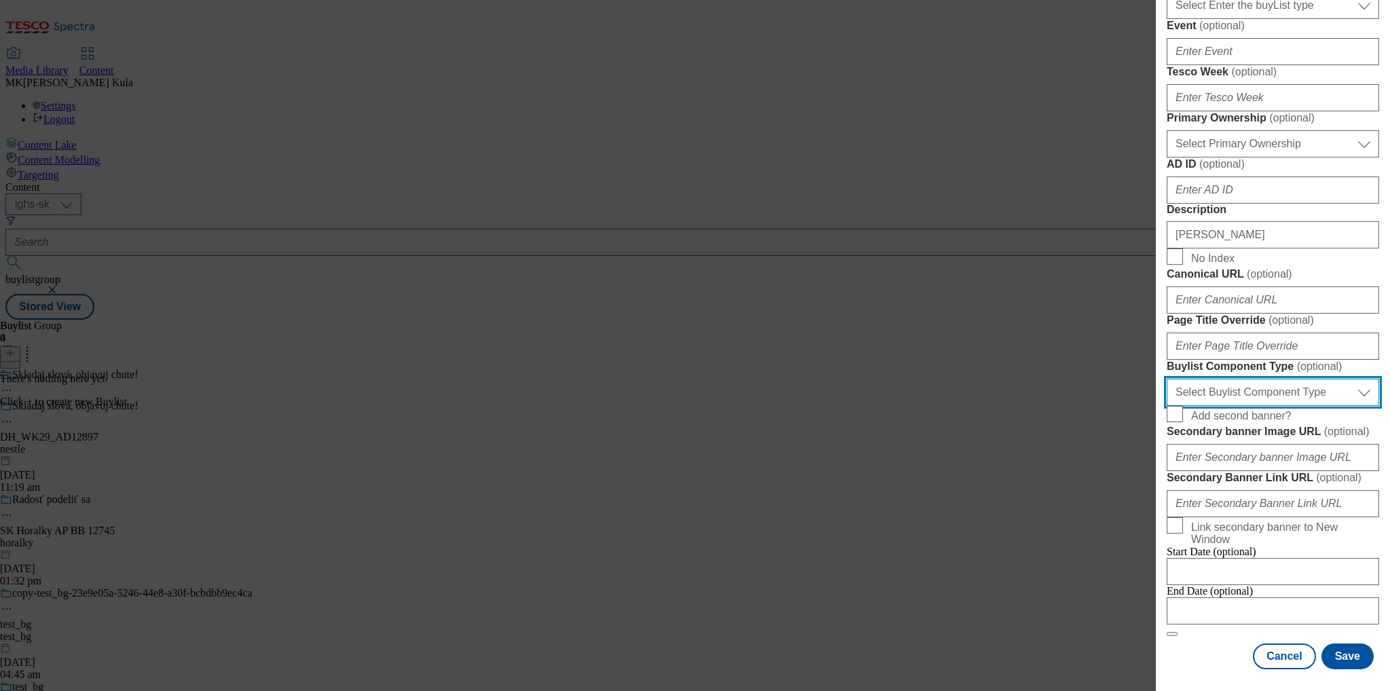
click at [1246, 406] on select "Select Buylist Component Type Banner Competition Header Meal" at bounding box center [1273, 392] width 212 height 27
select select "Banner"
click at [1167, 406] on select "Select Buylist Component Type Banner Competition Header Meal" at bounding box center [1273, 392] width 212 height 27
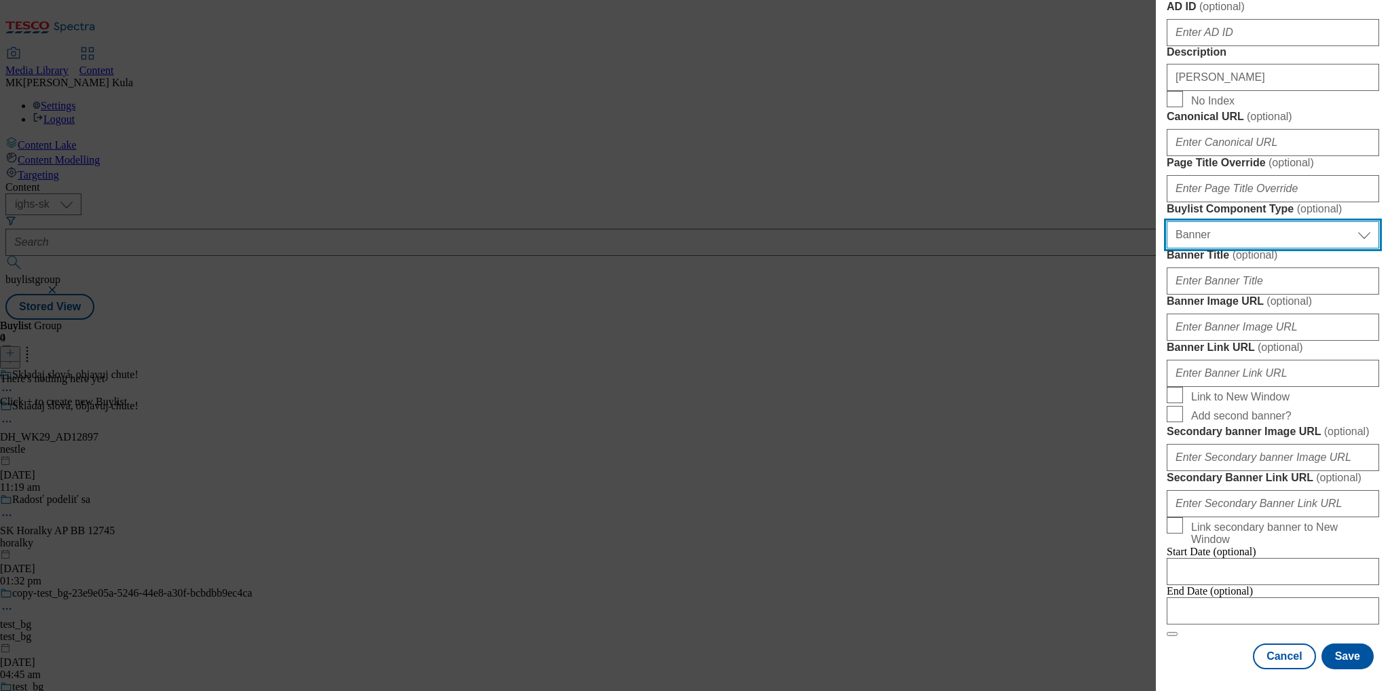
scroll to position [950, 0]
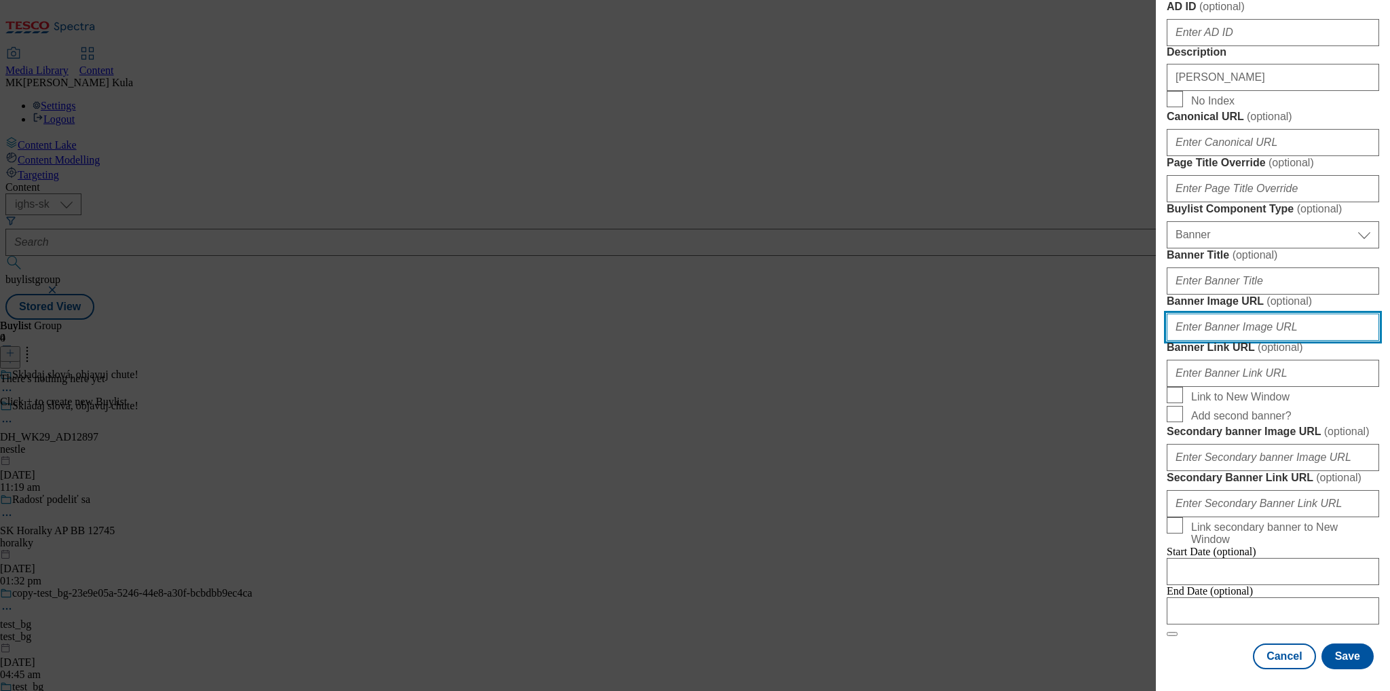
drag, startPoint x: 1271, startPoint y: 456, endPoint x: 1282, endPoint y: 460, distance: 11.4
click at [1271, 341] on input "Banner Image URL ( optional )" at bounding box center [1273, 327] width 212 height 27
paste input "https://digitalcontent.api.tesco.com/v2/media/ighs-ce-mktg/bda4951d-a281-4346-8…"
type input "https://digitalcontent.api.tesco.com/v2/media/ighs-ce-mktg/bda4951d-a281-4346-8…"
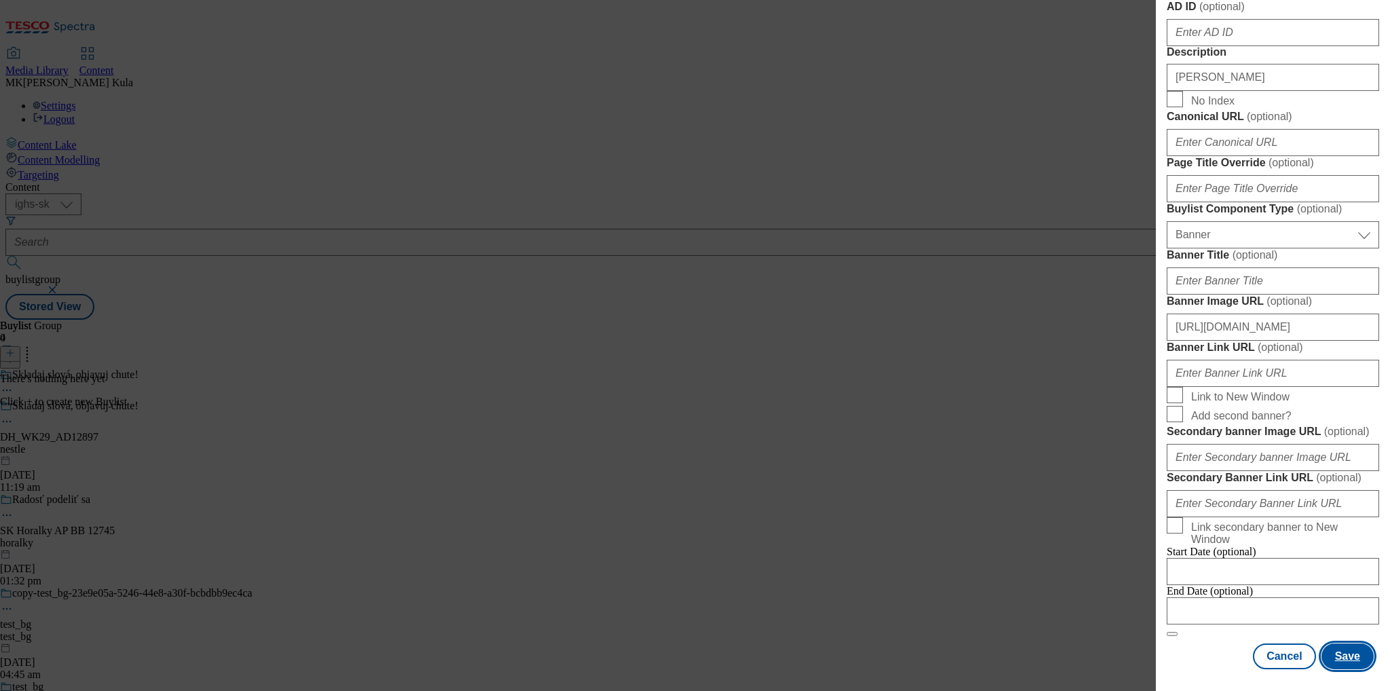
click at [1336, 647] on button "Save" at bounding box center [1348, 657] width 52 height 26
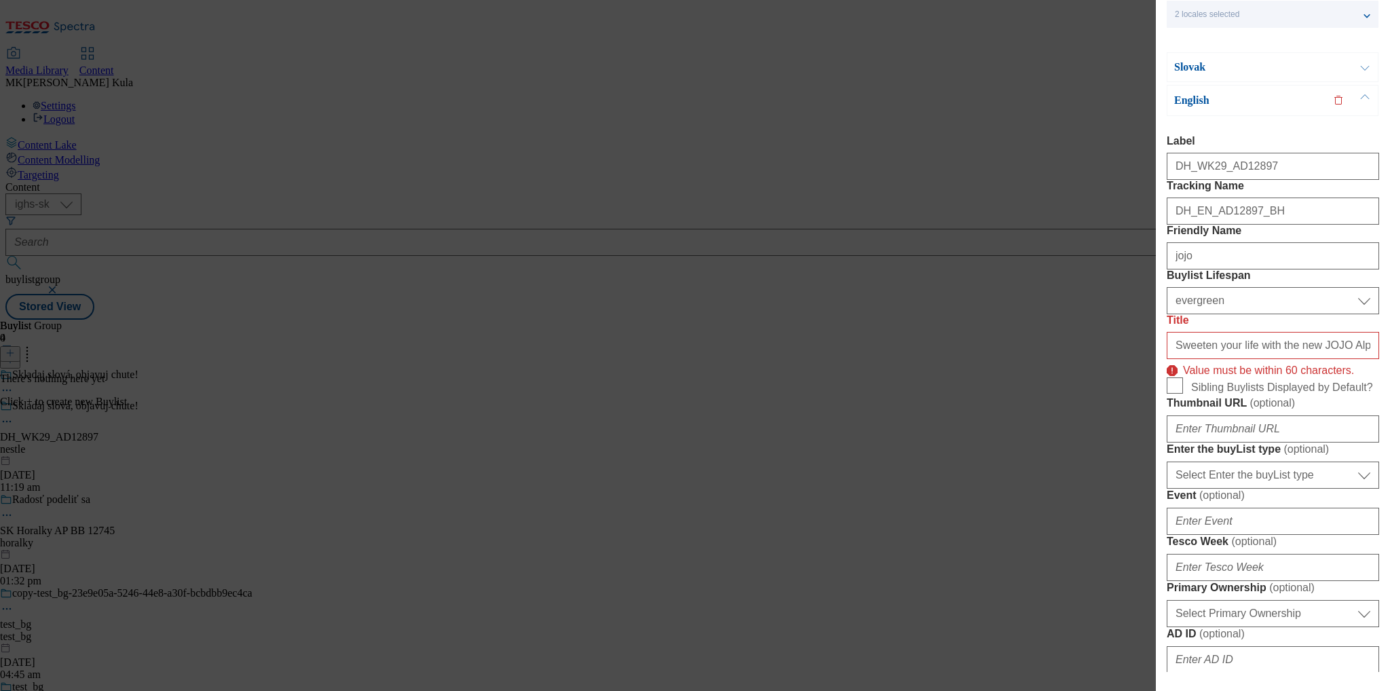
scroll to position [0, 0]
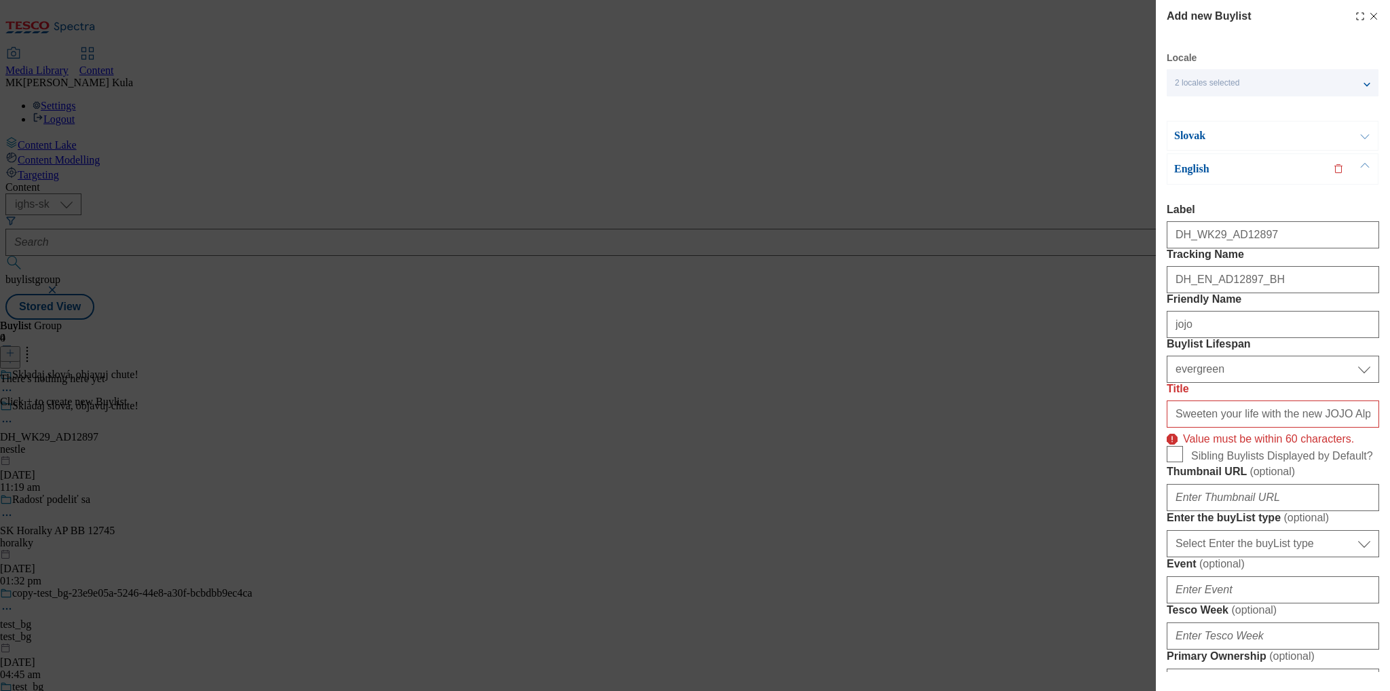
click at [1199, 145] on div "Slovak" at bounding box center [1273, 136] width 212 height 30
click at [1209, 134] on p "Slovak" at bounding box center [1245, 136] width 143 height 14
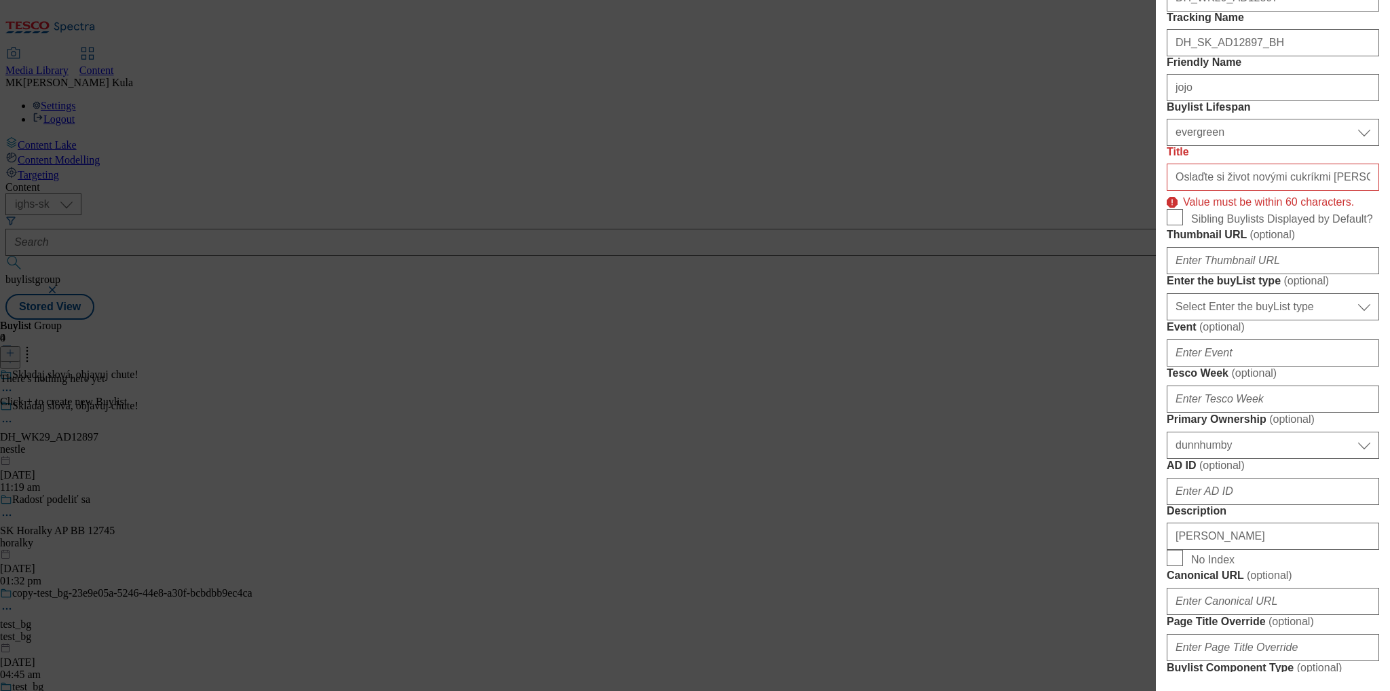
scroll to position [204, 0]
click at [1212, 190] on input "Oslaďte si život novými cukríkmi JOJO Abeceda. V tejto novinke môžete ochutnať …" at bounding box center [1273, 176] width 212 height 27
click at [1176, 190] on input "Oslaďte si život novými cukríkmi JOJO Abeceda. V tejto novinke môžete ochutnať …" at bounding box center [1273, 176] width 212 height 27
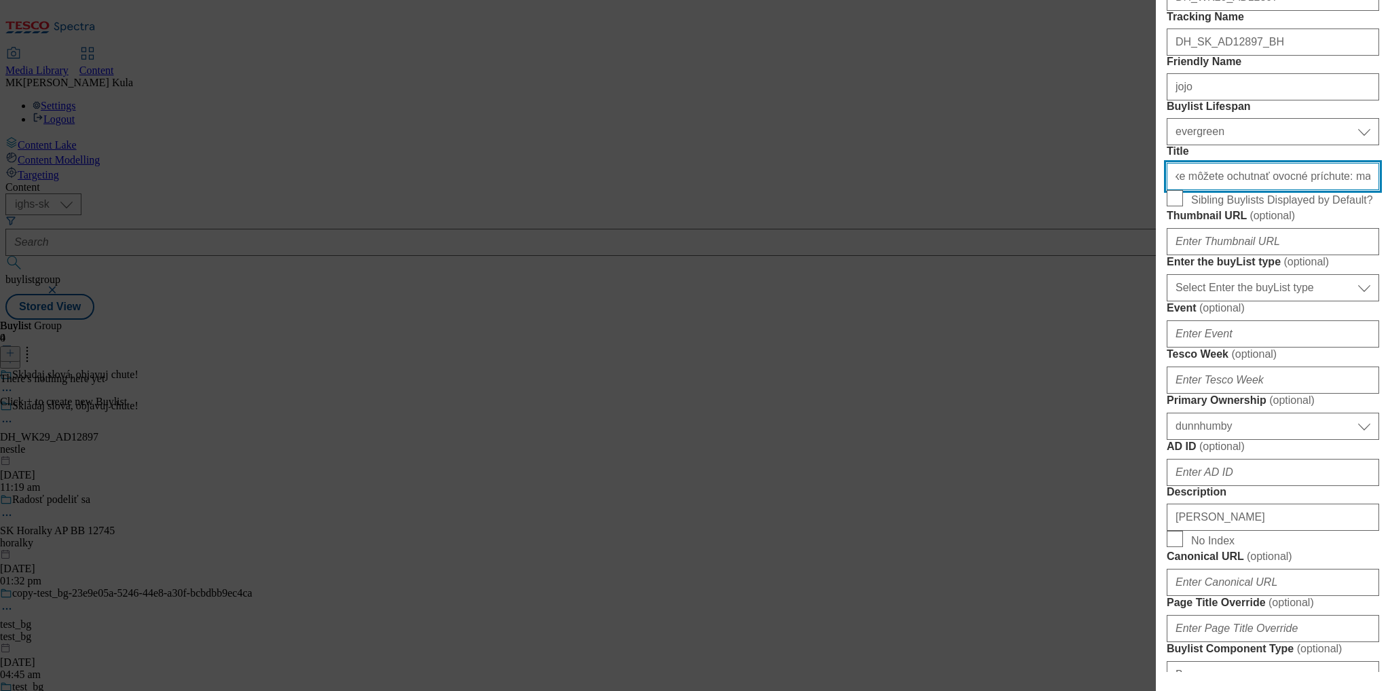
drag, startPoint x: 1174, startPoint y: 267, endPoint x: 1514, endPoint y: 238, distance: 341.4
click at [1390, 238] on html "Icons icon_account icon_add icon_backward_link icon_basket icon_benefits icon_c…" at bounding box center [695, 162] width 1390 height 325
paste input "Novinka JOJO Abeceda: mango, ananás, marakuja, broskyňa"
type input "Novinka JOJO Abeceda: mango, ananás, marakuja, broskyňa"
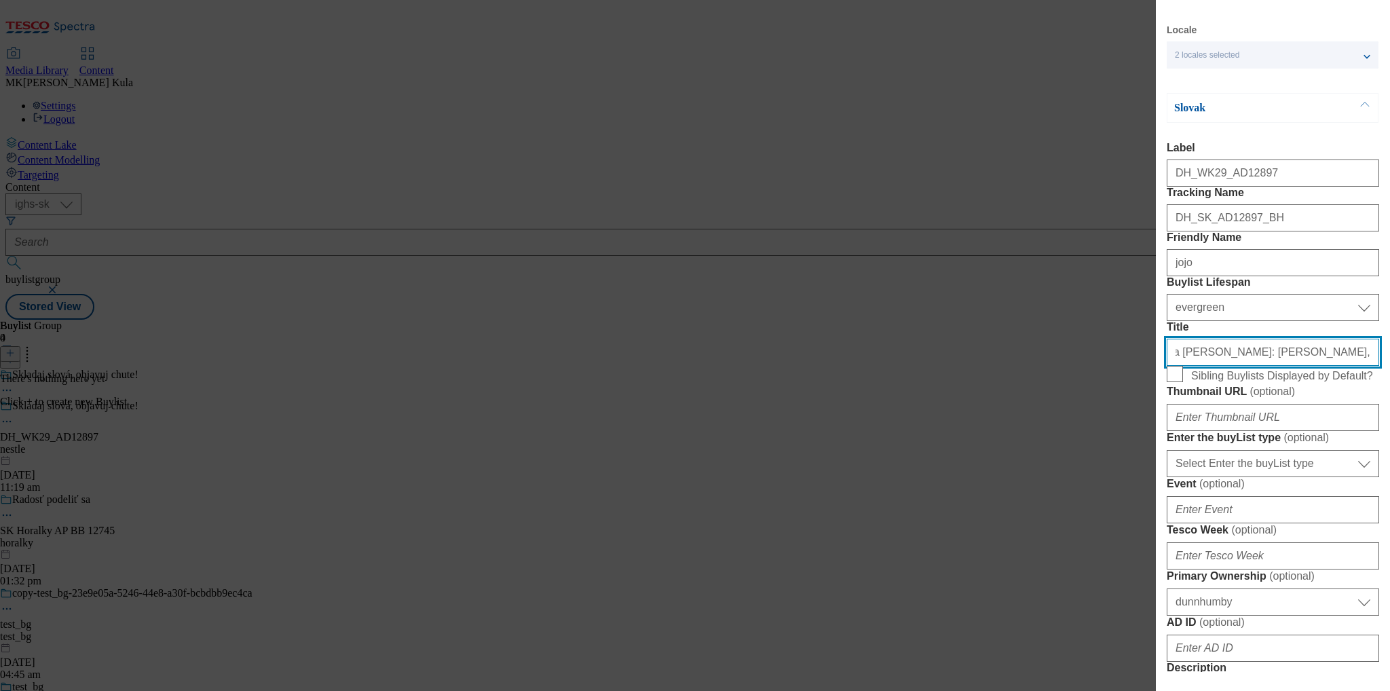
scroll to position [68, 0]
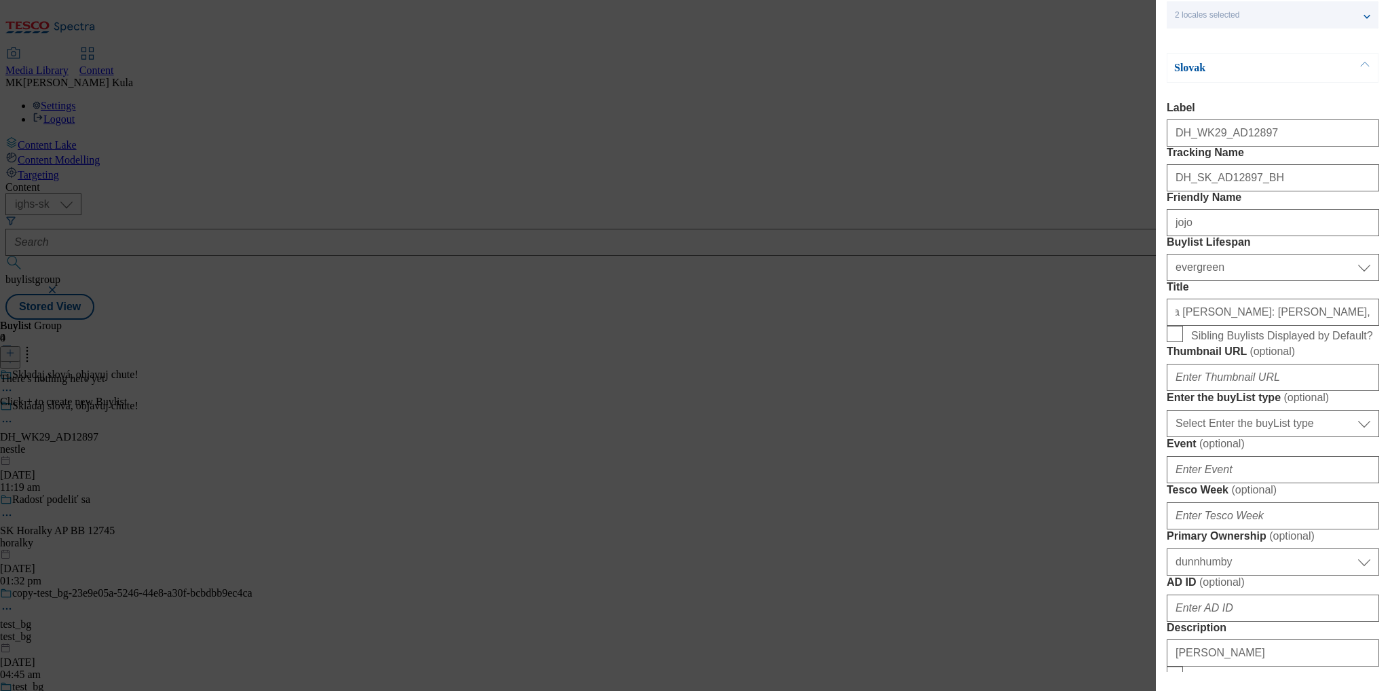
click at [1214, 63] on p "Slovak" at bounding box center [1245, 68] width 143 height 14
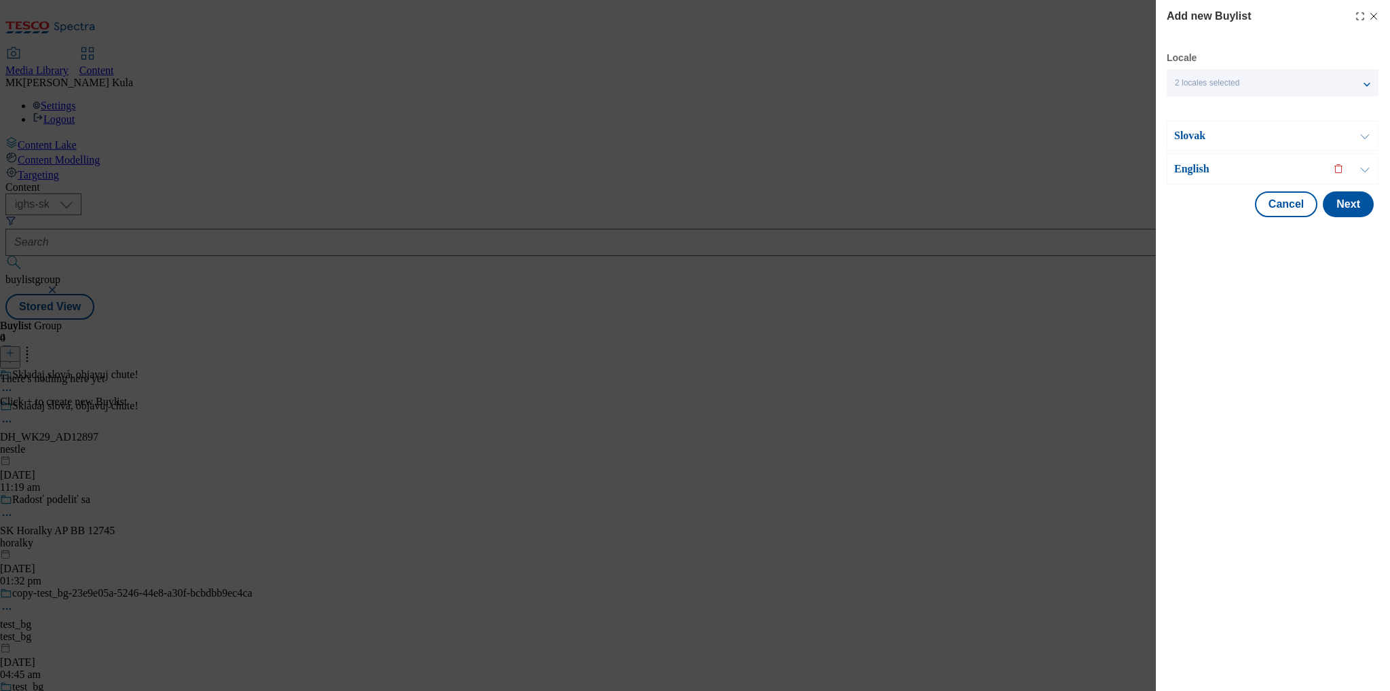
scroll to position [0, 0]
click at [1204, 178] on div "English" at bounding box center [1273, 168] width 212 height 31
click at [1199, 174] on p "English" at bounding box center [1245, 169] width 143 height 14
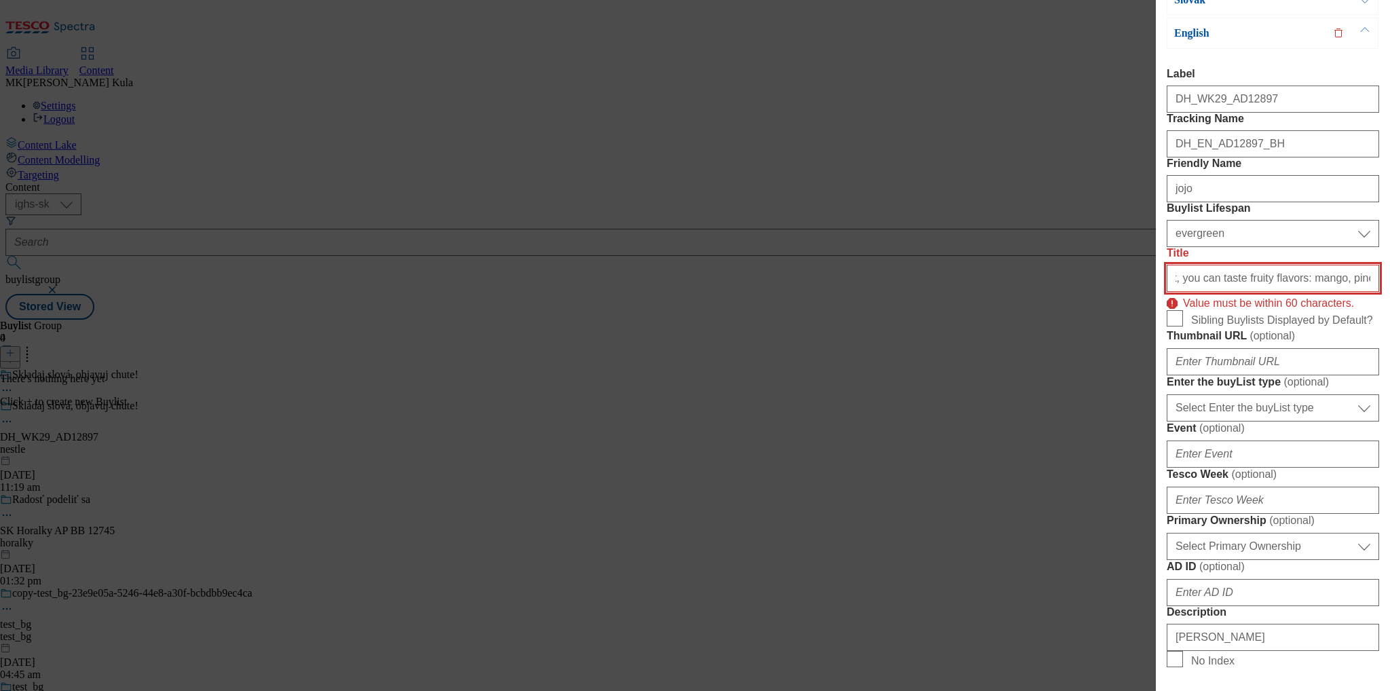
scroll to position [136, 0]
drag, startPoint x: 1174, startPoint y: 369, endPoint x: 1470, endPoint y: 389, distance: 296.6
click at [1390, 325] on html "Icons icon_account icon_add icon_backward_link icon_basket icon_benefits icon_c…" at bounding box center [695, 162] width 1390 height 325
paste input "New JOJO Alphabet: mango, pineapple, passion fruit, peach"
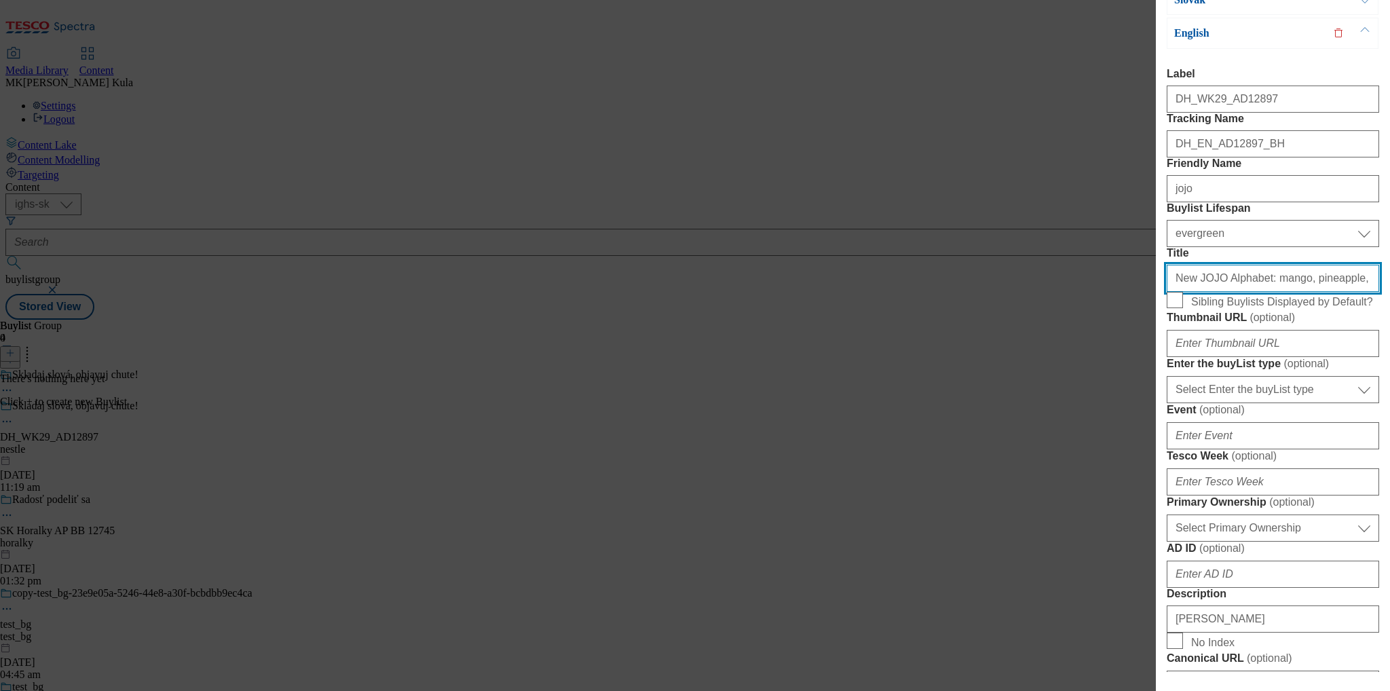
drag, startPoint x: 1223, startPoint y: 358, endPoint x: 1064, endPoint y: 366, distance: 159.1
click at [1064, 366] on div "Add new Buylist Locale 2 locales selected Slovak English Slovak Label DH_WK29_A…" at bounding box center [695, 345] width 1390 height 691
click at [1246, 292] on input "New JOJO Alphabet: mango, pineapple, passion fruit, peach" at bounding box center [1273, 278] width 212 height 27
click at [1200, 292] on input "New JOJO Alphabet: mango, pineapple, passion fruit, peach" at bounding box center [1273, 278] width 212 height 27
drag, startPoint x: 1350, startPoint y: 367, endPoint x: 1389, endPoint y: 367, distance: 38.7
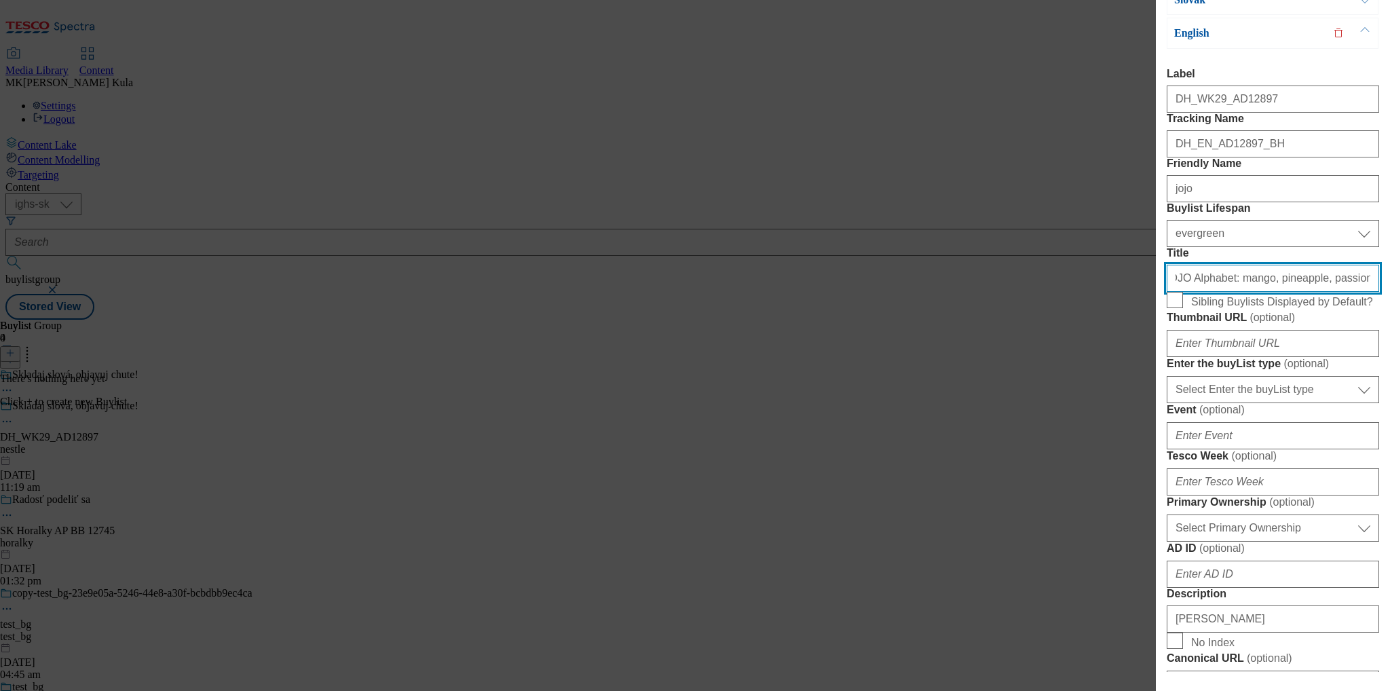
click at [1389, 367] on div "Add new Buylist Locale 2 locales selected Slovak English Slovak Label DH_WK29_A…" at bounding box center [1273, 336] width 234 height 672
type input "New JOJO Alphabet: mango, pineapple, passion fruit, peach"
click at [1369, 396] on div "Add new Buylist Locale 2 locales selected Slovak English Slovak Label DH_WK29_A…" at bounding box center [1273, 336] width 234 height 672
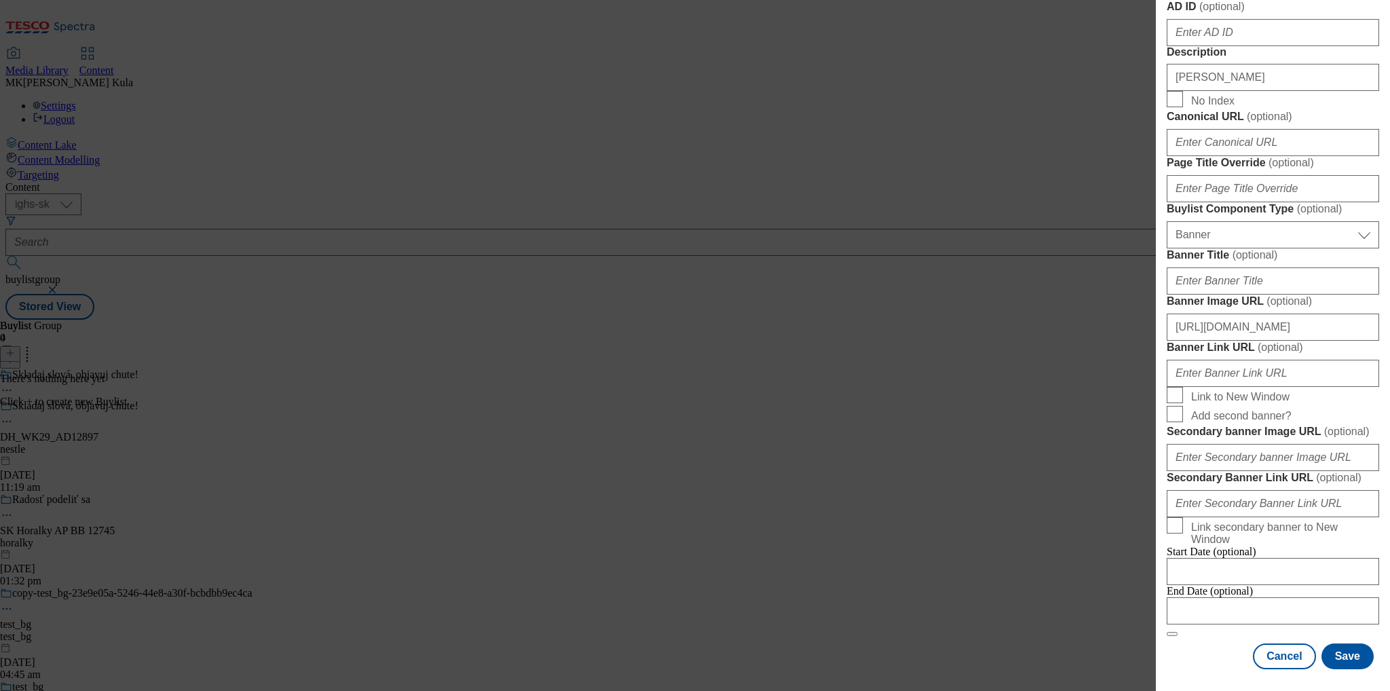
scroll to position [1267, 0]
click at [1354, 648] on button "Save" at bounding box center [1348, 657] width 52 height 26
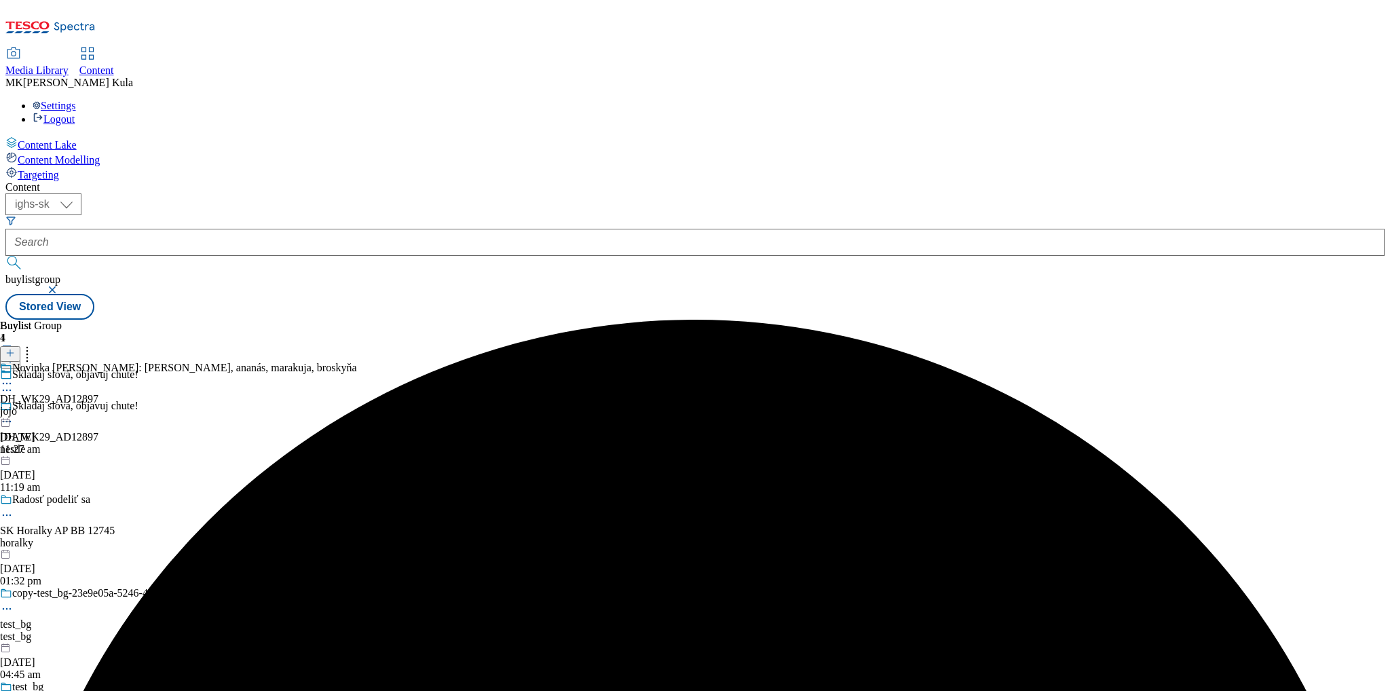
click at [357, 405] on div "jojo" at bounding box center [178, 411] width 357 height 12
click at [357, 436] on div "jojo" at bounding box center [178, 442] width 357 height 12
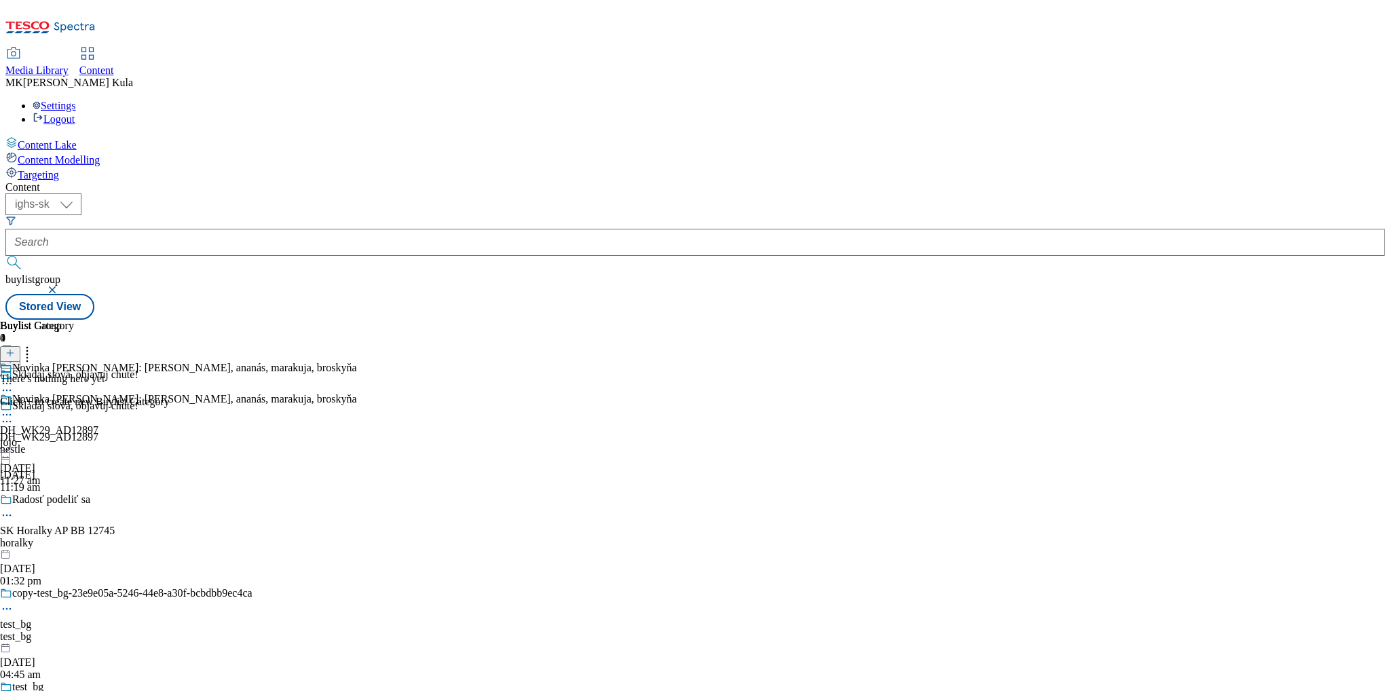
click at [15, 348] on icon at bounding box center [10, 353] width 10 height 10
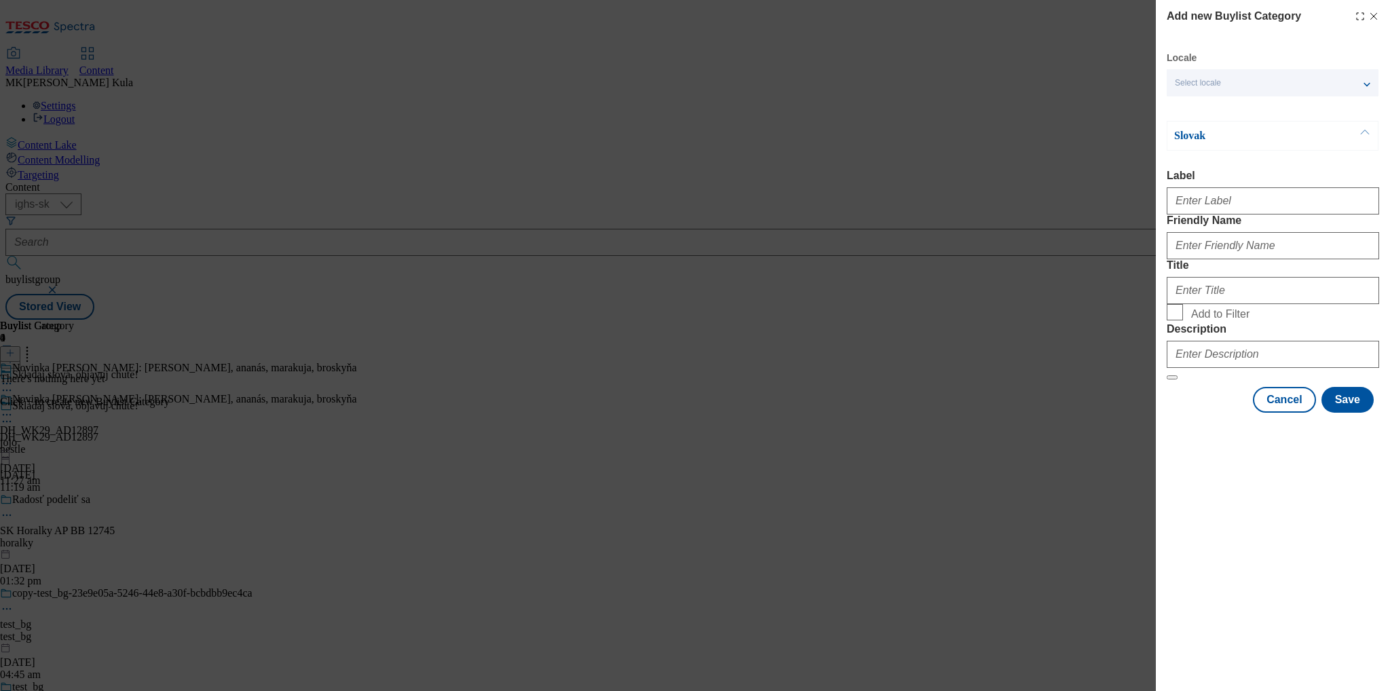
click at [1226, 82] on div "Select locale" at bounding box center [1273, 82] width 212 height 27
click at [1234, 142] on span "English" at bounding box center [1285, 138] width 171 height 12
click at [1191, 142] on input "English" at bounding box center [1183, 140] width 16 height 16
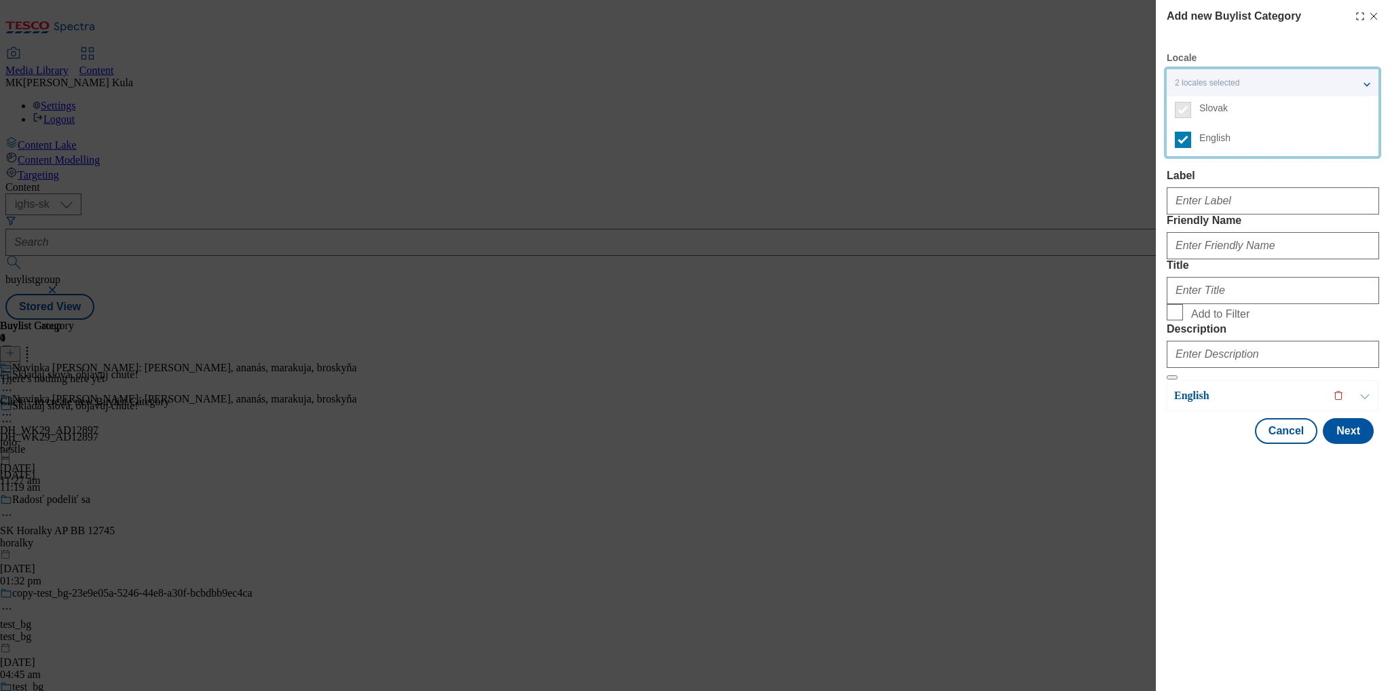
drag, startPoint x: 1278, startPoint y: 179, endPoint x: 1371, endPoint y: 231, distance: 107.0
click at [1278, 180] on label "Label" at bounding box center [1273, 176] width 212 height 12
click at [1278, 187] on input "Label" at bounding box center [1273, 200] width 212 height 27
click at [1238, 170] on label "Label" at bounding box center [1273, 176] width 212 height 12
click at [1238, 187] on input "Label" at bounding box center [1273, 200] width 212 height 27
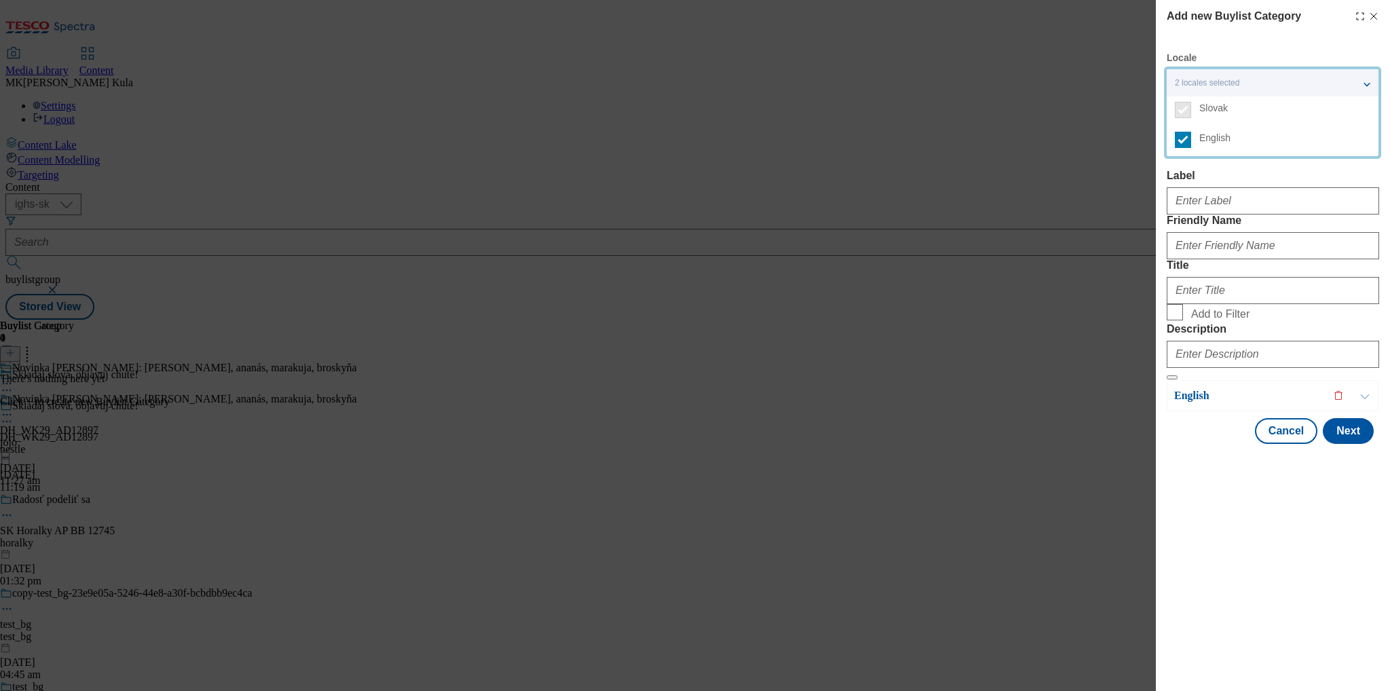
click at [1211, 619] on div "Add new Buylist Category Locale 2 locales selected Slovak English Slovak Label …" at bounding box center [1273, 345] width 234 height 691
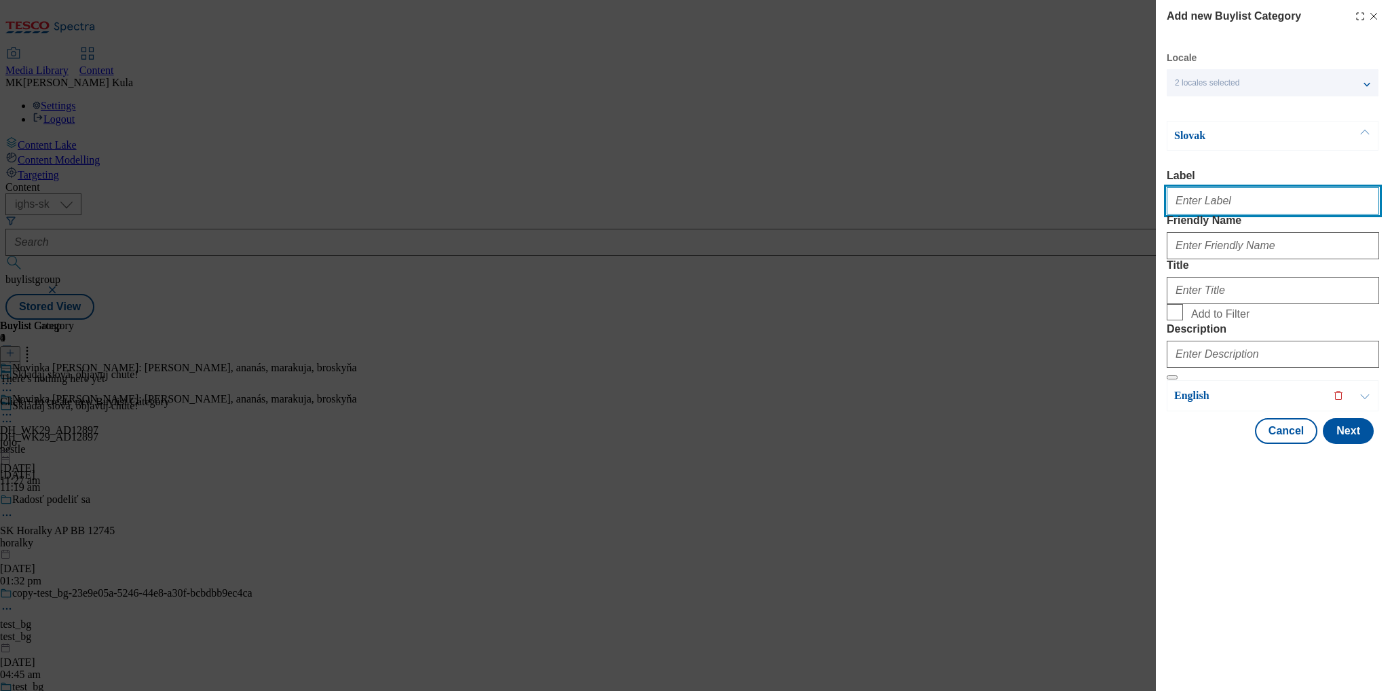
drag, startPoint x: 1197, startPoint y: 200, endPoint x: 1272, endPoint y: 219, distance: 77.1
click at [1197, 199] on input "Label" at bounding box center [1273, 200] width 212 height 27
paste input "DH_WK29_AD12897"
type input "DH_WK29_AD12897"
click at [1195, 254] on div "Modal" at bounding box center [1273, 243] width 212 height 33
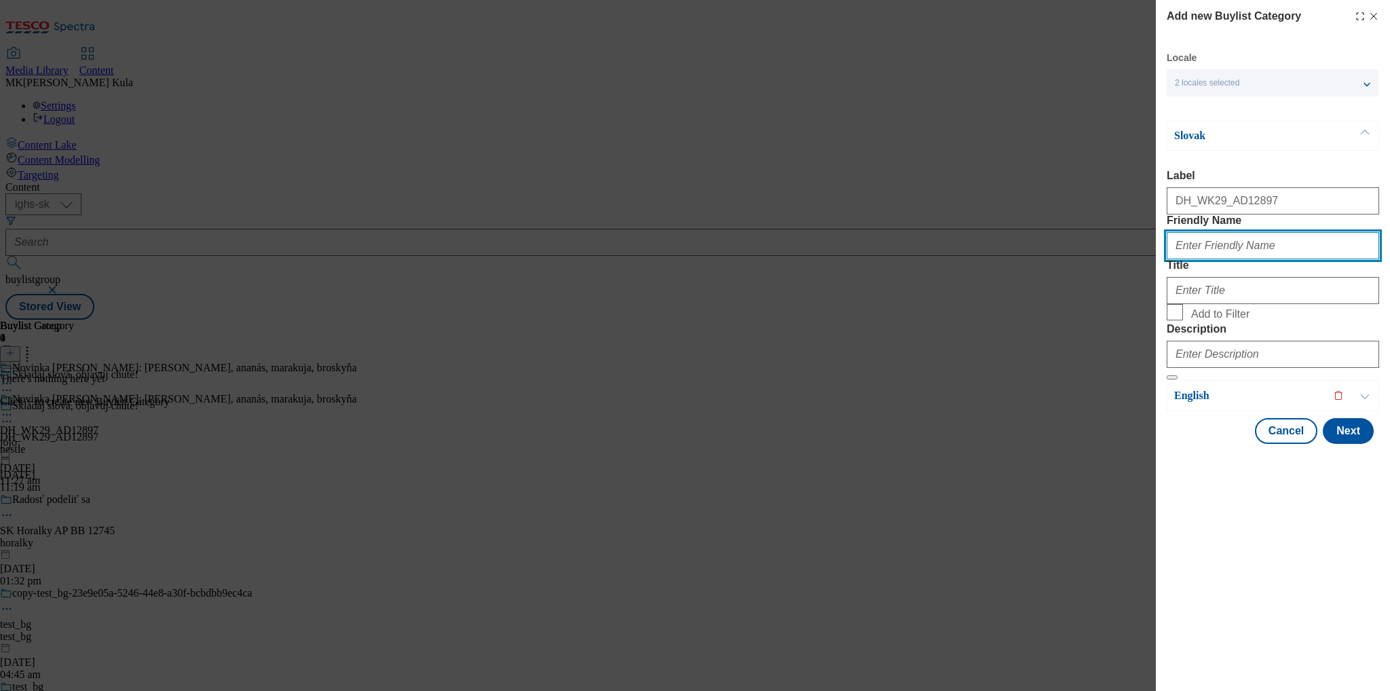
click at [1235, 259] on input "Friendly Name" at bounding box center [1273, 245] width 212 height 27
paste input "nestle"
drag, startPoint x: 1219, startPoint y: 278, endPoint x: 1136, endPoint y: 279, distance: 82.2
click at [1136, 279] on div "Add new Buylist Category Locale 2 locales selected Slovak English Slovak Label …" at bounding box center [695, 345] width 1390 height 691
paste input "jojo"
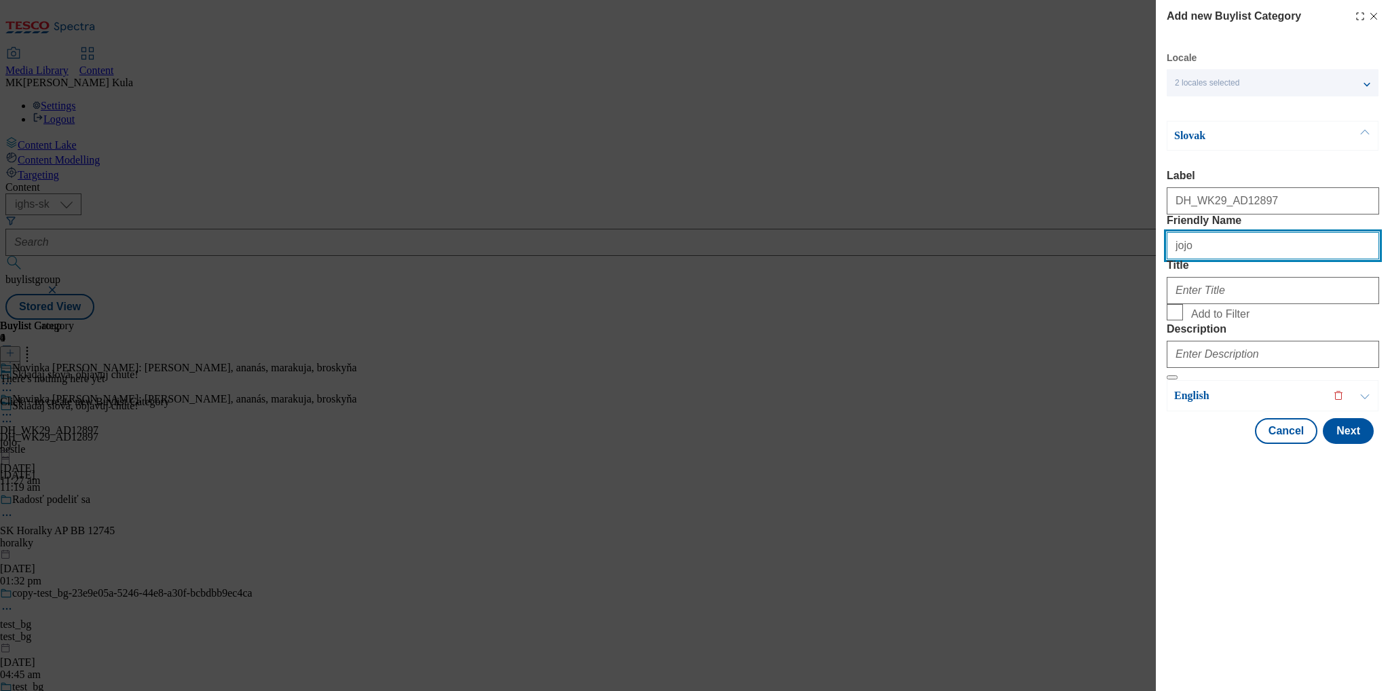
type input "jojo"
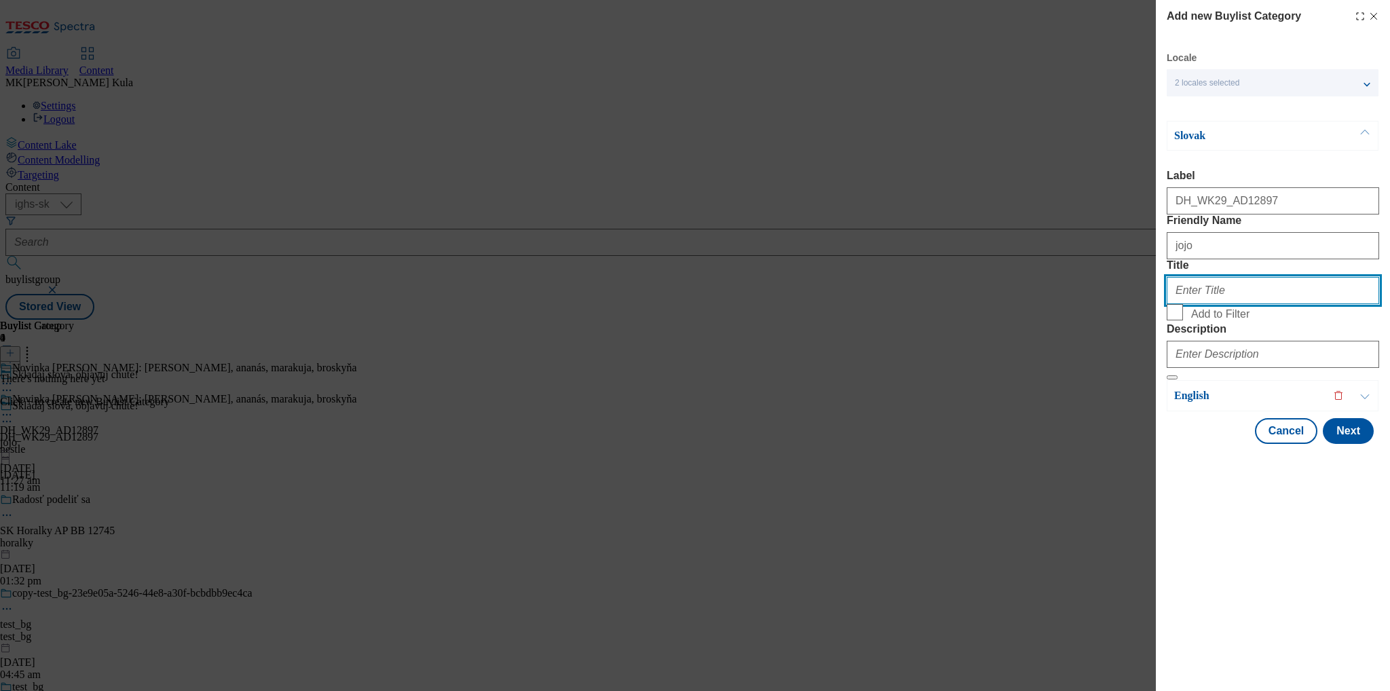
click at [1225, 304] on input "Title" at bounding box center [1273, 290] width 212 height 27
paste input "jojo"
type input "jojo"
drag, startPoint x: 1206, startPoint y: 339, endPoint x: 1111, endPoint y: 337, distance: 94.4
click at [1111, 337] on div "Add new Buylist Category Locale 2 locales selected Slovak English Slovak Label …" at bounding box center [695, 345] width 1390 height 691
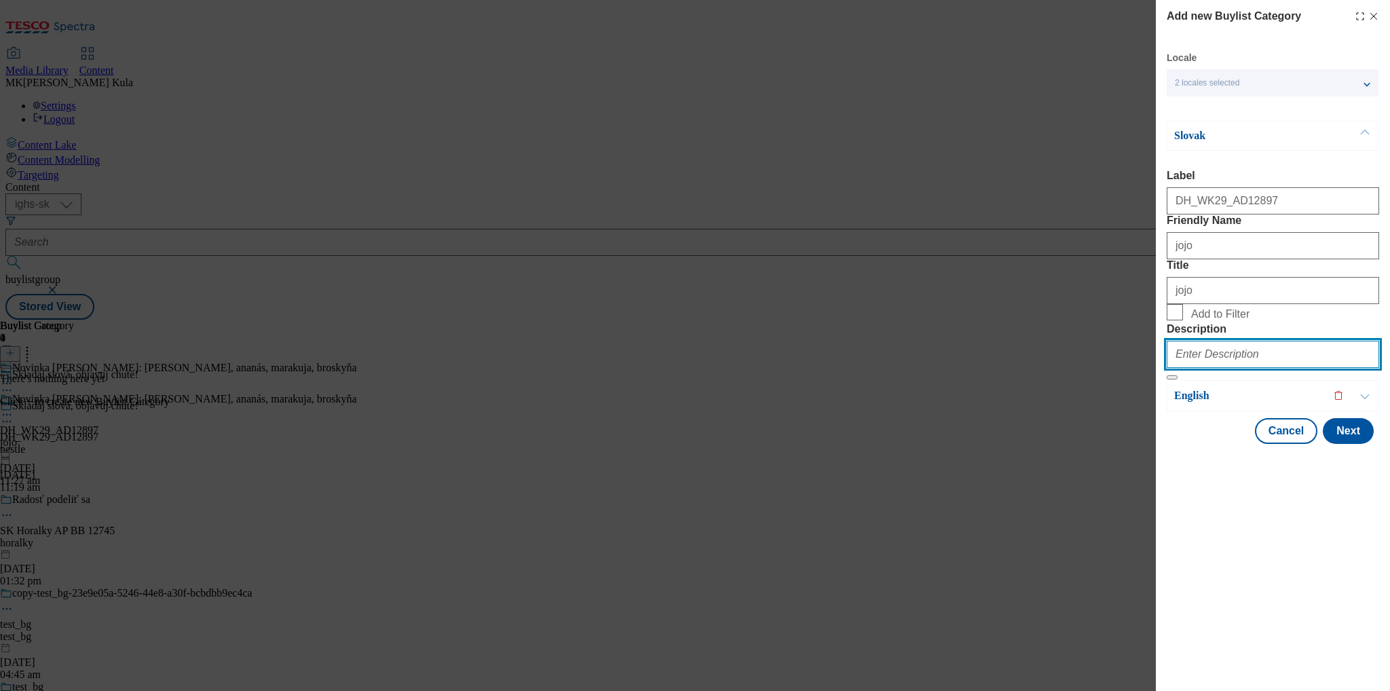
drag, startPoint x: 1231, startPoint y: 450, endPoint x: 1248, endPoint y: 455, distance: 17.6
click at [1231, 368] on input "Description" at bounding box center [1273, 354] width 212 height 27
paste input "jojo"
type input "jojo"
click at [1320, 367] on form "Label DH_WK29_AD12897 Friendly Name jojo Title jojo Add to Filter Description j…" at bounding box center [1273, 275] width 212 height 210
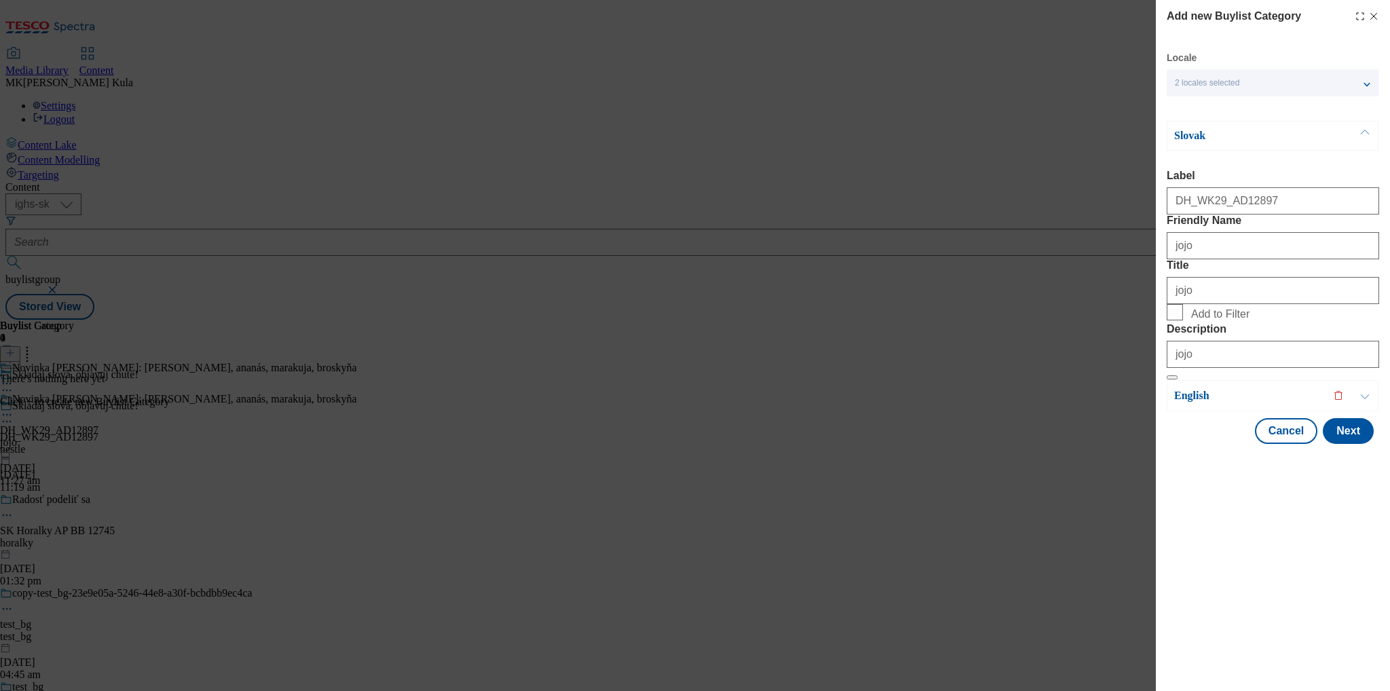
click at [1235, 139] on p "Slovak" at bounding box center [1245, 136] width 143 height 14
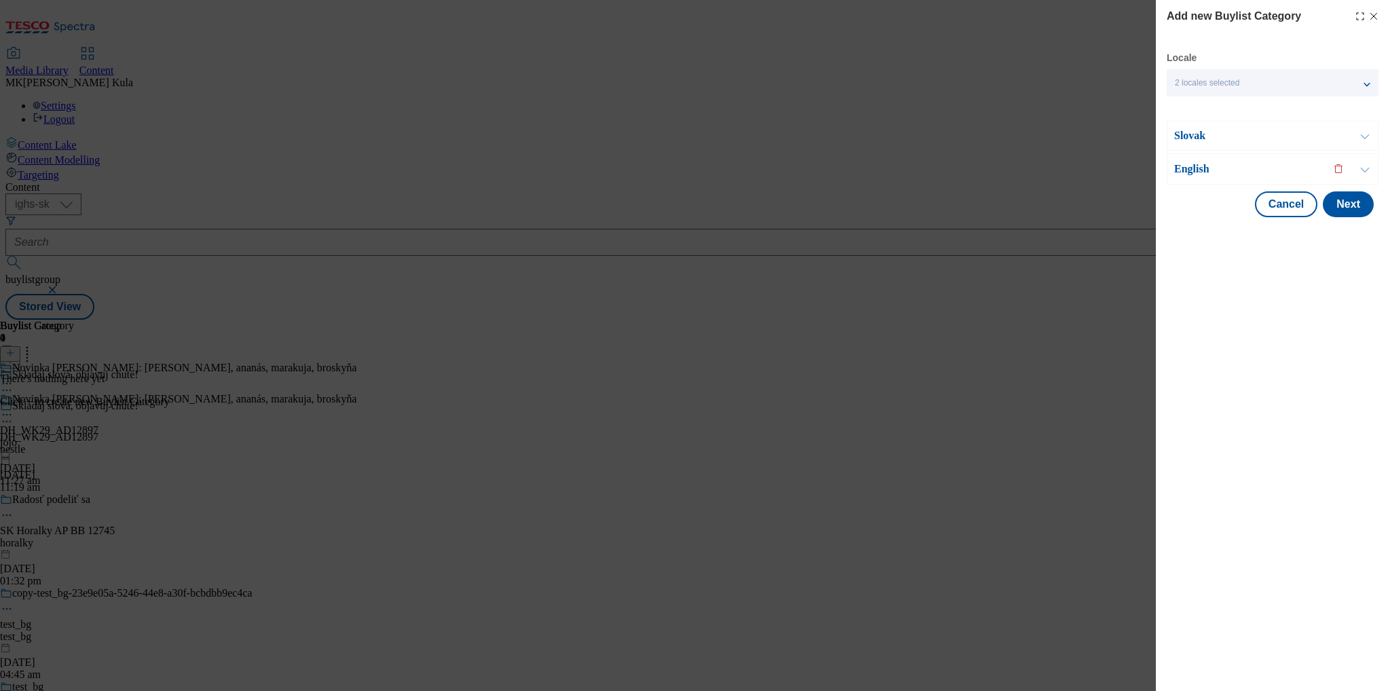
click at [1239, 172] on p "English" at bounding box center [1245, 169] width 143 height 14
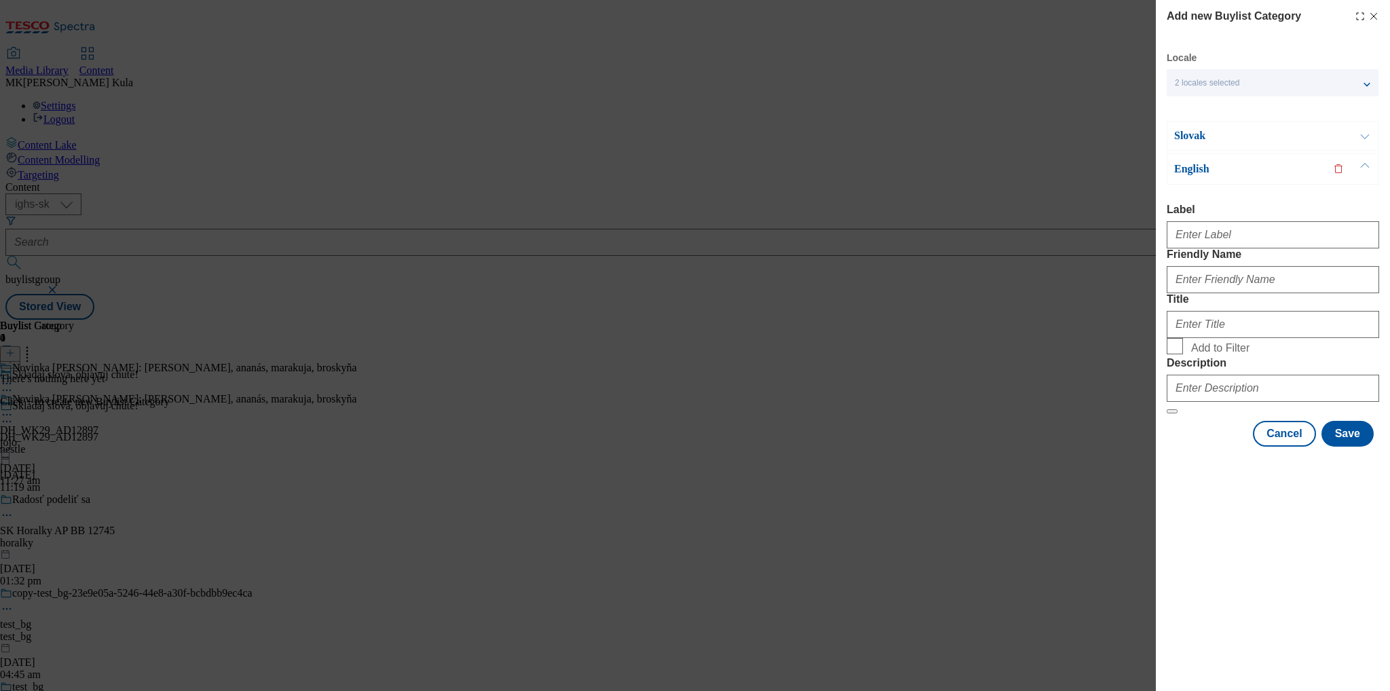
click at [1211, 137] on p "Slovak" at bounding box center [1245, 136] width 143 height 14
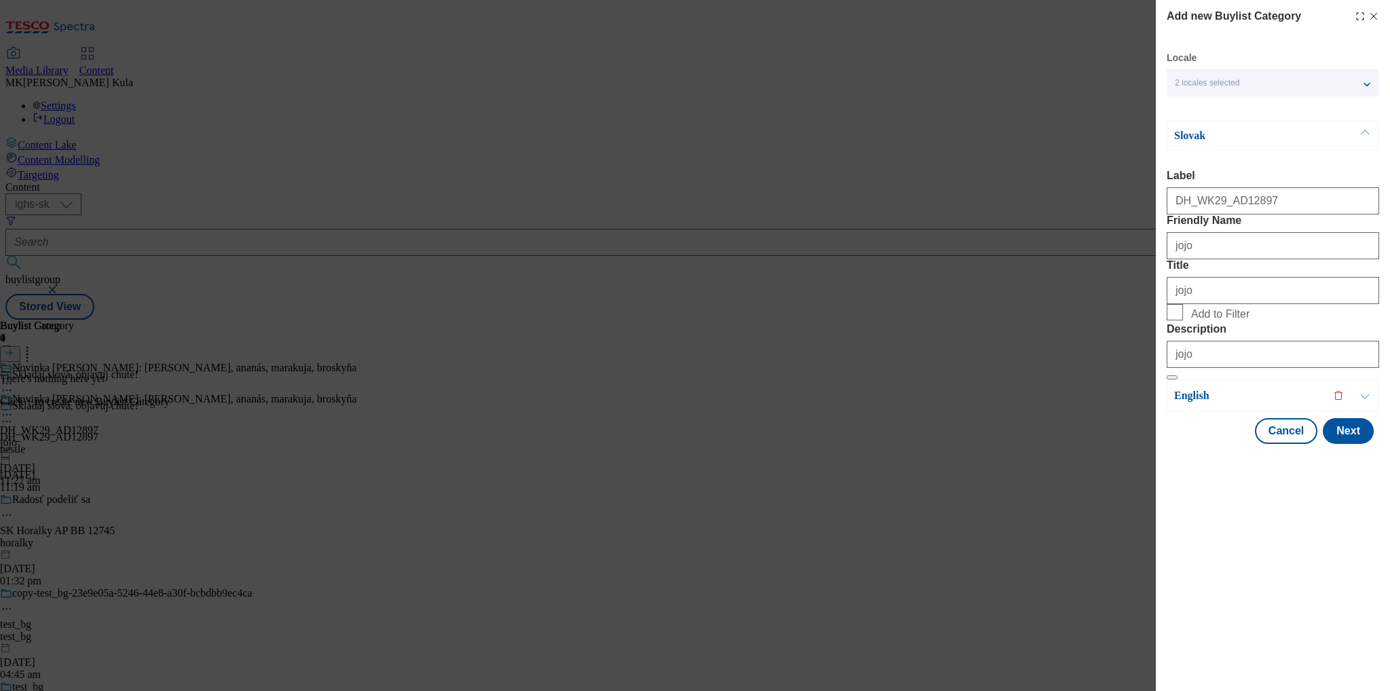
click at [1211, 137] on p "Slovak" at bounding box center [1245, 136] width 143 height 14
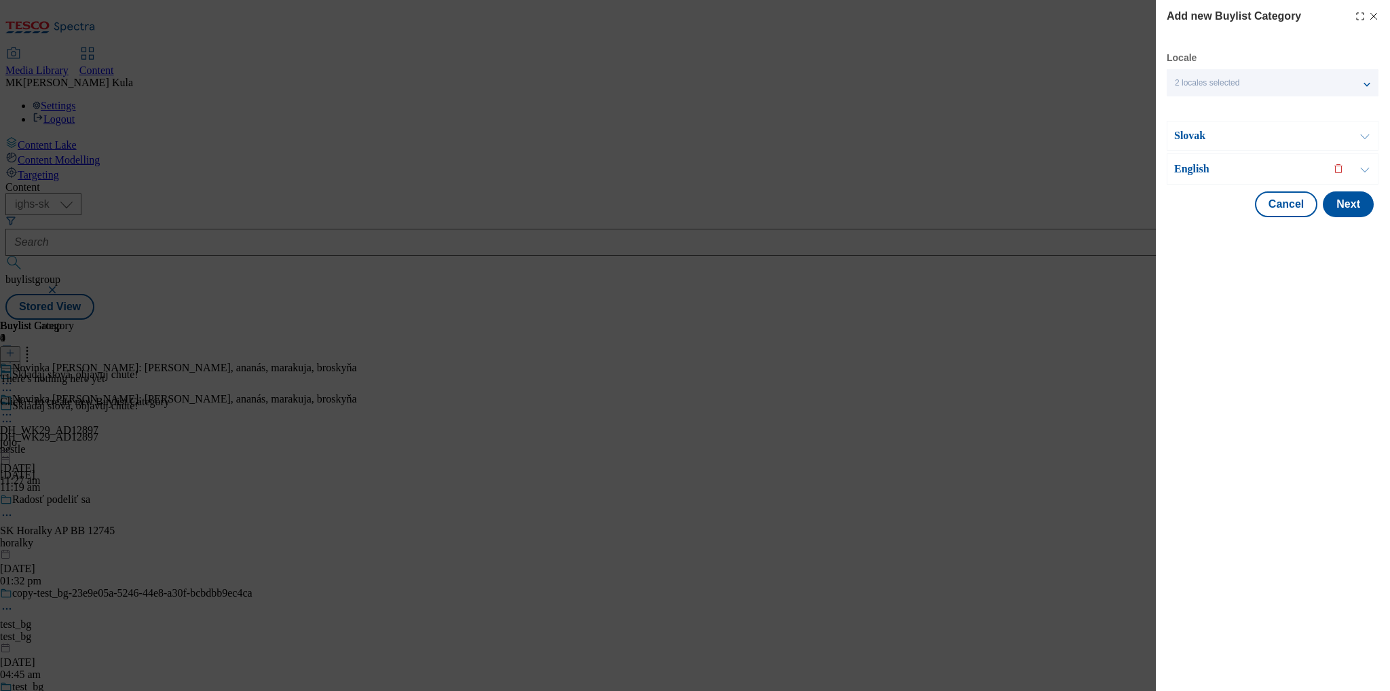
click at [1214, 181] on div "English" at bounding box center [1273, 168] width 212 height 31
click at [1210, 170] on p "English" at bounding box center [1245, 169] width 143 height 14
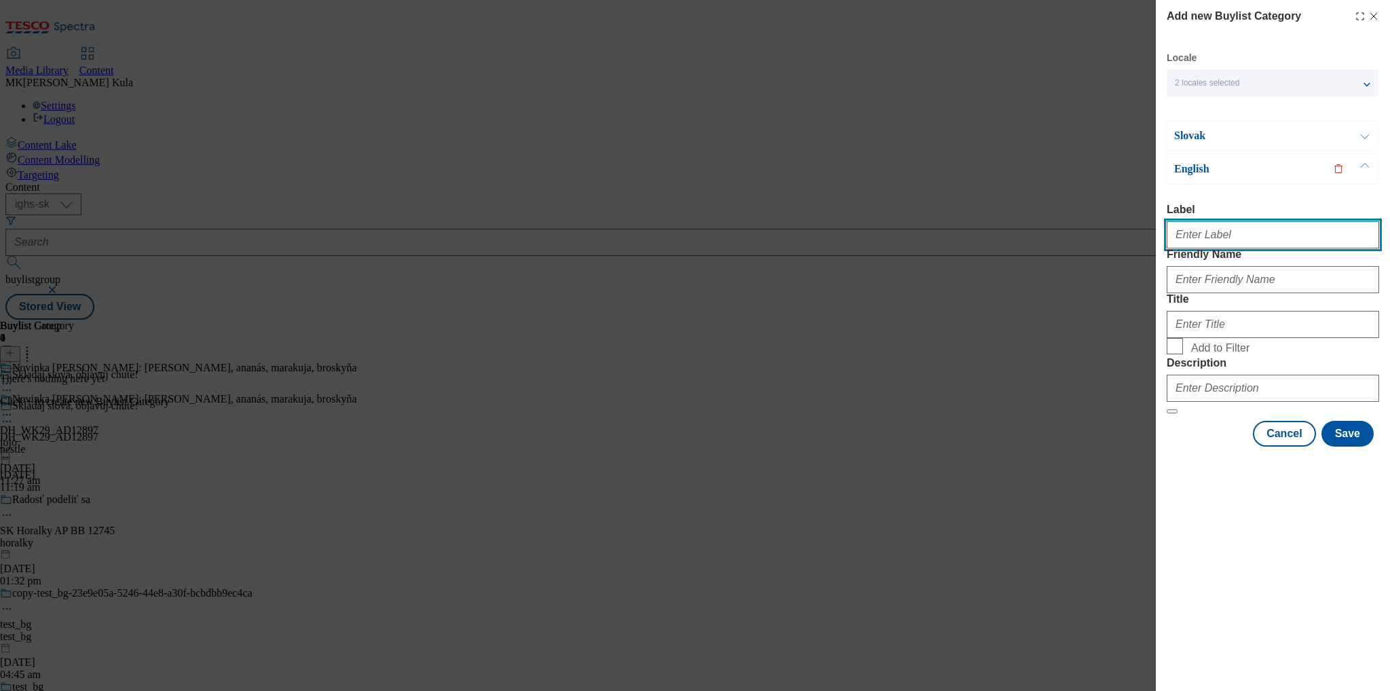
click at [1240, 236] on input "Label" at bounding box center [1273, 234] width 212 height 27
paste input "DH_WK29_AD12897"
type input "DH_WK29_AD12897"
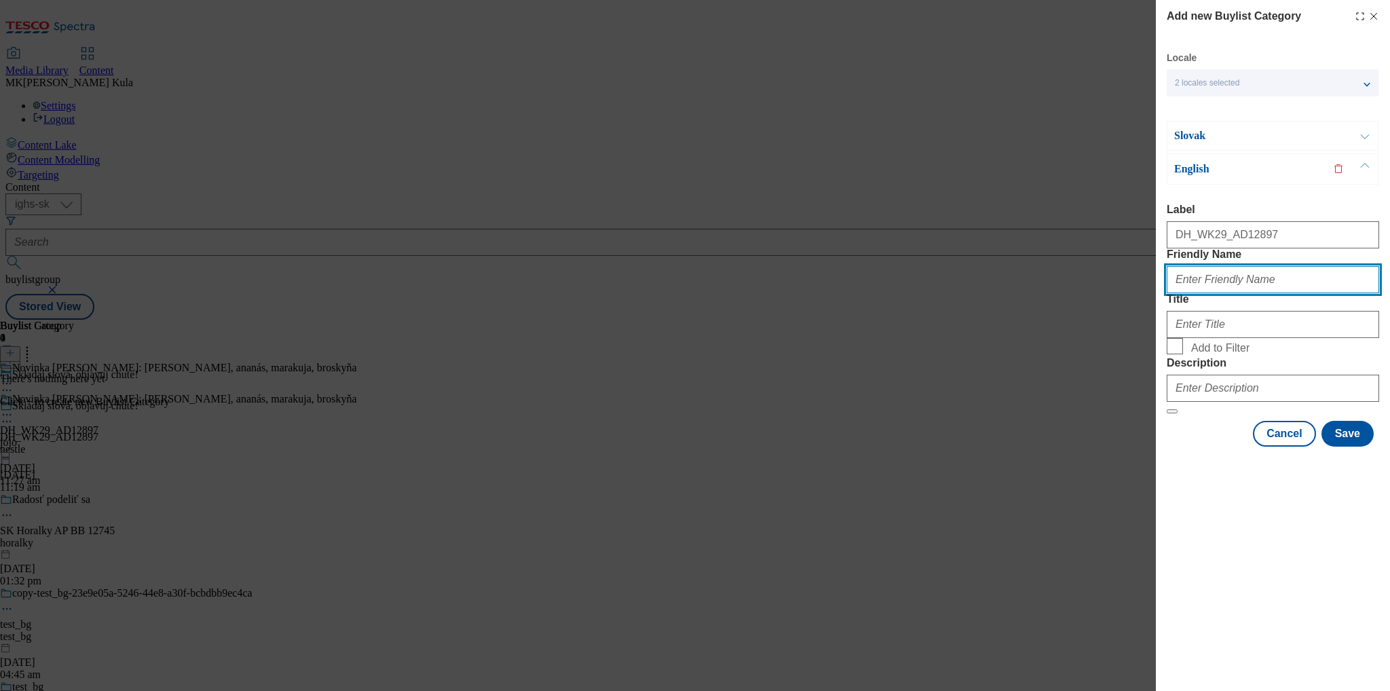
click at [1245, 293] on input "Friendly Name" at bounding box center [1273, 279] width 212 height 27
paste input "jojo"
type input "jojo"
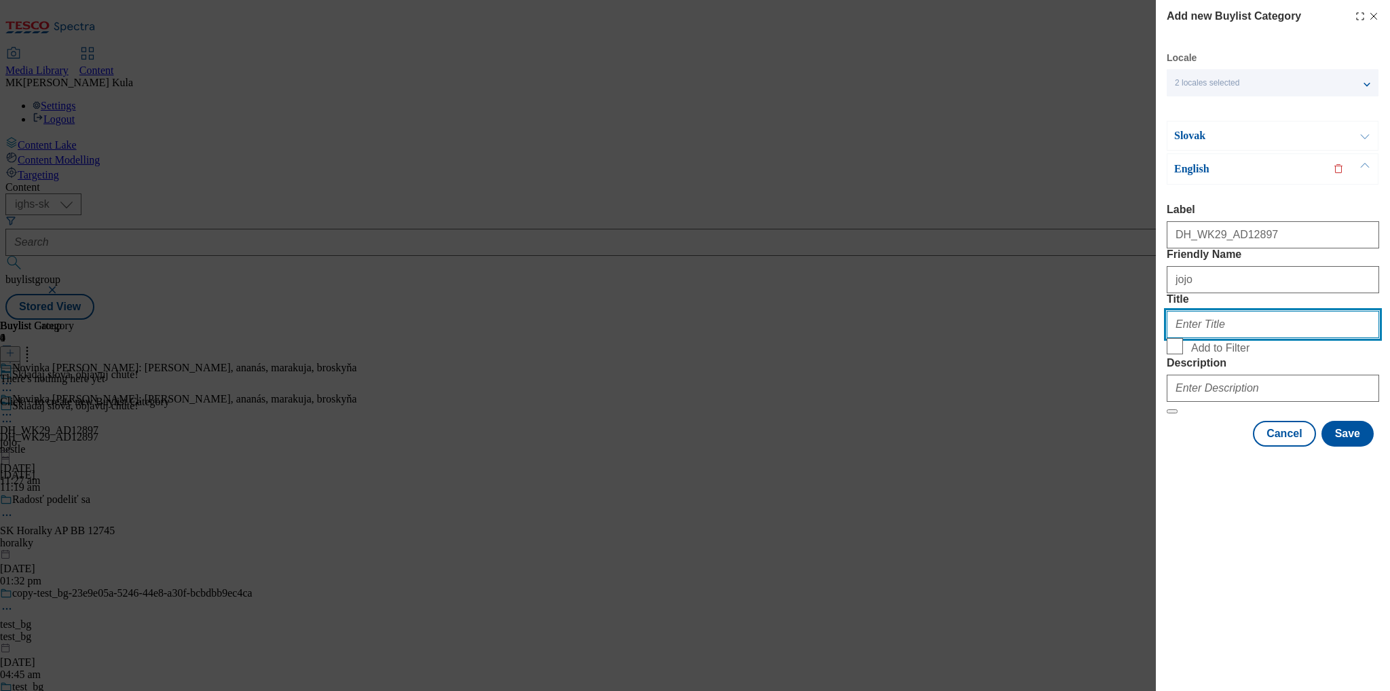
click at [1174, 338] on input "Title" at bounding box center [1273, 324] width 212 height 27
paste input "jojo"
type input "jojo"
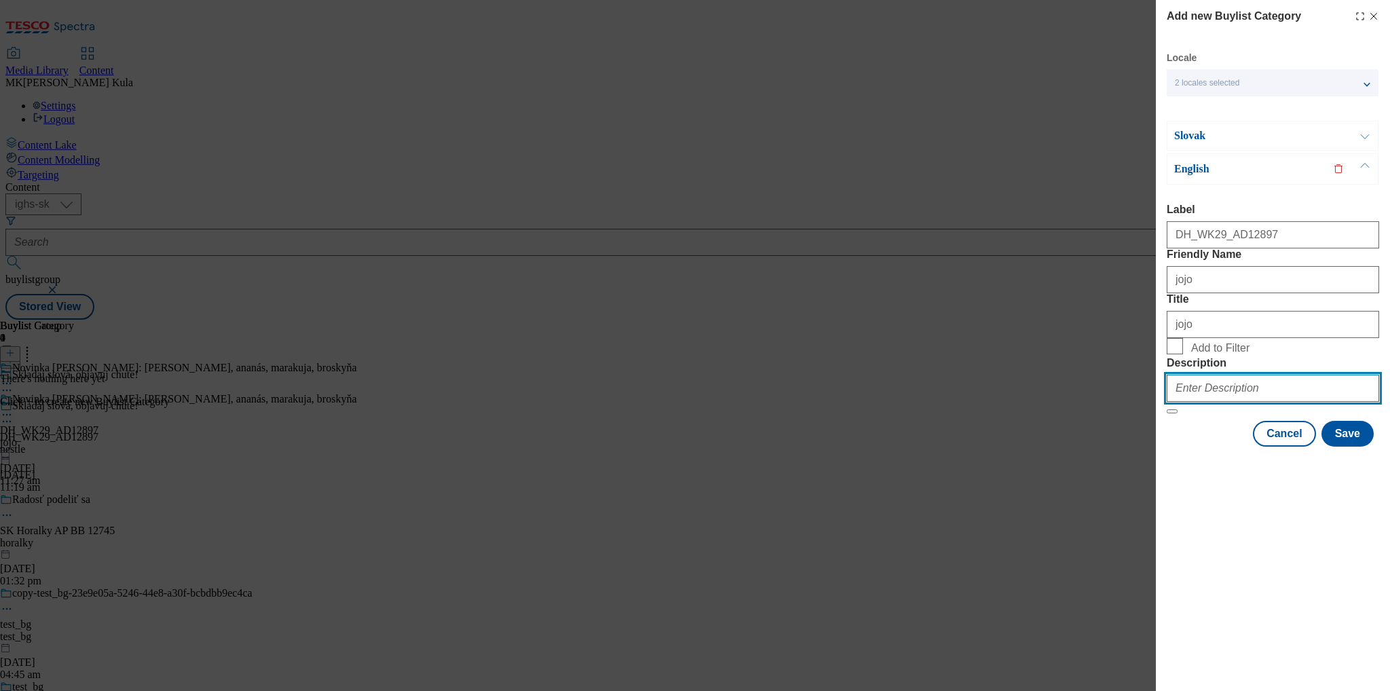
click at [1221, 402] on input "Description" at bounding box center [1273, 388] width 212 height 27
paste input "jojo"
type input "jojo"
click at [1320, 612] on div "Add new Buylist Category Locale 2 locales selected Slovak English Slovak Label …" at bounding box center [1273, 345] width 234 height 691
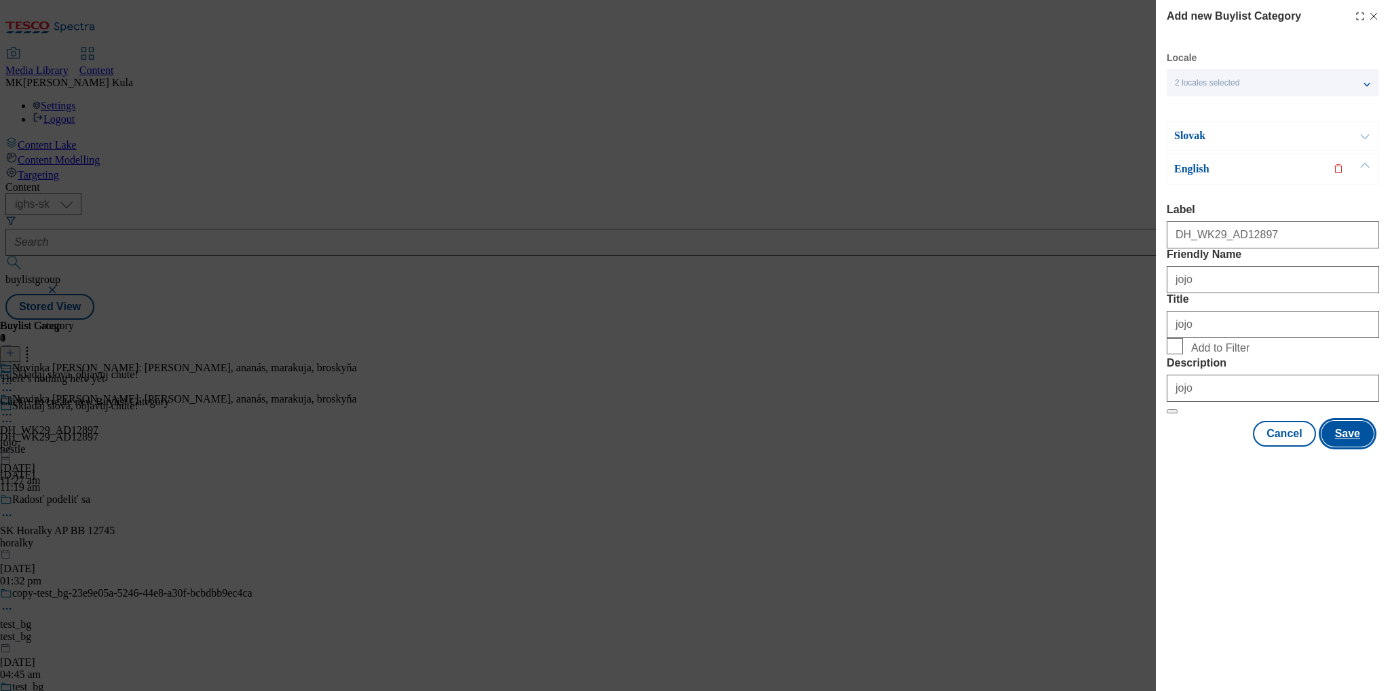
click at [1347, 447] on button "Save" at bounding box center [1348, 434] width 52 height 26
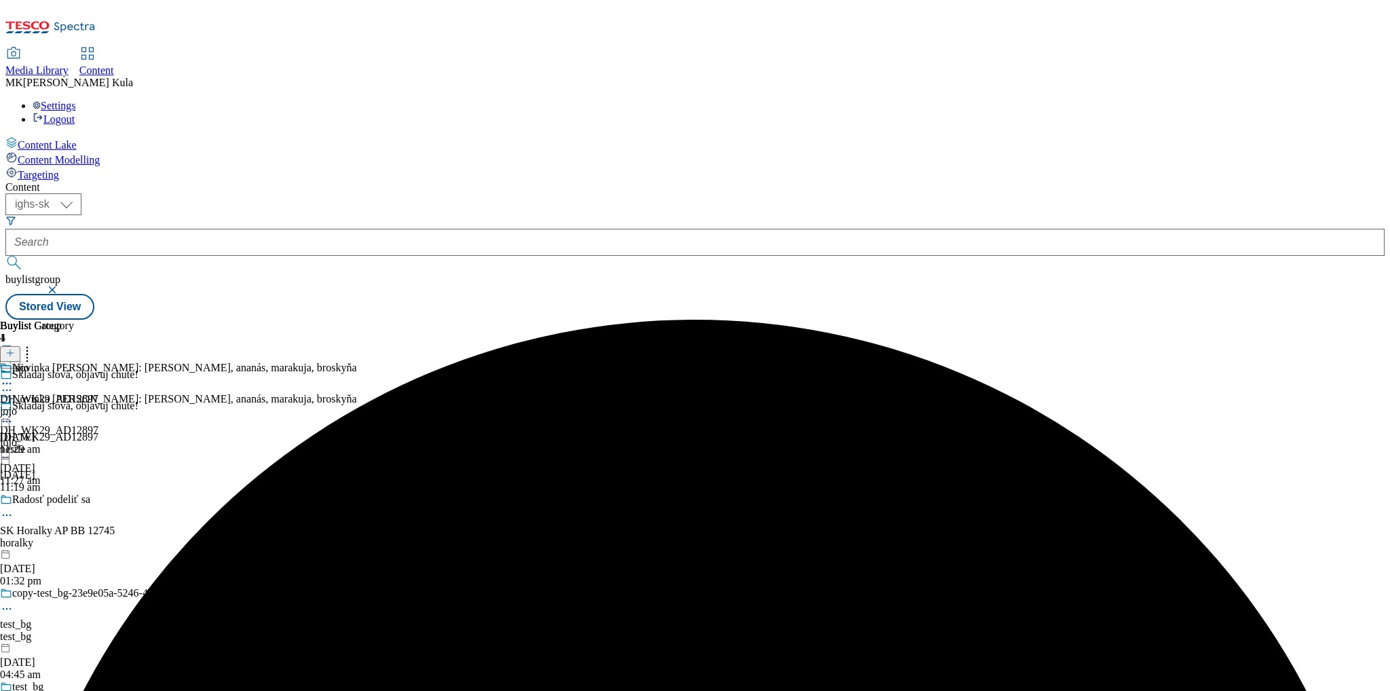
click at [98, 405] on div "jojo" at bounding box center [49, 411] width 98 height 12
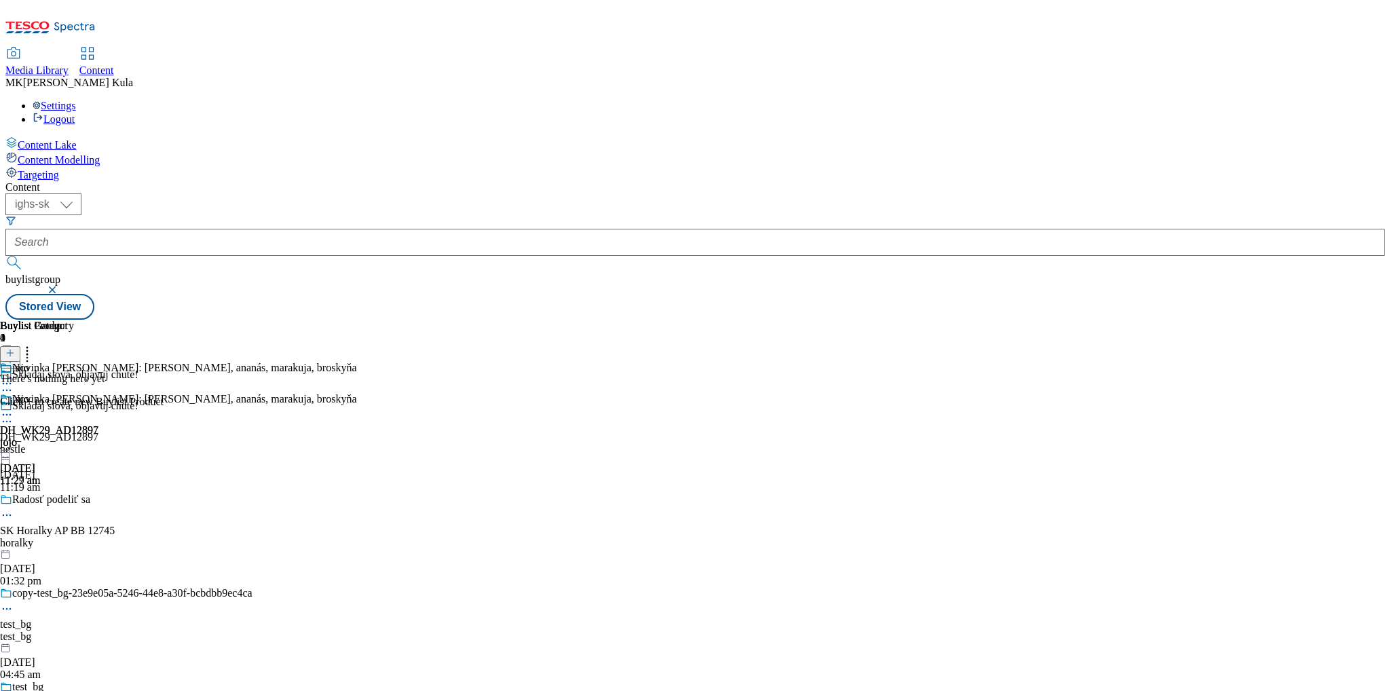
click at [34, 344] on icon at bounding box center [27, 351] width 14 height 14
click at [15, 348] on icon at bounding box center [10, 353] width 10 height 10
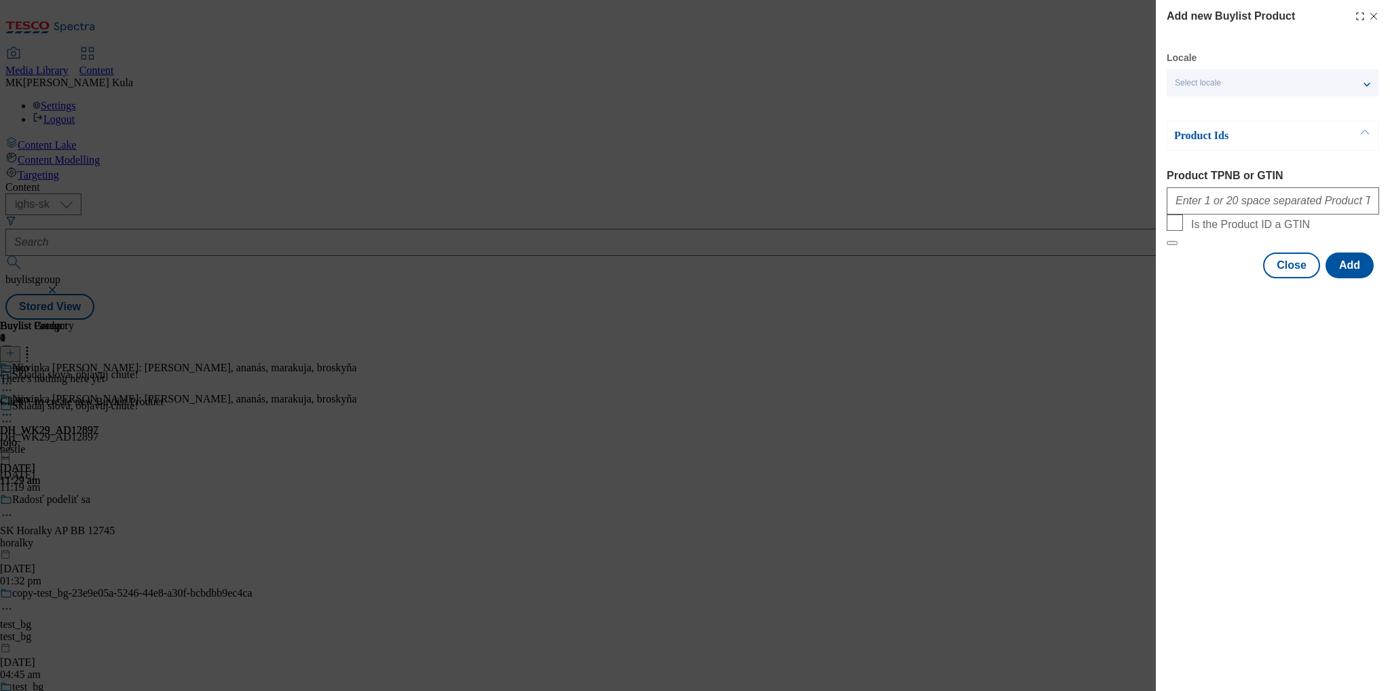
click at [1229, 67] on div "Locale Select locale Slovak English" at bounding box center [1273, 74] width 212 height 45
click at [1220, 82] on span "Select locale" at bounding box center [1198, 83] width 46 height 10
click at [1208, 137] on span "English" at bounding box center [1215, 137] width 31 height 7
click at [1191, 137] on input "English" at bounding box center [1183, 140] width 16 height 16
click at [1263, 413] on div "Add new Buylist Product Locale 2 locales selected Slovak English Product Ids Pr…" at bounding box center [1273, 345] width 234 height 691
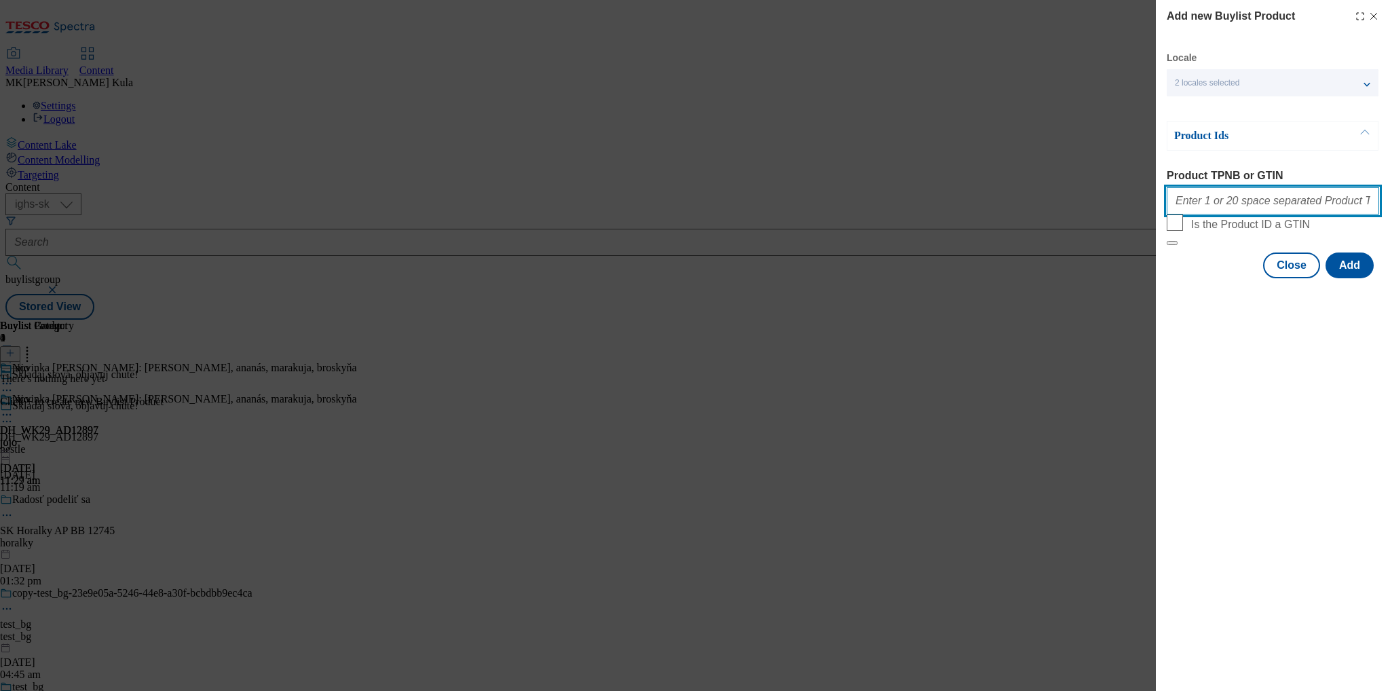
click at [1219, 205] on input "Product TPNB or GTIN" at bounding box center [1273, 200] width 212 height 27
paste input "105593354,220340874,206689041,206689089,206689331,105021080,105327208,105006082…"
type input "105593354,220340874,206689041,206689089,206689331,105021080,105327208,105006082…"
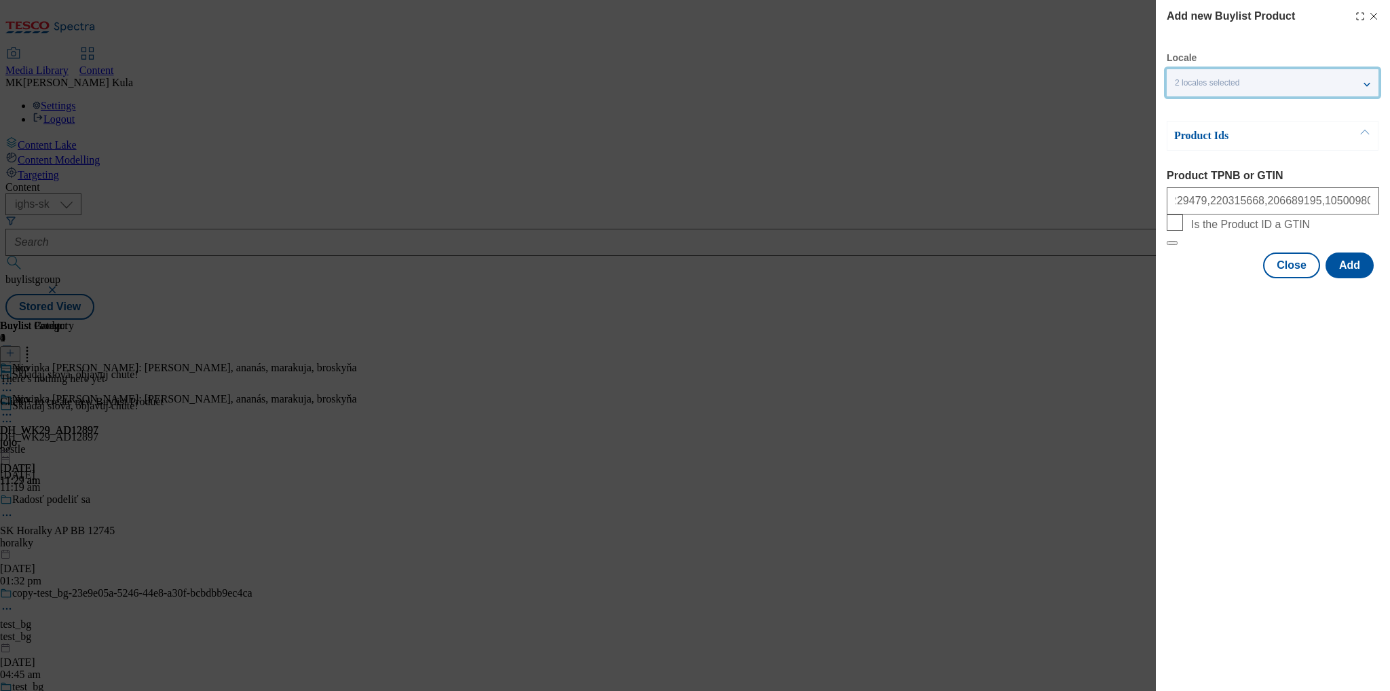
click at [1261, 88] on div "2 locales selected" at bounding box center [1273, 82] width 212 height 27
click at [1252, 82] on div "2 locales selected" at bounding box center [1273, 82] width 212 height 27
click at [1238, 141] on span "English" at bounding box center [1285, 138] width 171 height 12
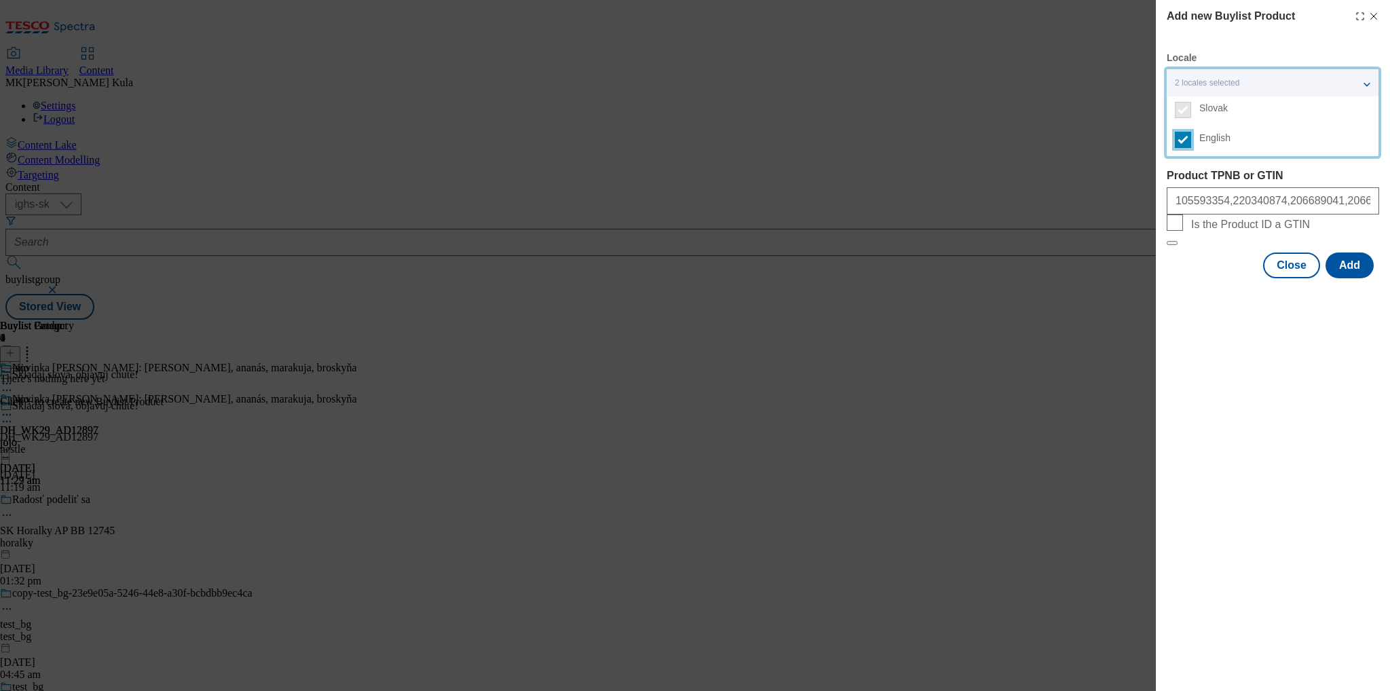
click at [1191, 141] on input "English" at bounding box center [1183, 140] width 16 height 16
click at [1238, 141] on span "English" at bounding box center [1285, 138] width 171 height 12
click at [1191, 141] on input "English" at bounding box center [1183, 140] width 16 height 16
click at [1216, 373] on div "Add new Buylist Product Locale 2 locales selected Slovak English Product Ids Pr…" at bounding box center [1273, 345] width 234 height 691
click at [1233, 141] on p "Product Ids" at bounding box center [1245, 136] width 143 height 14
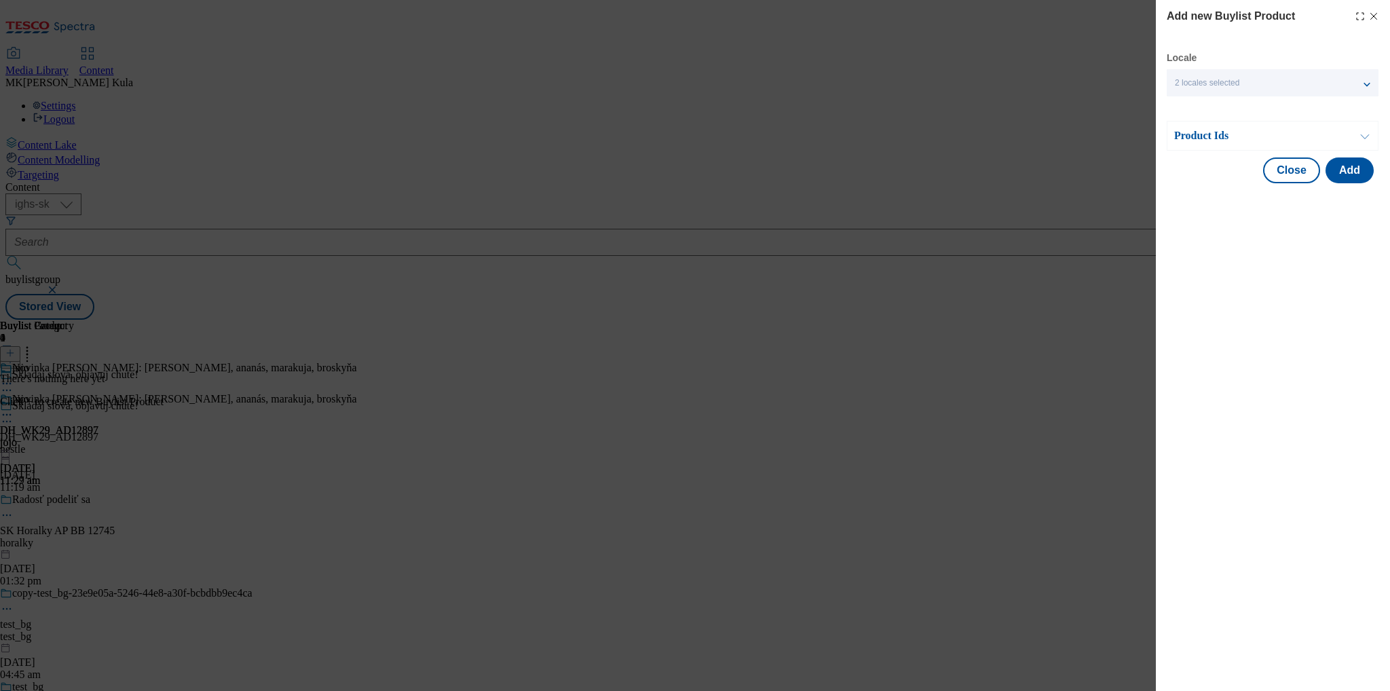
click at [1233, 141] on p "Product Ids" at bounding box center [1245, 136] width 143 height 14
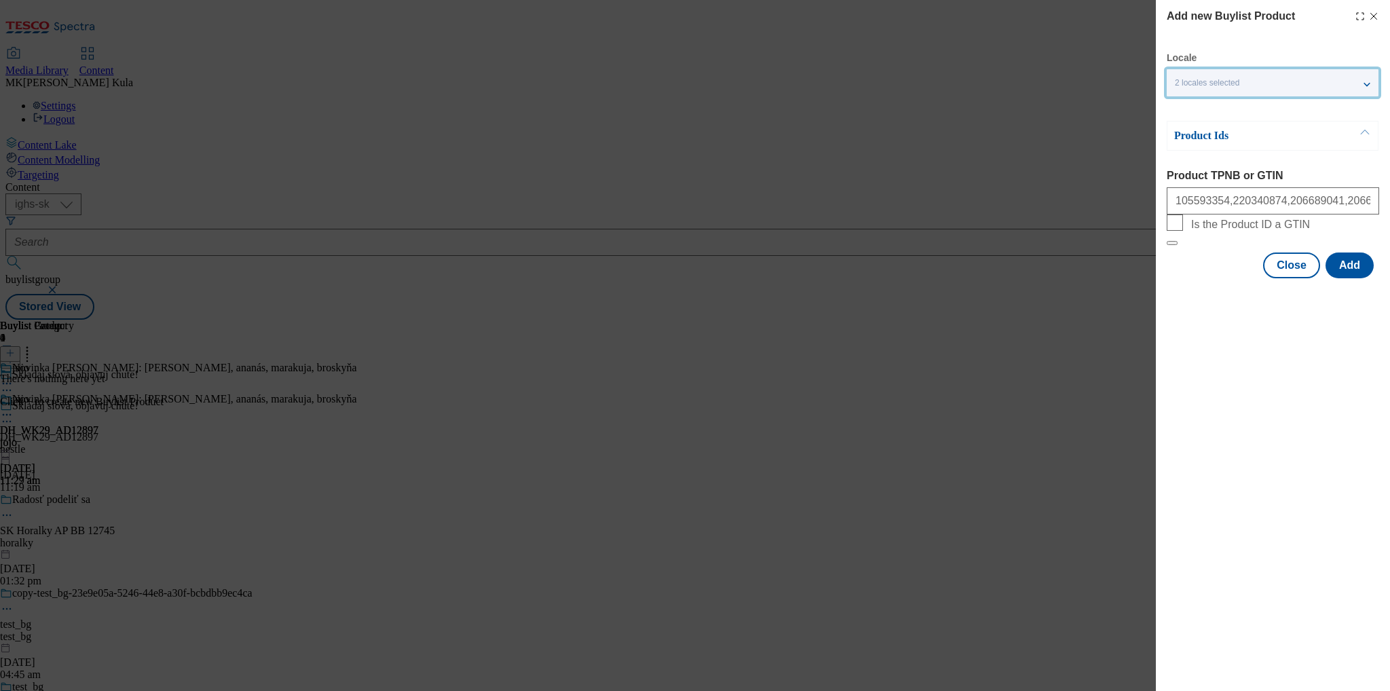
click at [1258, 88] on div "2 locales selected" at bounding box center [1273, 82] width 212 height 27
click at [1256, 85] on div "2 locales selected" at bounding box center [1273, 82] width 212 height 27
click at [1352, 278] on button "Add" at bounding box center [1350, 266] width 48 height 26
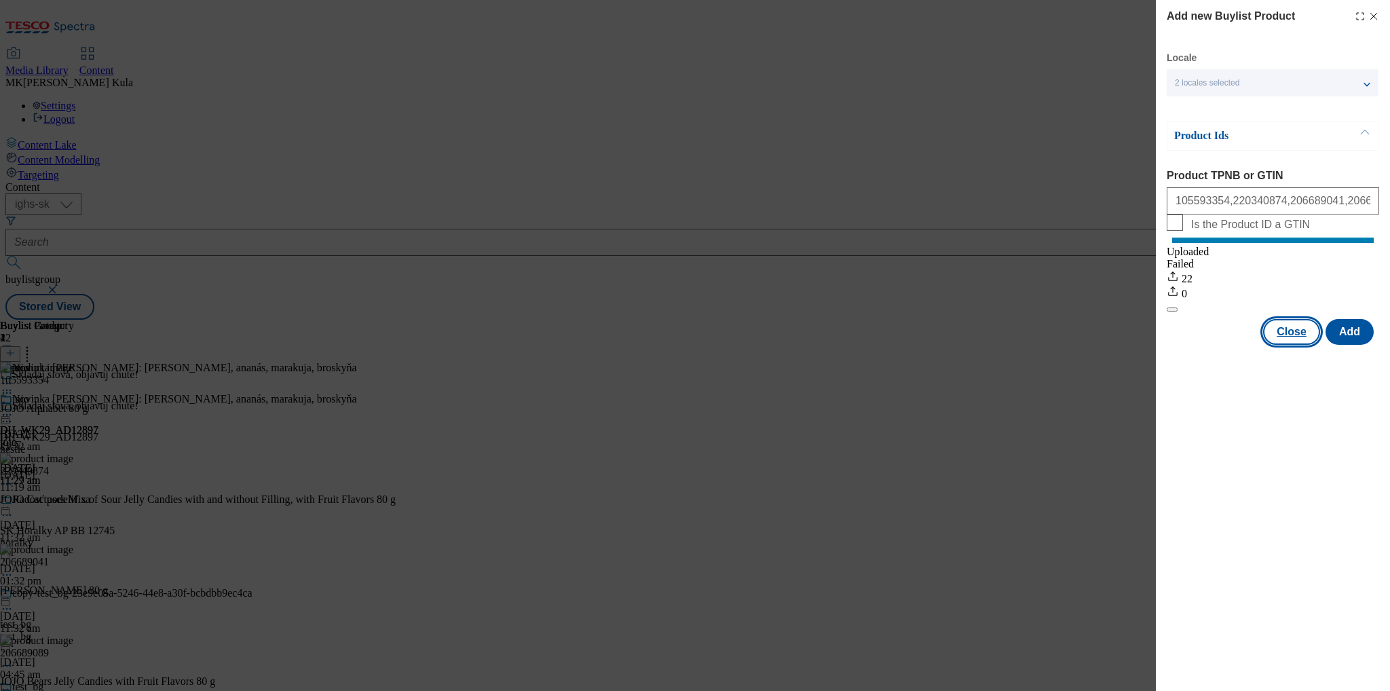
click at [1289, 345] on button "Close" at bounding box center [1291, 332] width 57 height 26
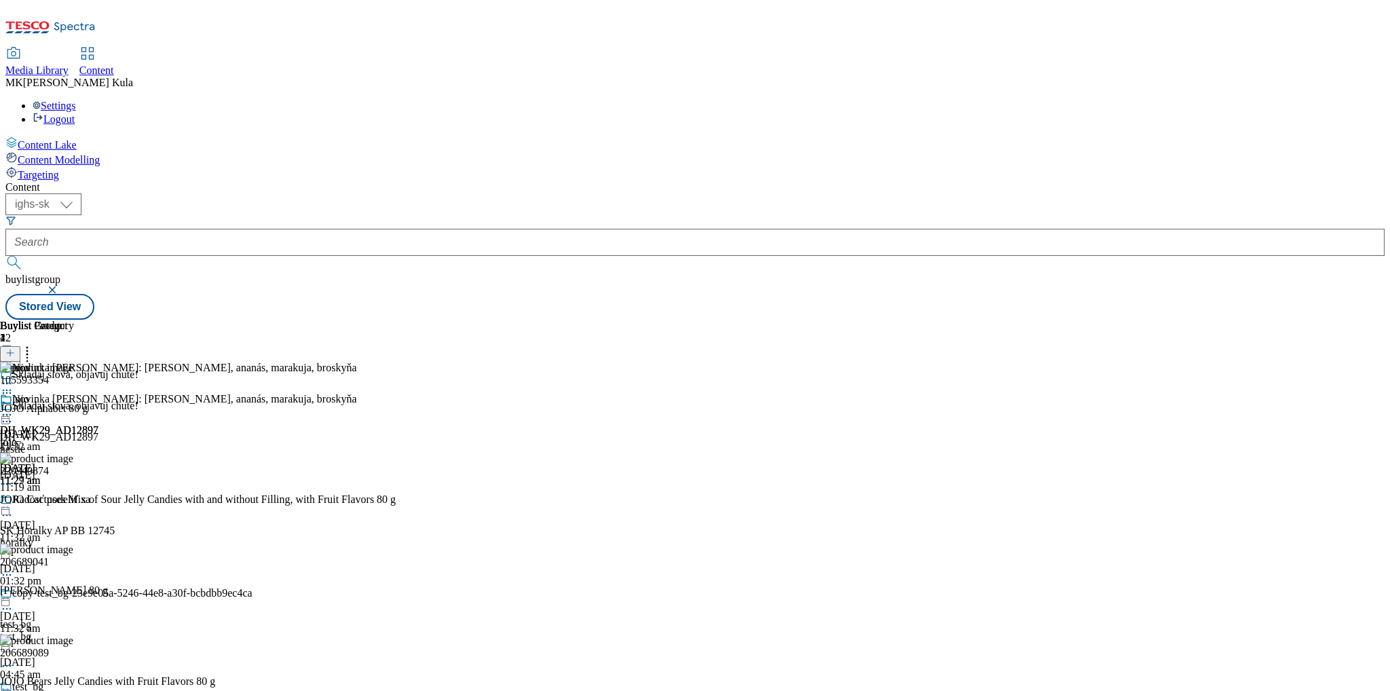
click at [14, 408] on icon at bounding box center [7, 415] width 14 height 14
click at [74, 501] on span "Preview" at bounding box center [58, 506] width 32 height 10
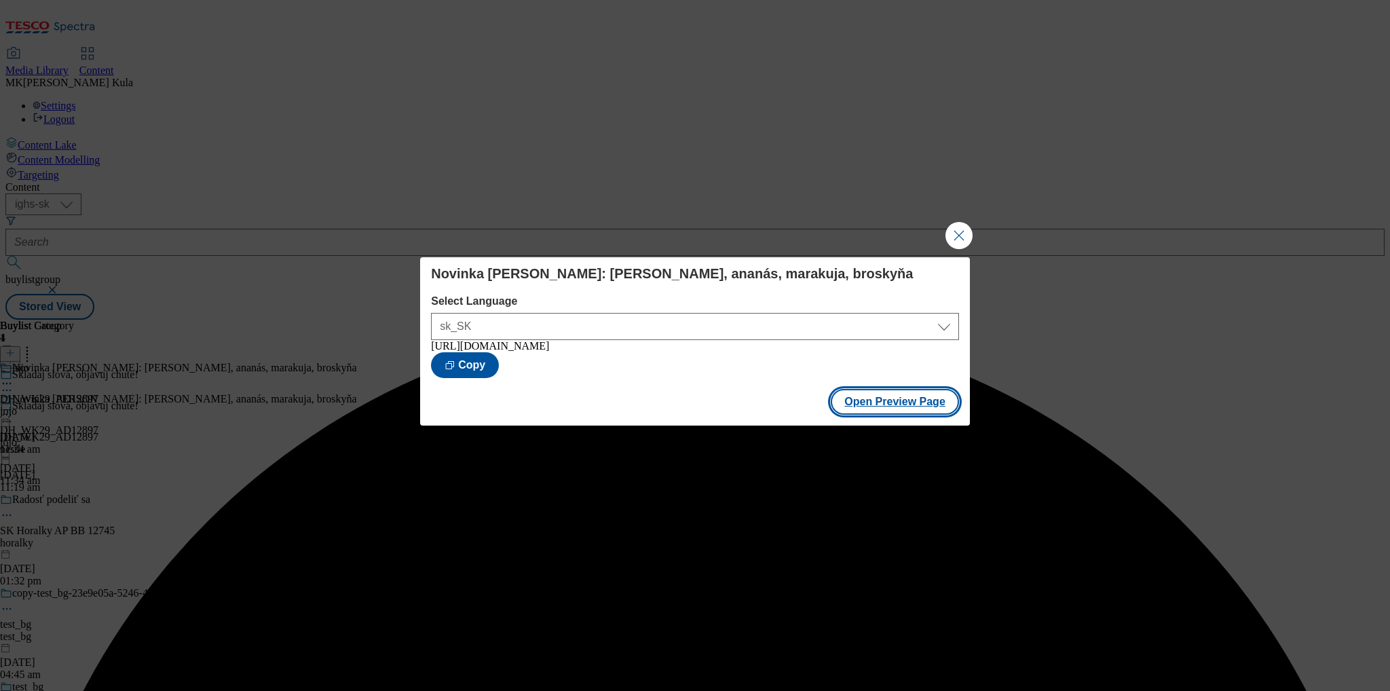
click at [899, 404] on button "Open Preview Page" at bounding box center [895, 402] width 128 height 26
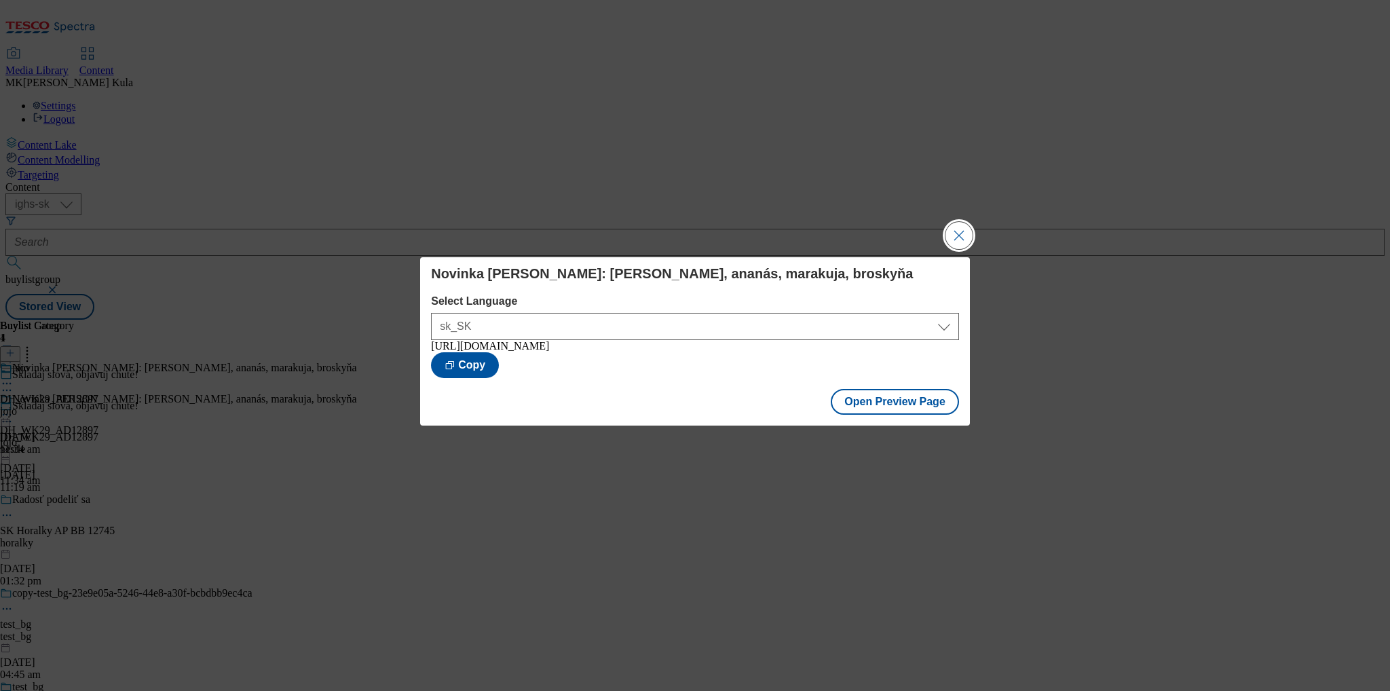
click at [952, 234] on button "Close Modal" at bounding box center [959, 235] width 27 height 27
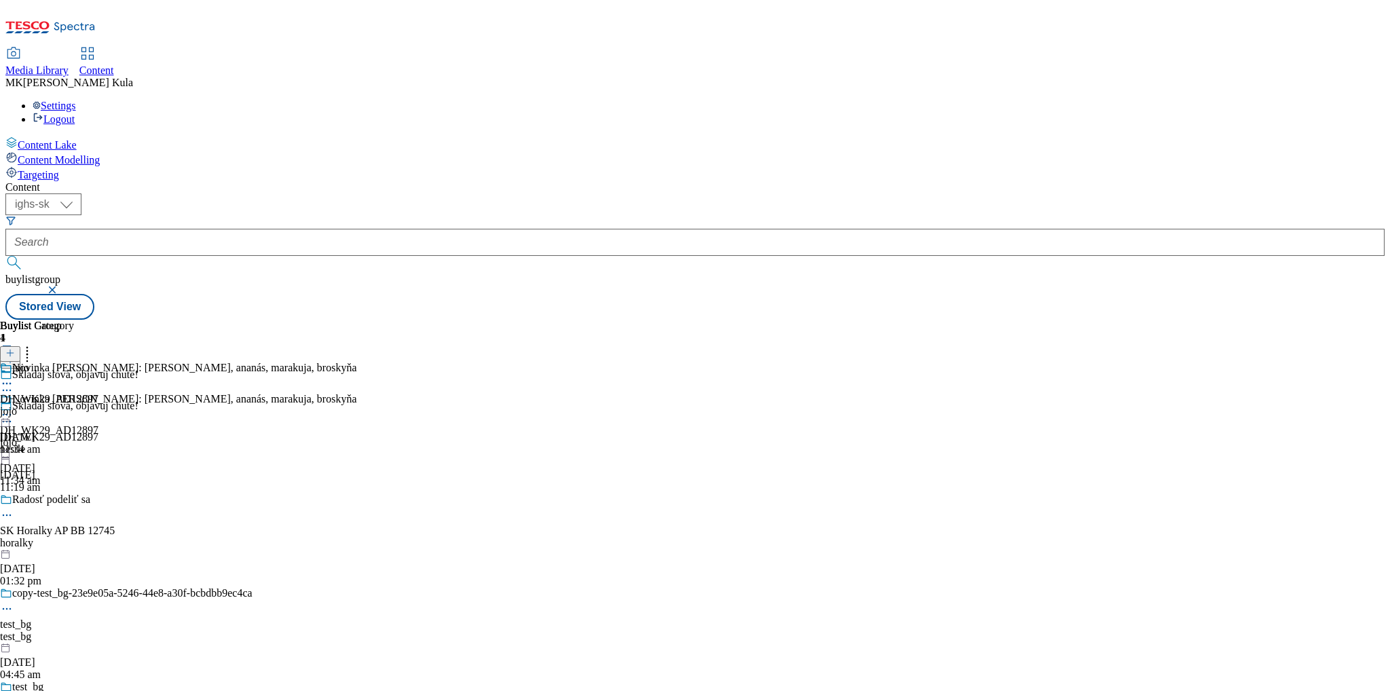
click at [14, 408] on icon at bounding box center [7, 415] width 14 height 14
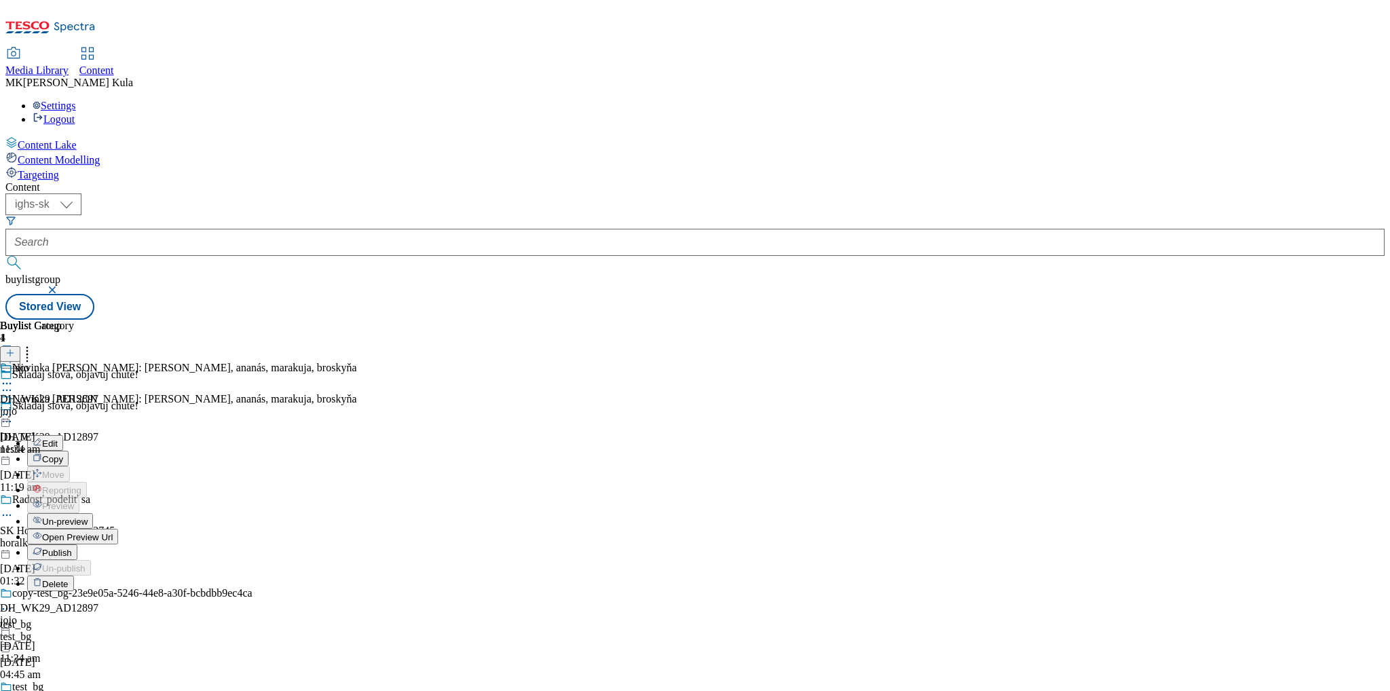
click at [77, 544] on button "Publish" at bounding box center [52, 552] width 50 height 16
